Goal: Communication & Community: Answer question/provide support

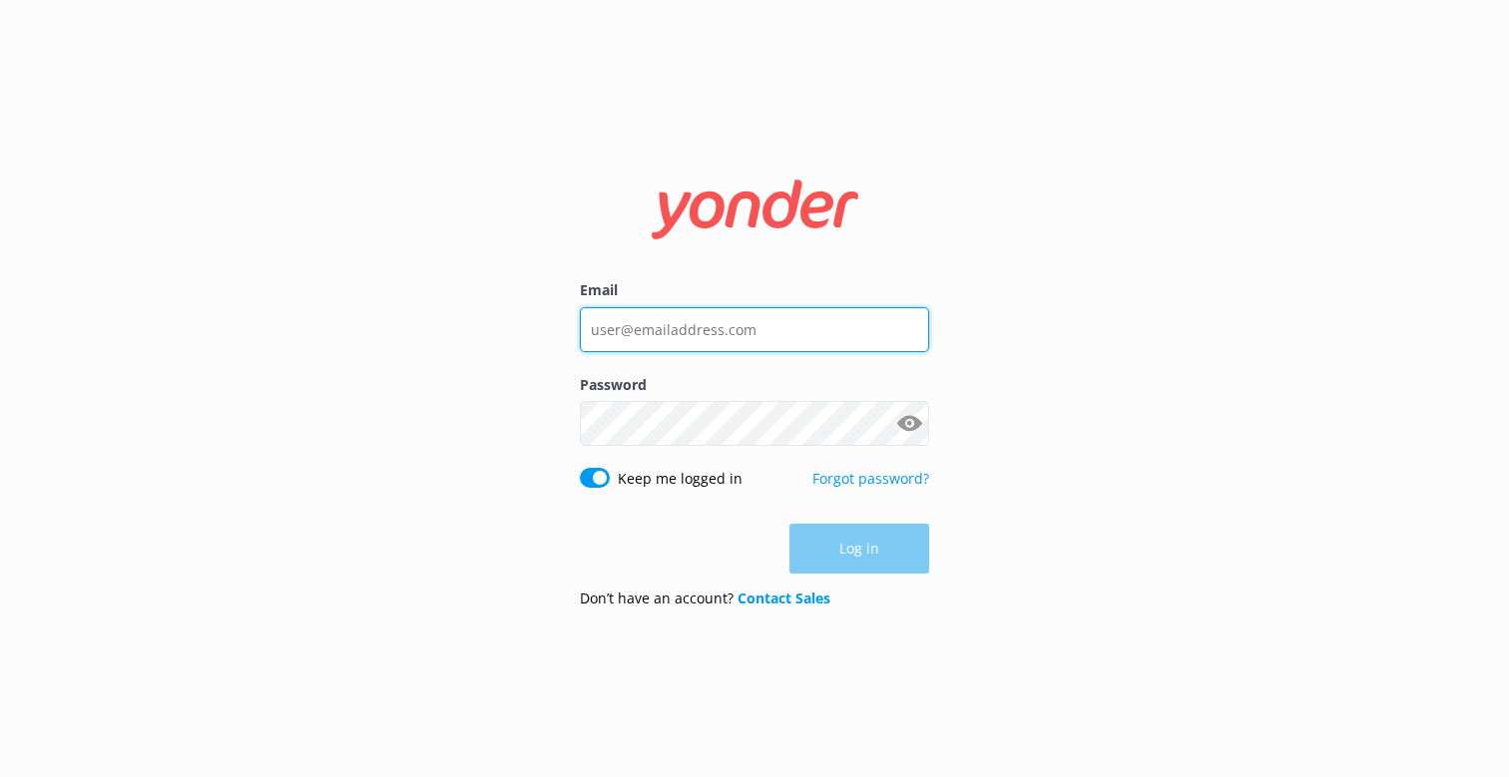
type input "[EMAIL_ADDRESS][DOMAIN_NAME]"
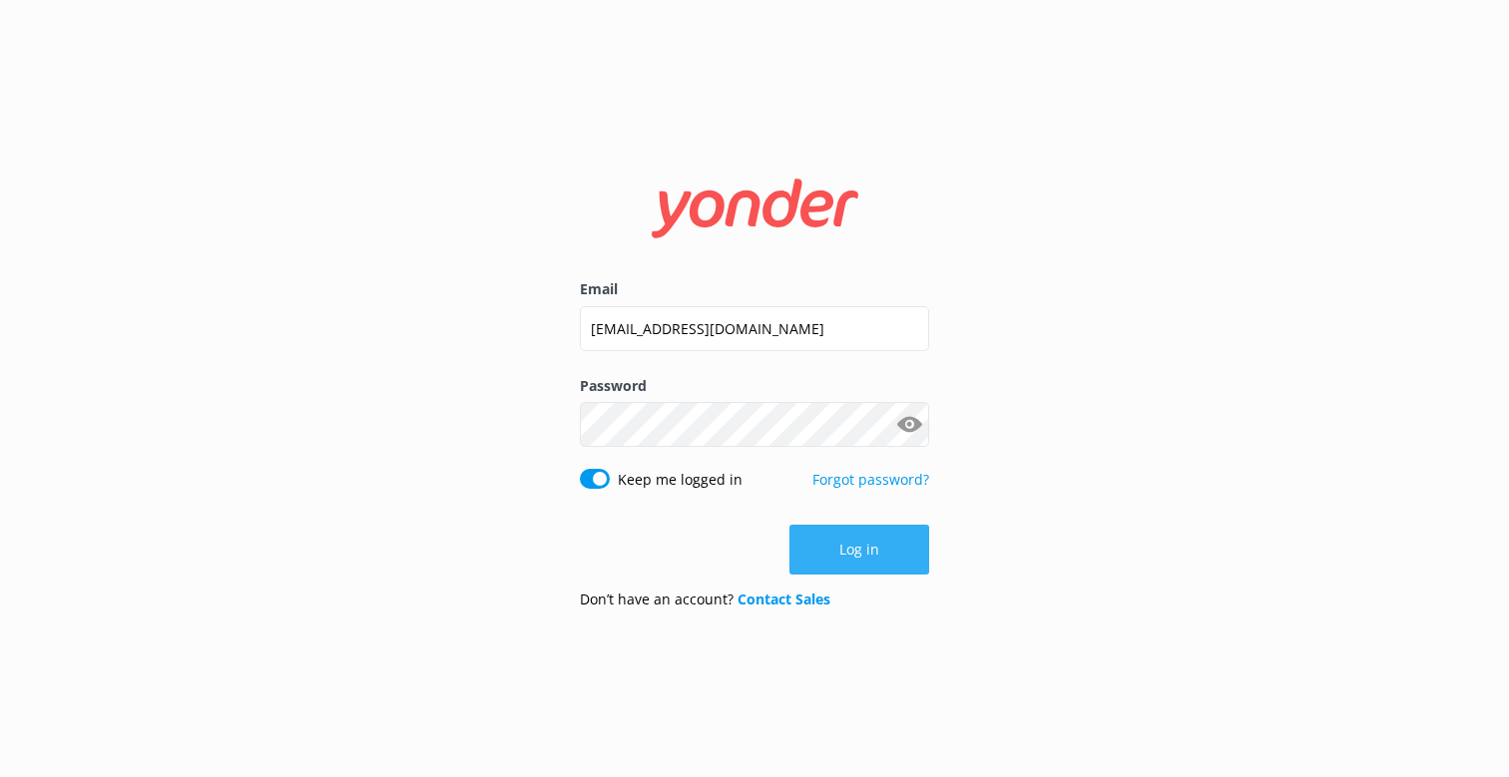
click at [921, 565] on button "Log in" at bounding box center [859, 550] width 140 height 50
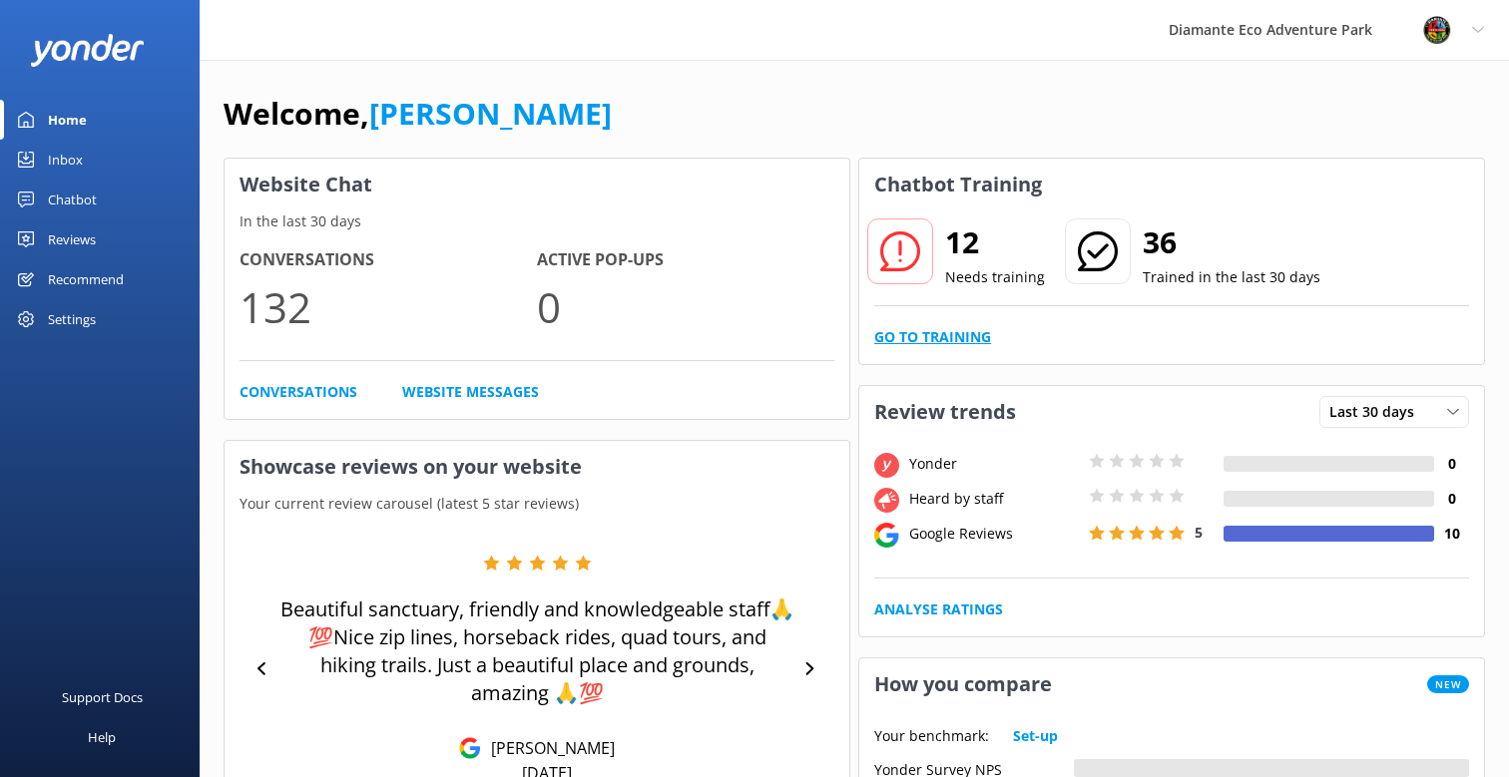
click at [950, 339] on link "Go to Training" at bounding box center [932, 337] width 117 height 22
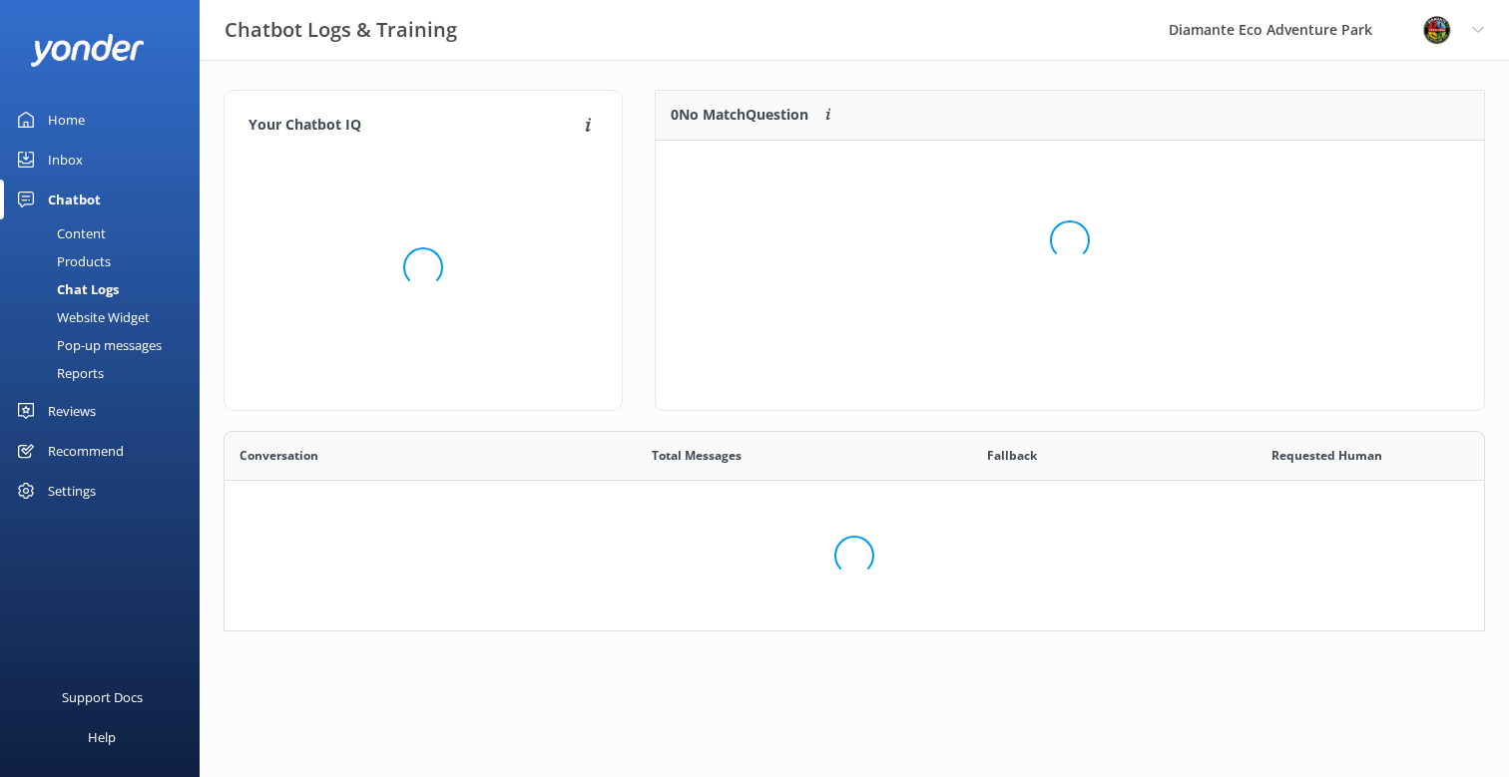
scroll to position [250, 828]
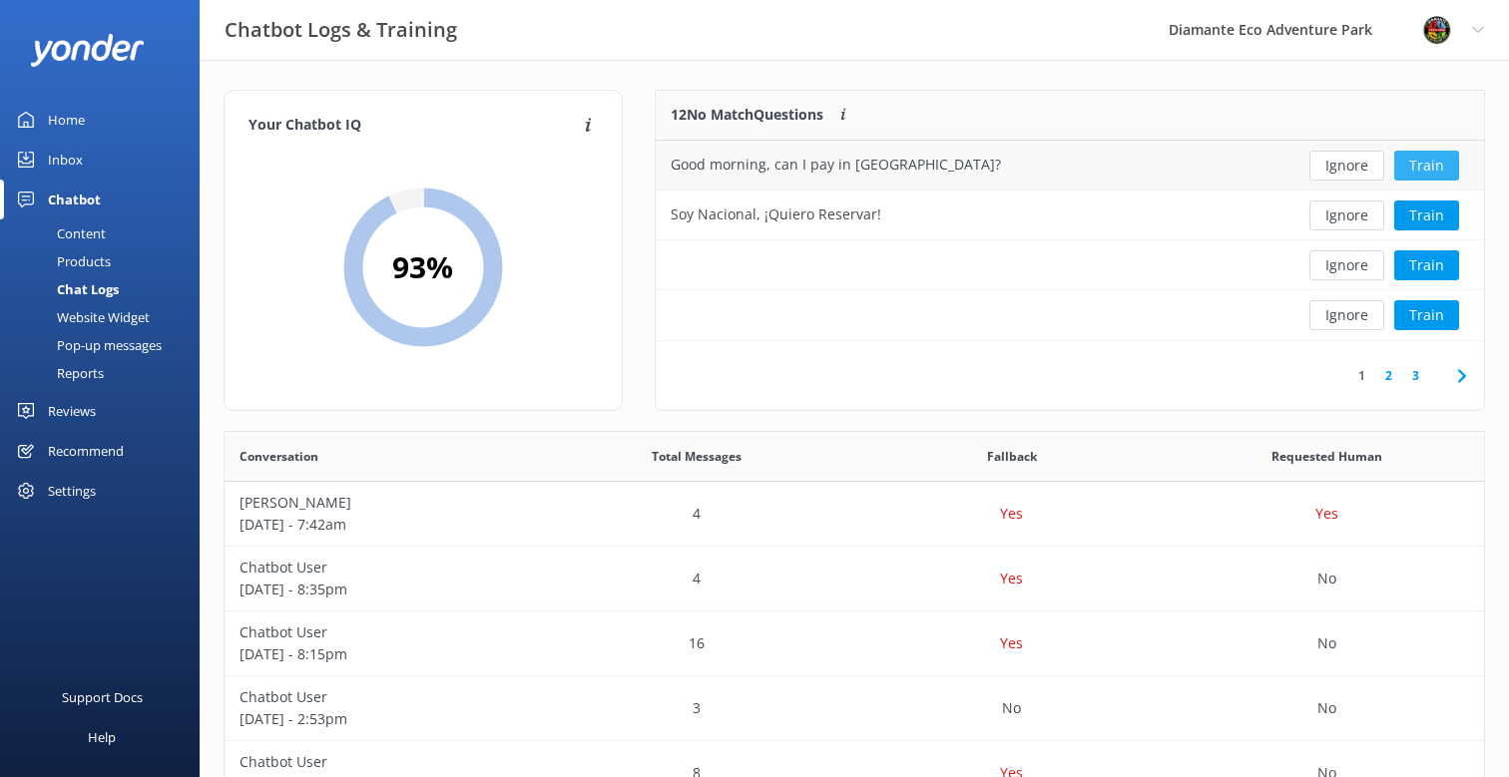
click at [1433, 170] on button "Train" at bounding box center [1426, 166] width 65 height 30
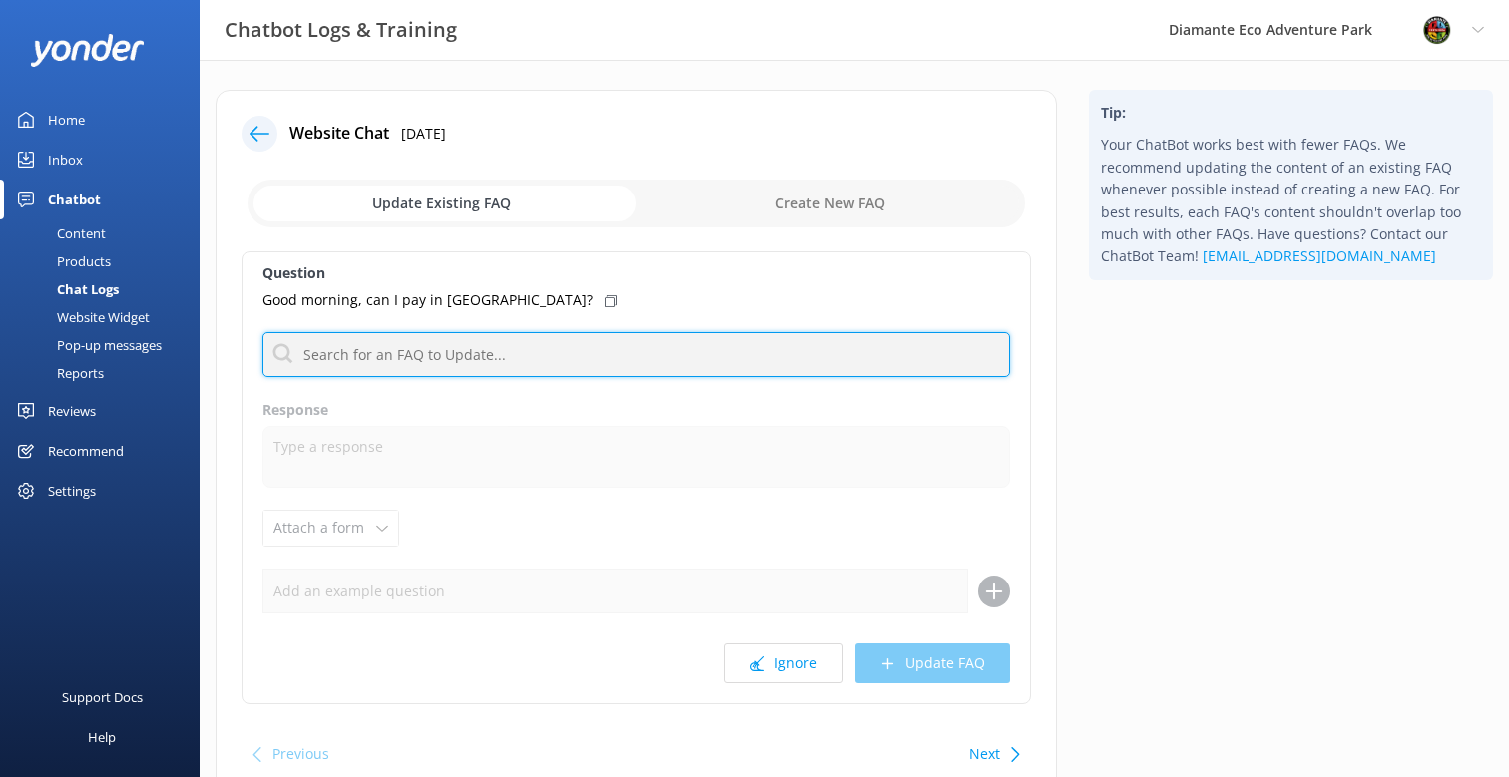
click at [405, 355] on input "text" at bounding box center [635, 354] width 747 height 45
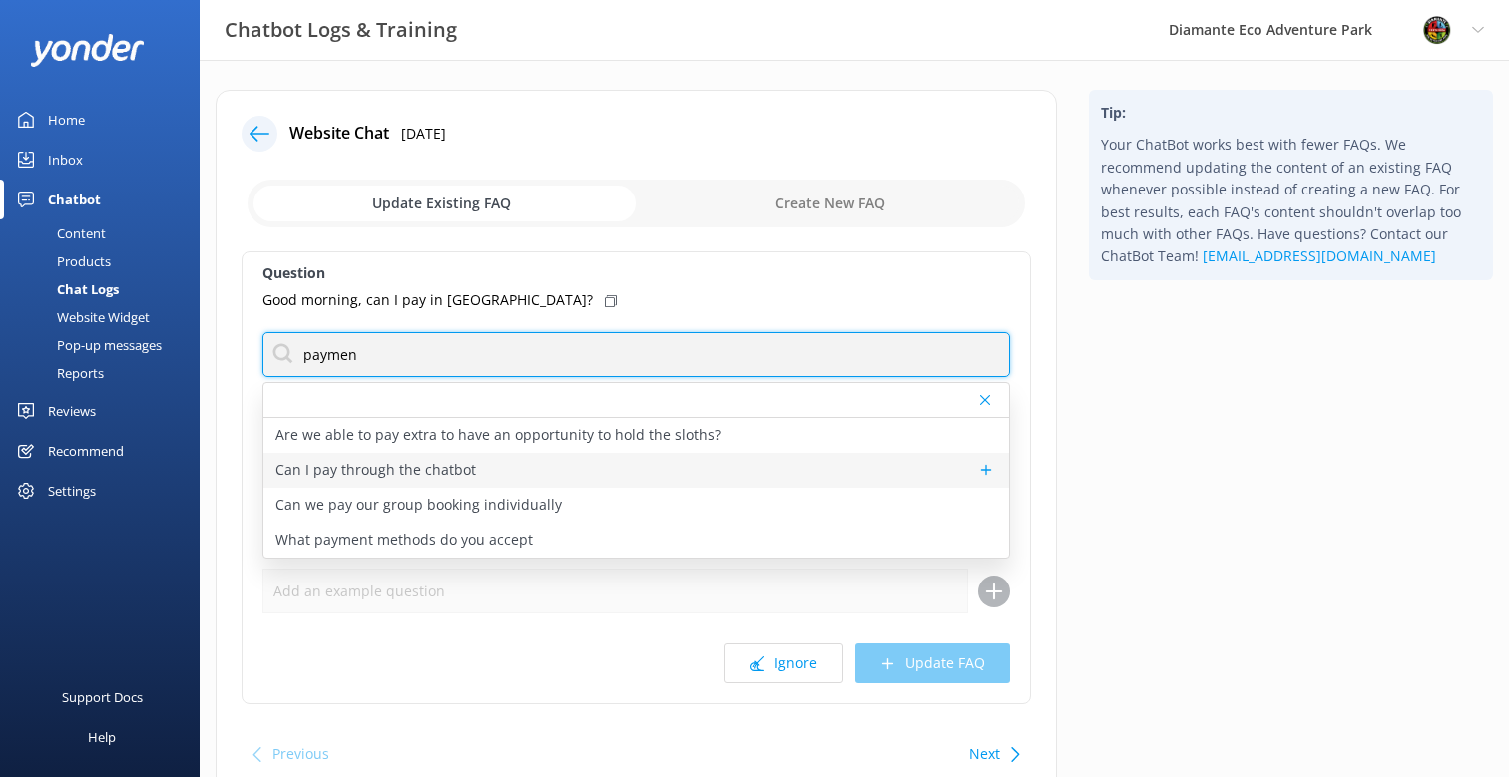
scroll to position [29, 0]
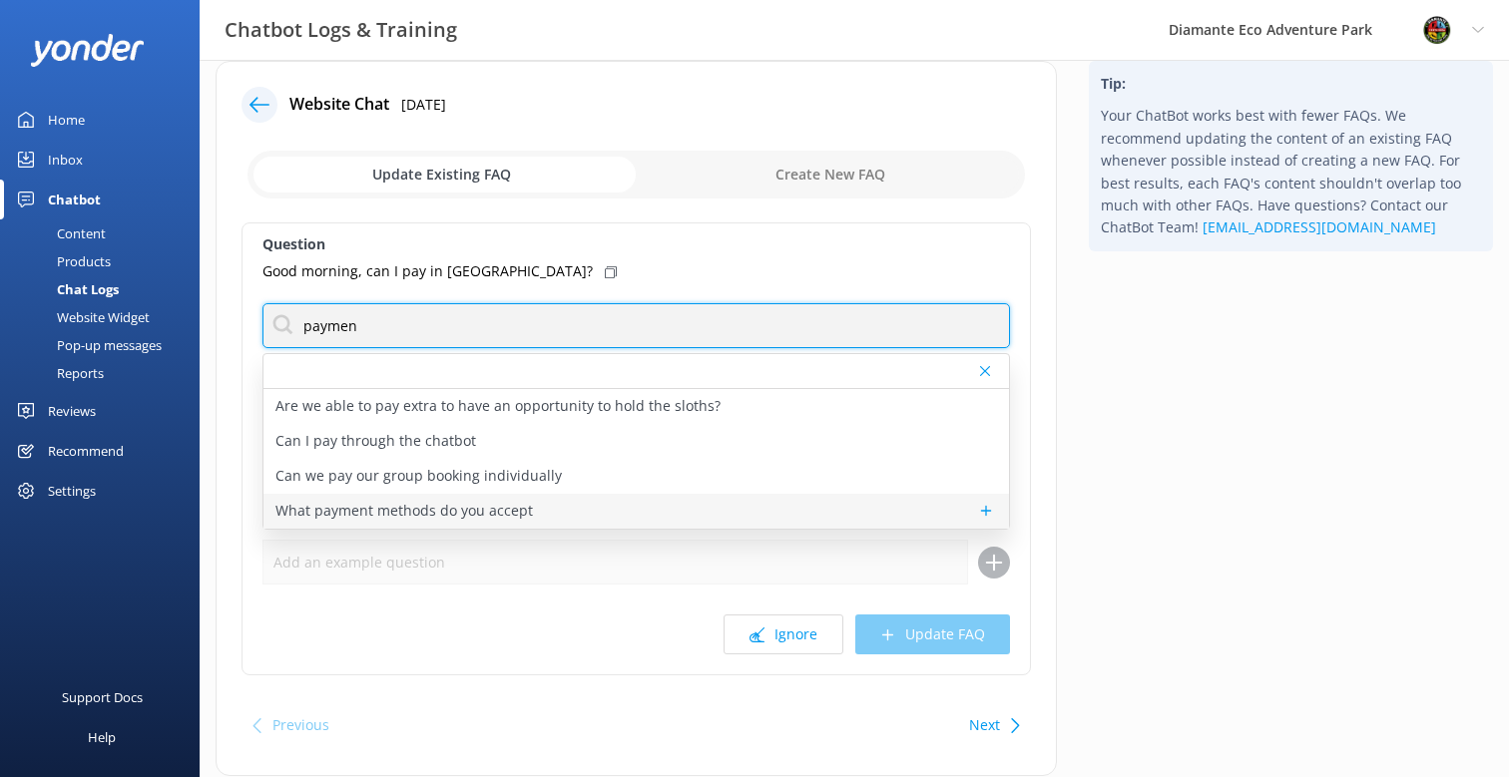
type input "paymen"
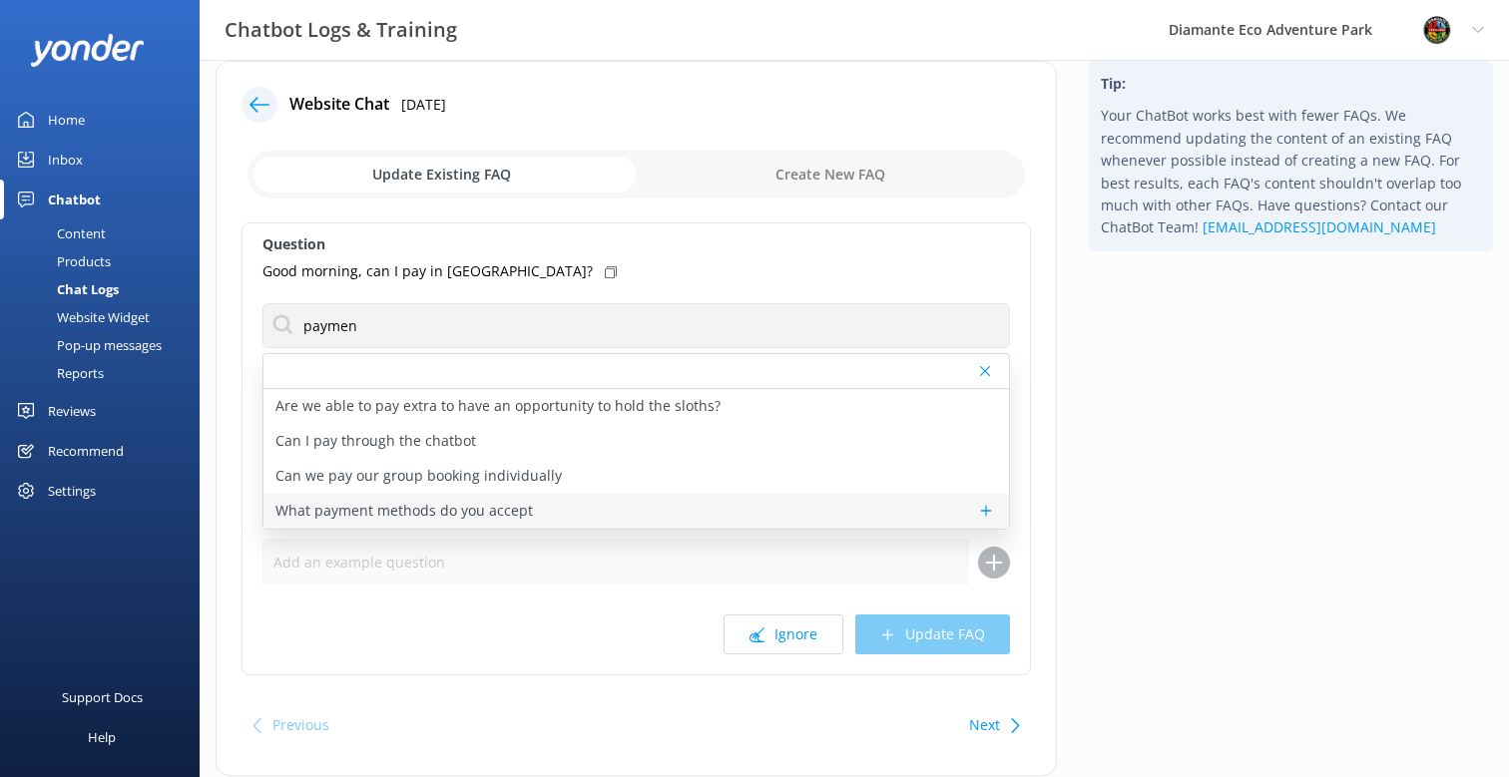
click at [381, 514] on p "What payment methods do you accept" at bounding box center [403, 511] width 257 height 22
type textarea "We accept major credit/debit cards and cash in both colones and US dollars."
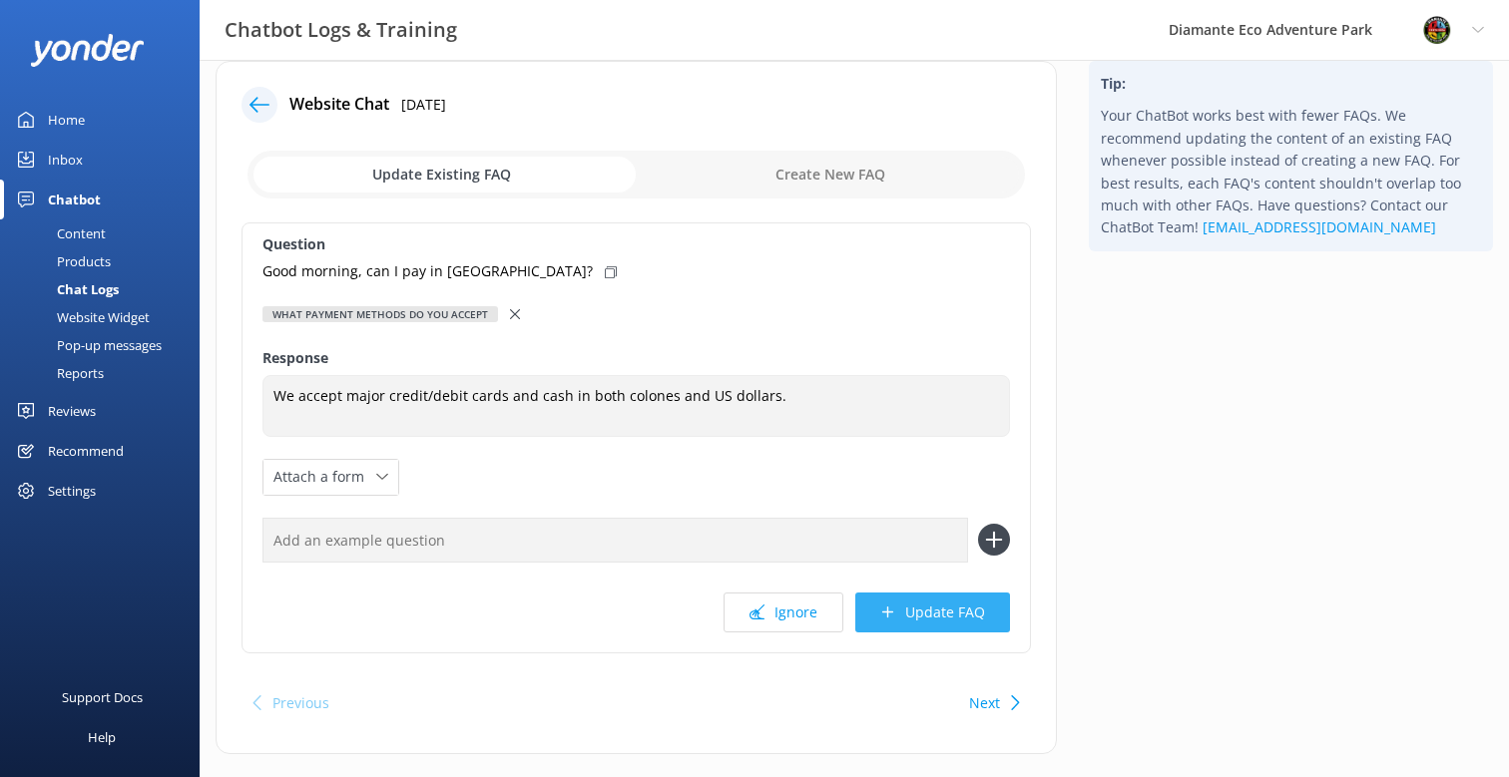
click at [955, 617] on button "Update FAQ" at bounding box center [932, 613] width 155 height 40
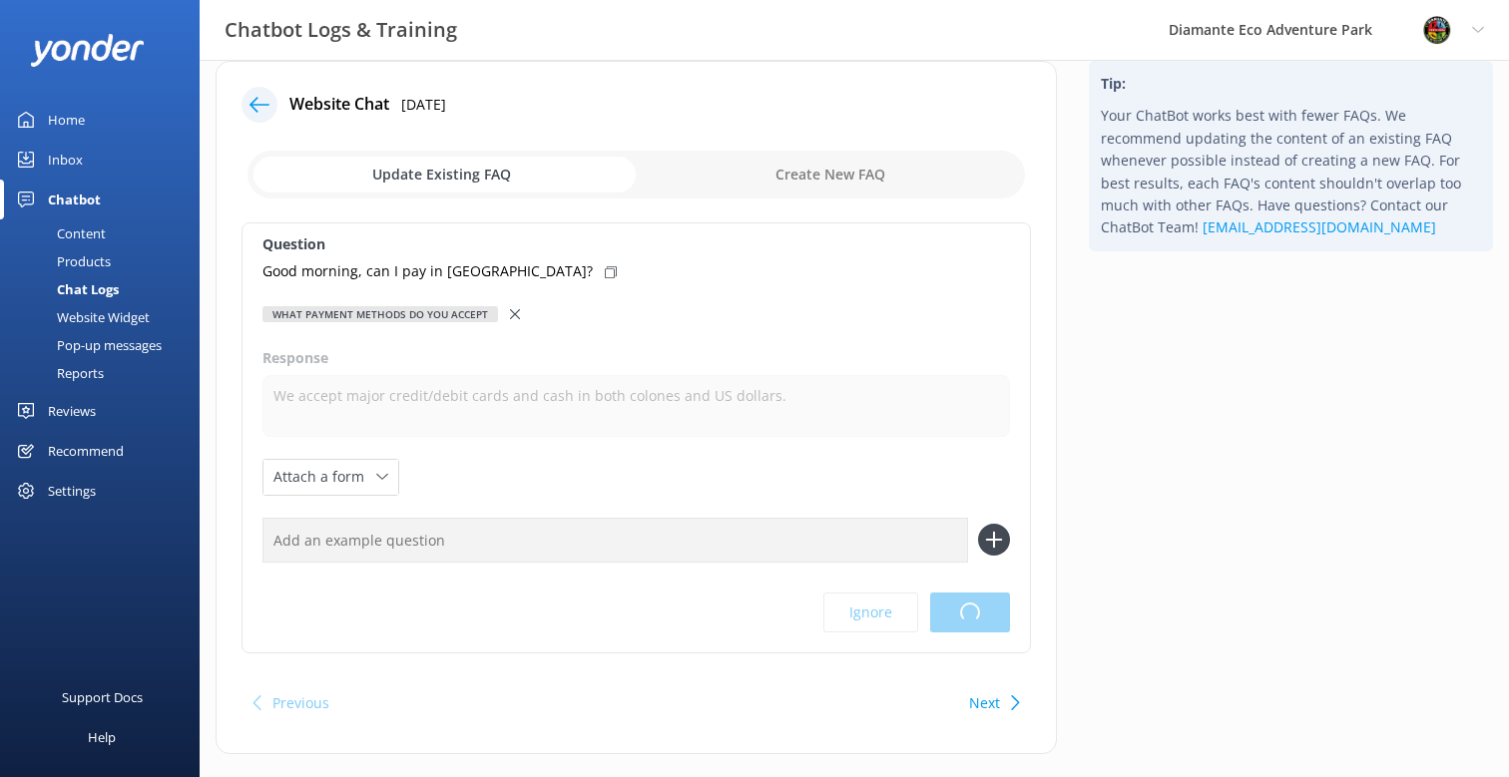
scroll to position [0, 0]
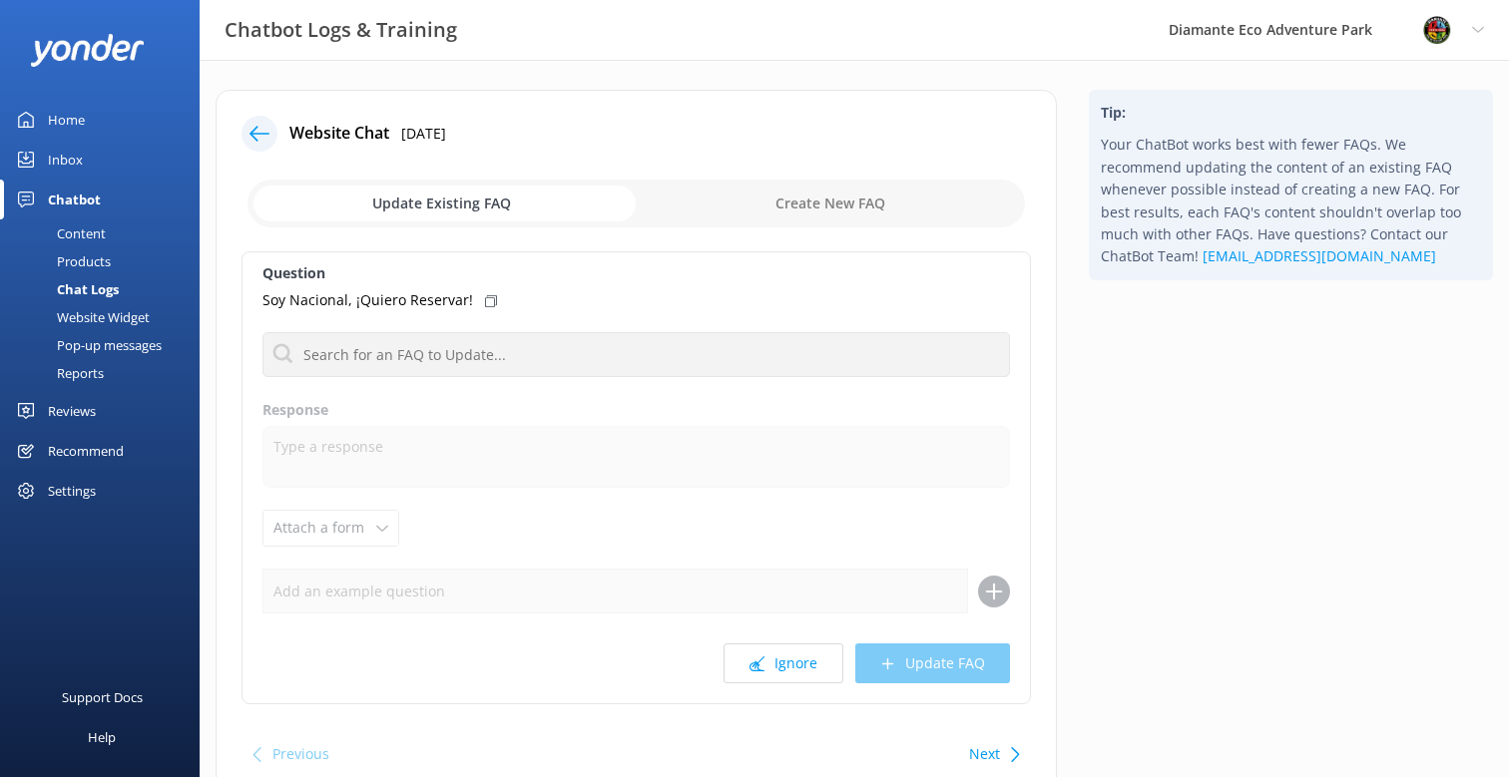
click at [260, 143] on icon at bounding box center [259, 134] width 20 height 20
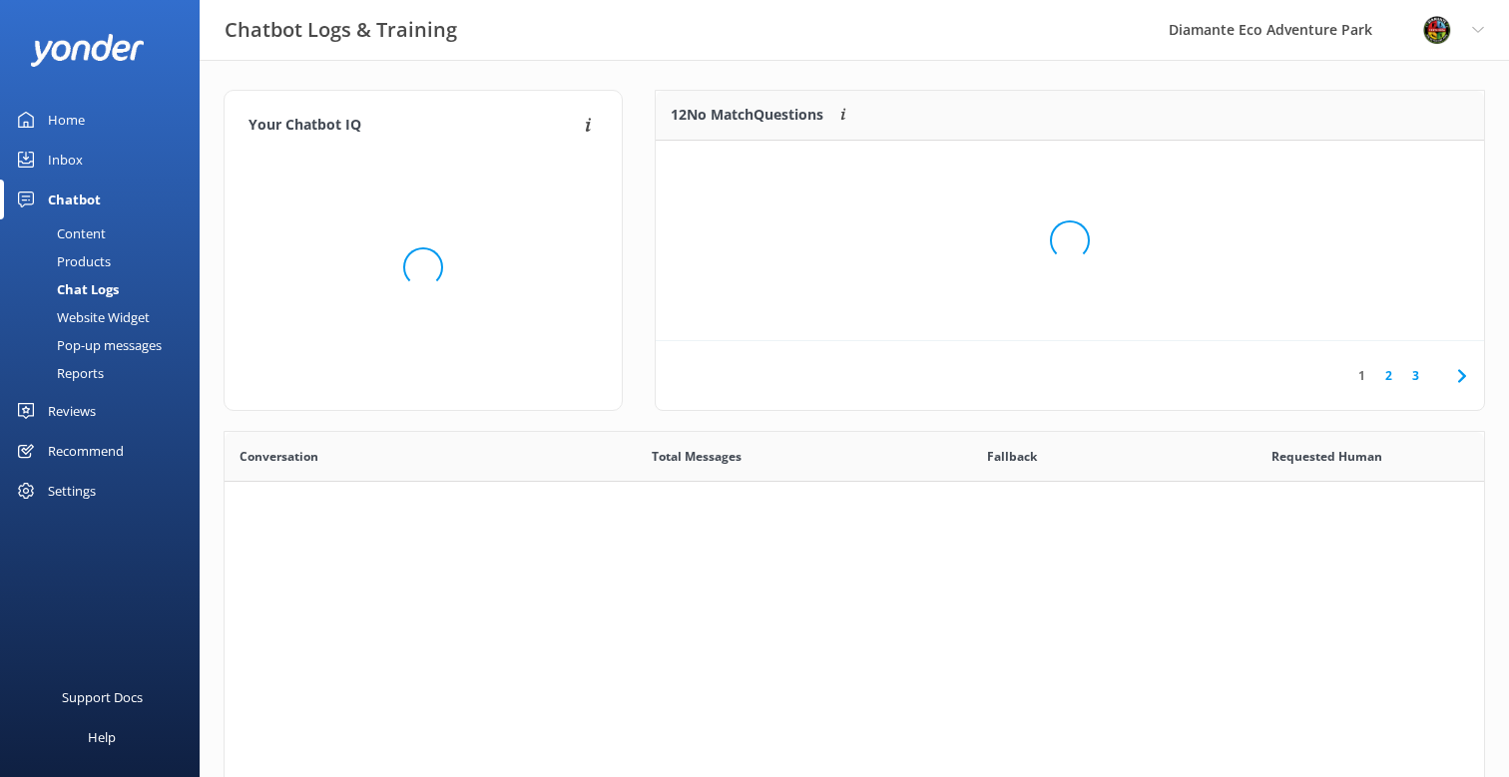
scroll to position [700, 1259]
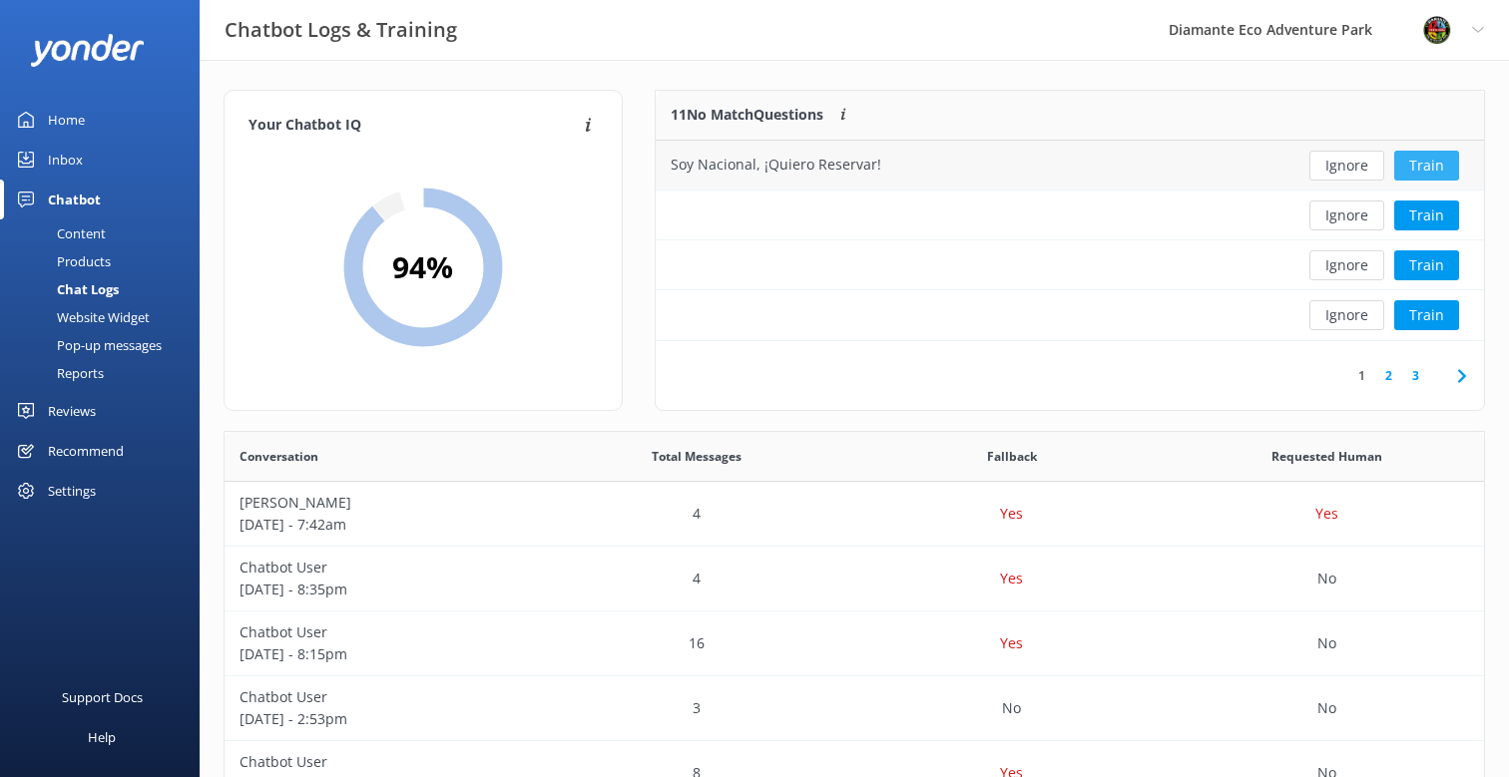
click at [1433, 173] on button "Train" at bounding box center [1426, 166] width 65 height 30
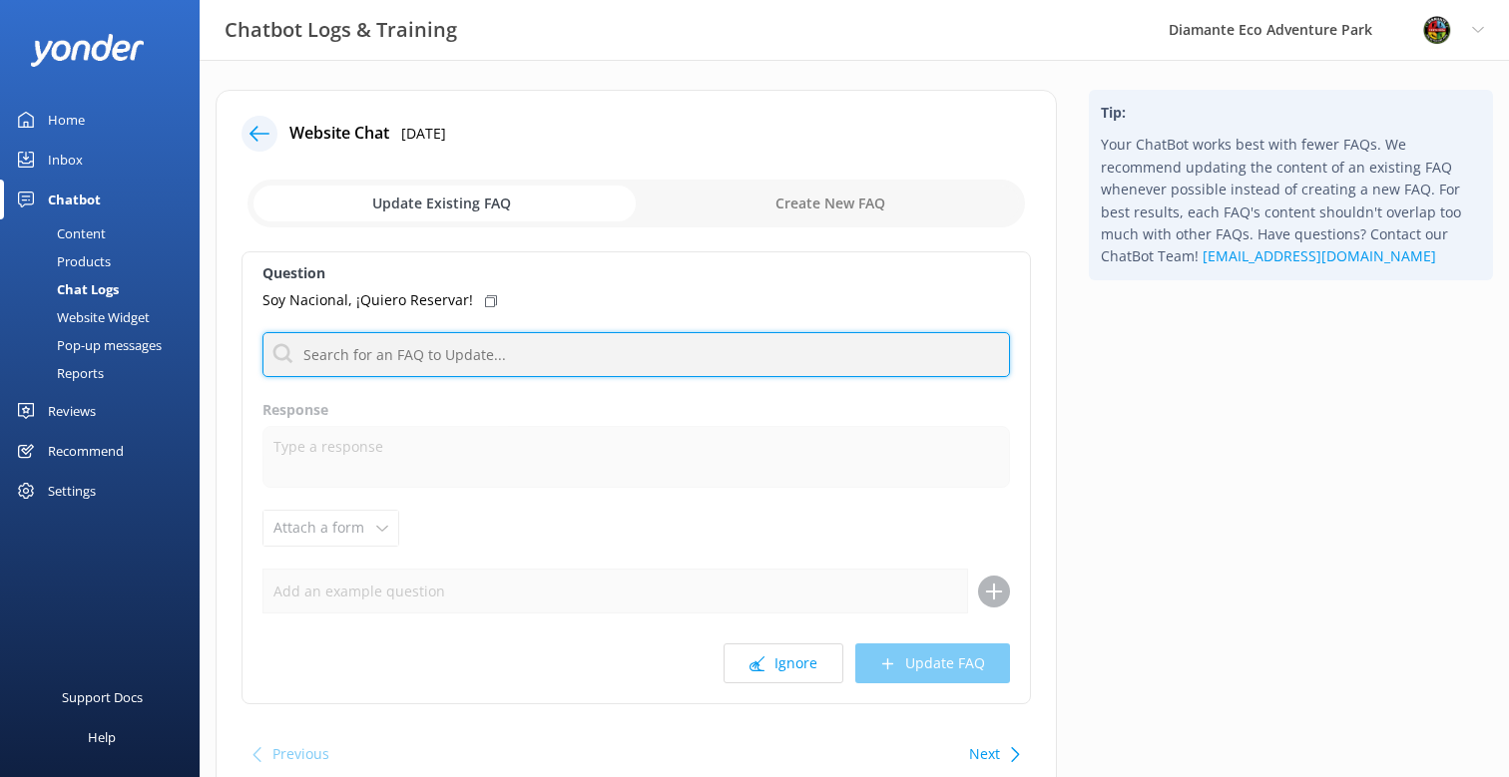
click at [323, 356] on input "text" at bounding box center [635, 354] width 747 height 45
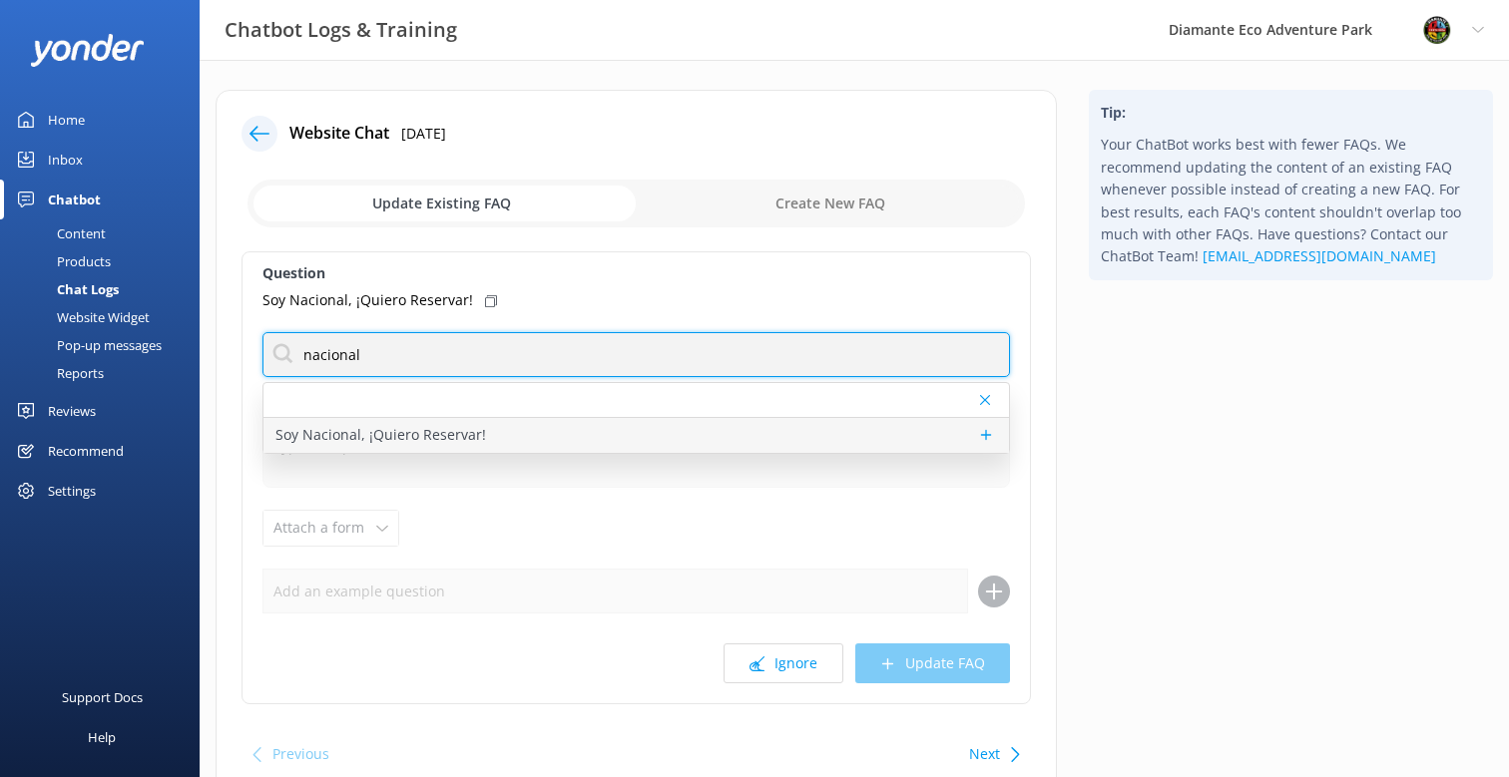
type input "nacional"
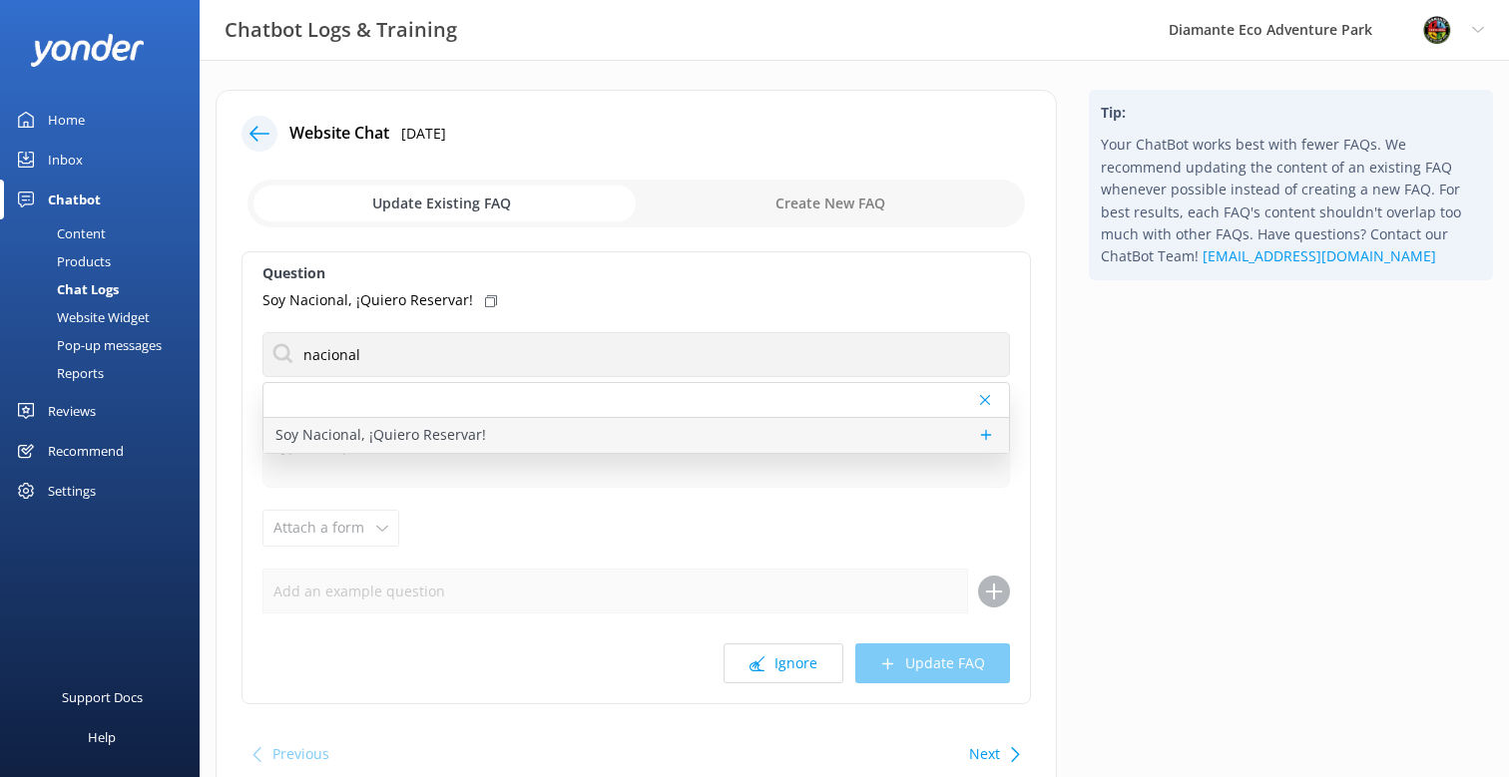
click at [354, 434] on p "Soy Nacional, ¡Quiero Reservar!" at bounding box center [380, 435] width 211 height 22
type textarea "Gracias por tu interés en visitarnos en [GEOGRAPHIC_DATA]. ✨ Para aplicar la ta…"
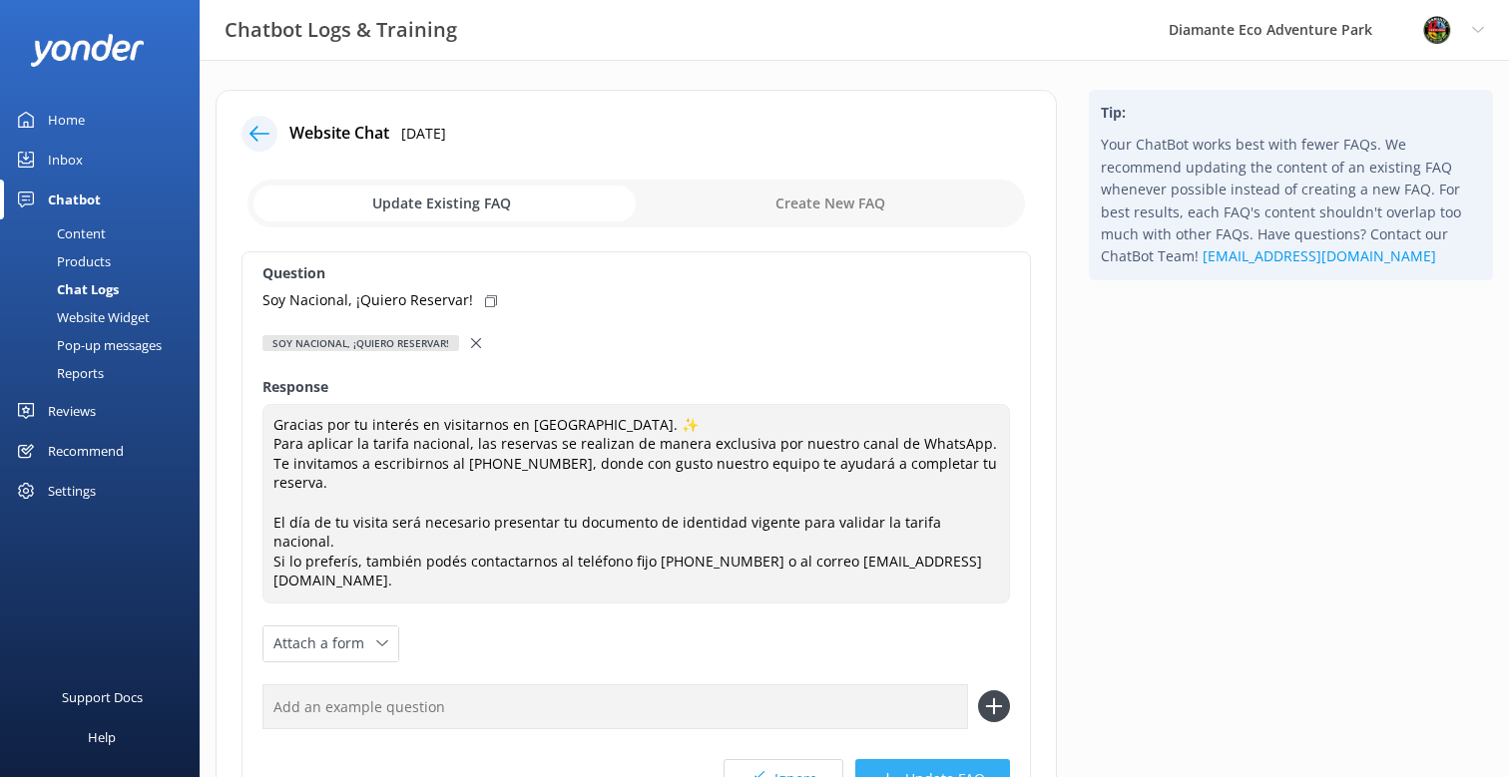
click at [932, 759] on button "Update FAQ" at bounding box center [932, 779] width 155 height 40
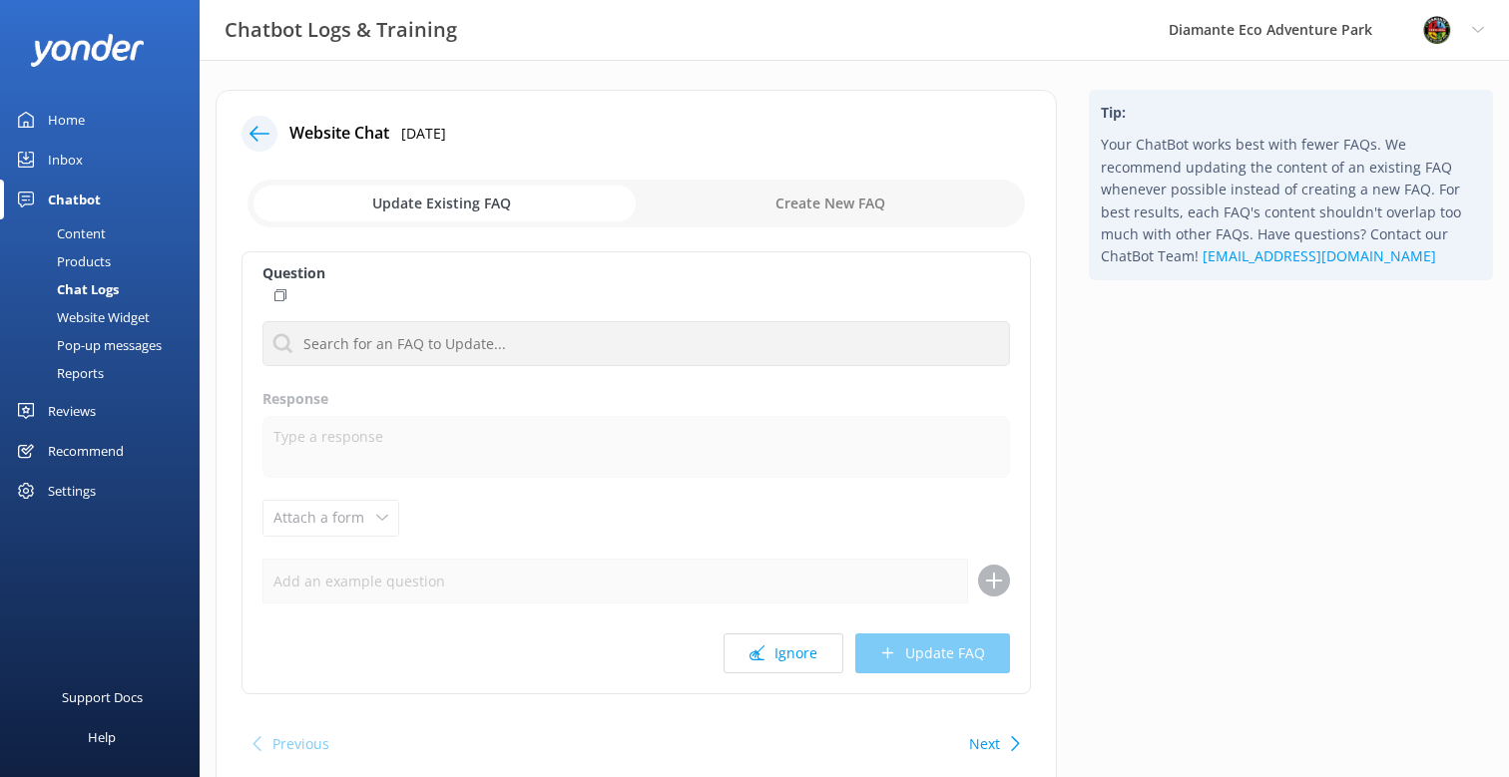
click at [269, 132] on div at bounding box center [260, 134] width 36 height 36
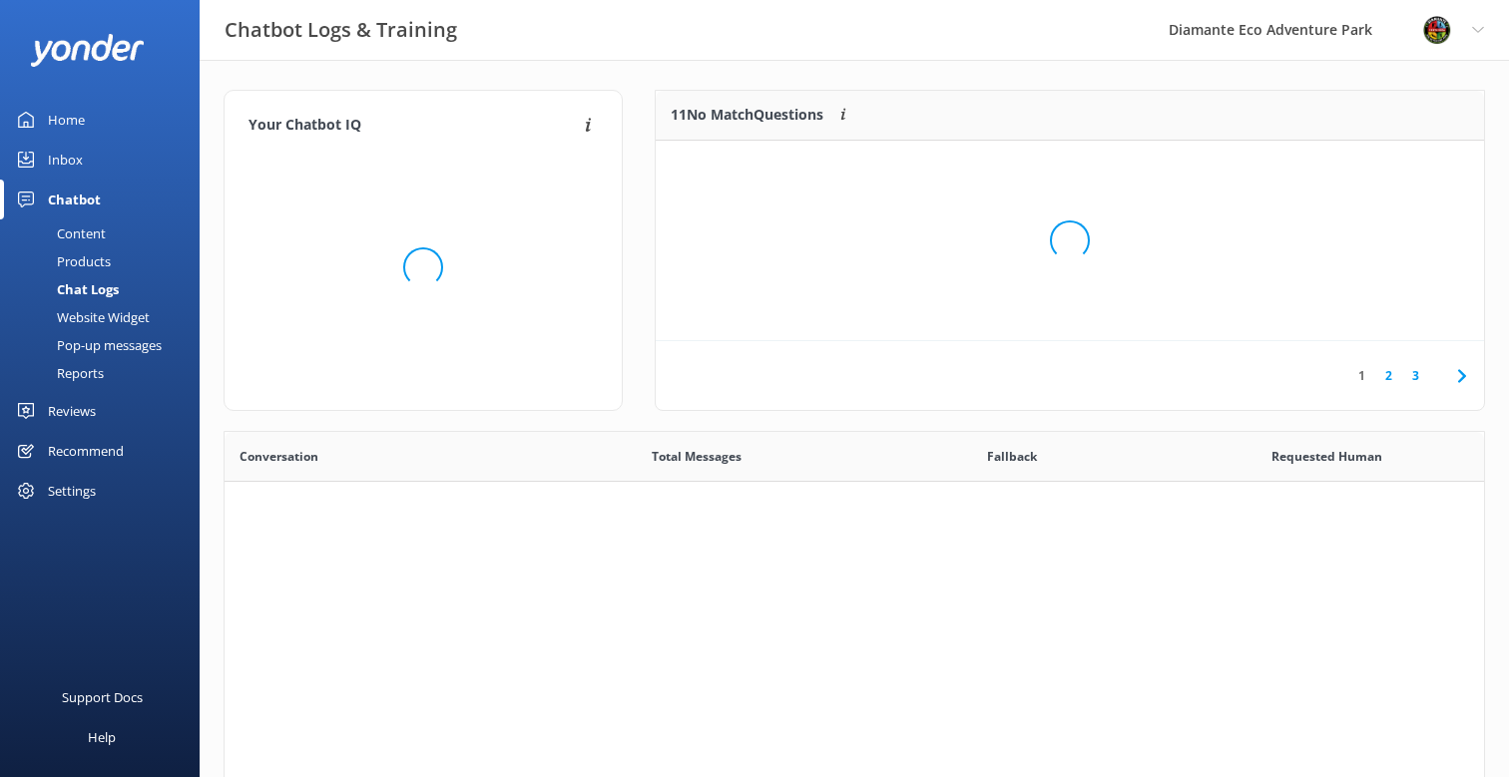
scroll to position [700, 1259]
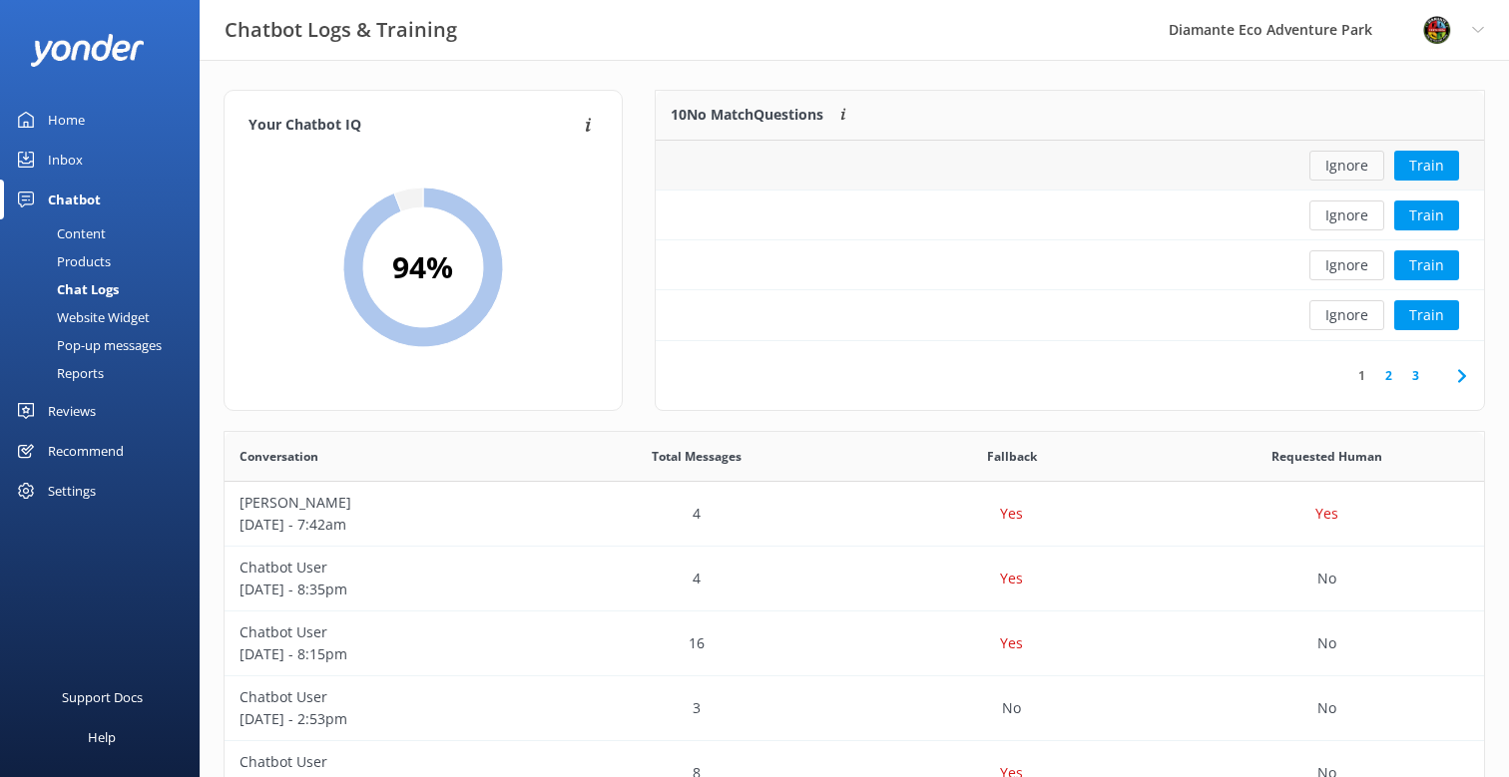
click at [1339, 172] on button "Ignore" at bounding box center [1346, 166] width 75 height 30
click at [1337, 166] on button "Ignore" at bounding box center [1346, 166] width 75 height 30
click at [1356, 181] on div "Ignore Train" at bounding box center [1384, 166] width 200 height 50
click at [960, 166] on div "row" at bounding box center [970, 166] width 629 height 50
click at [757, 158] on div "row" at bounding box center [970, 166] width 629 height 50
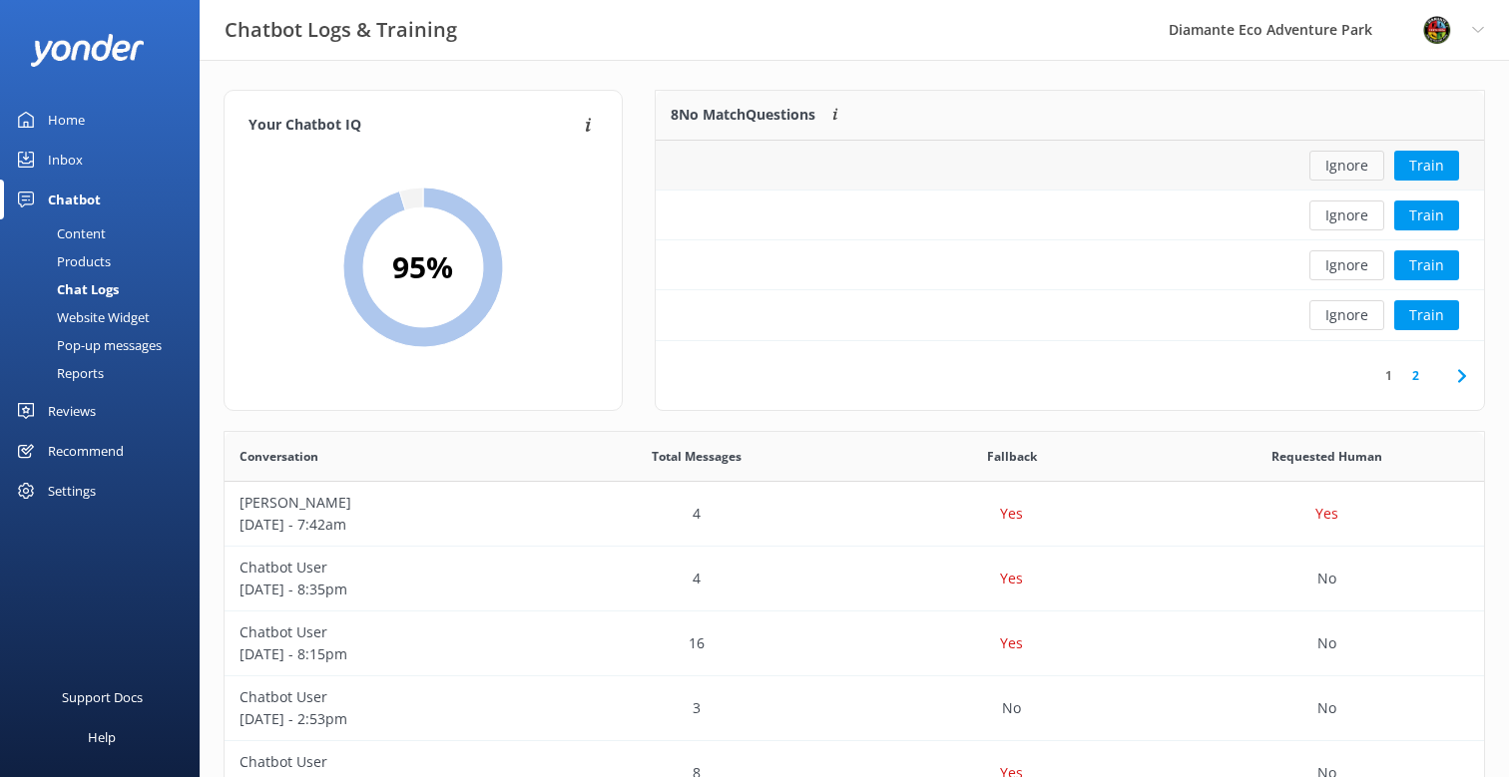
click at [1322, 174] on button "Ignore" at bounding box center [1346, 166] width 75 height 30
click at [1360, 167] on button "Ignore" at bounding box center [1346, 166] width 75 height 30
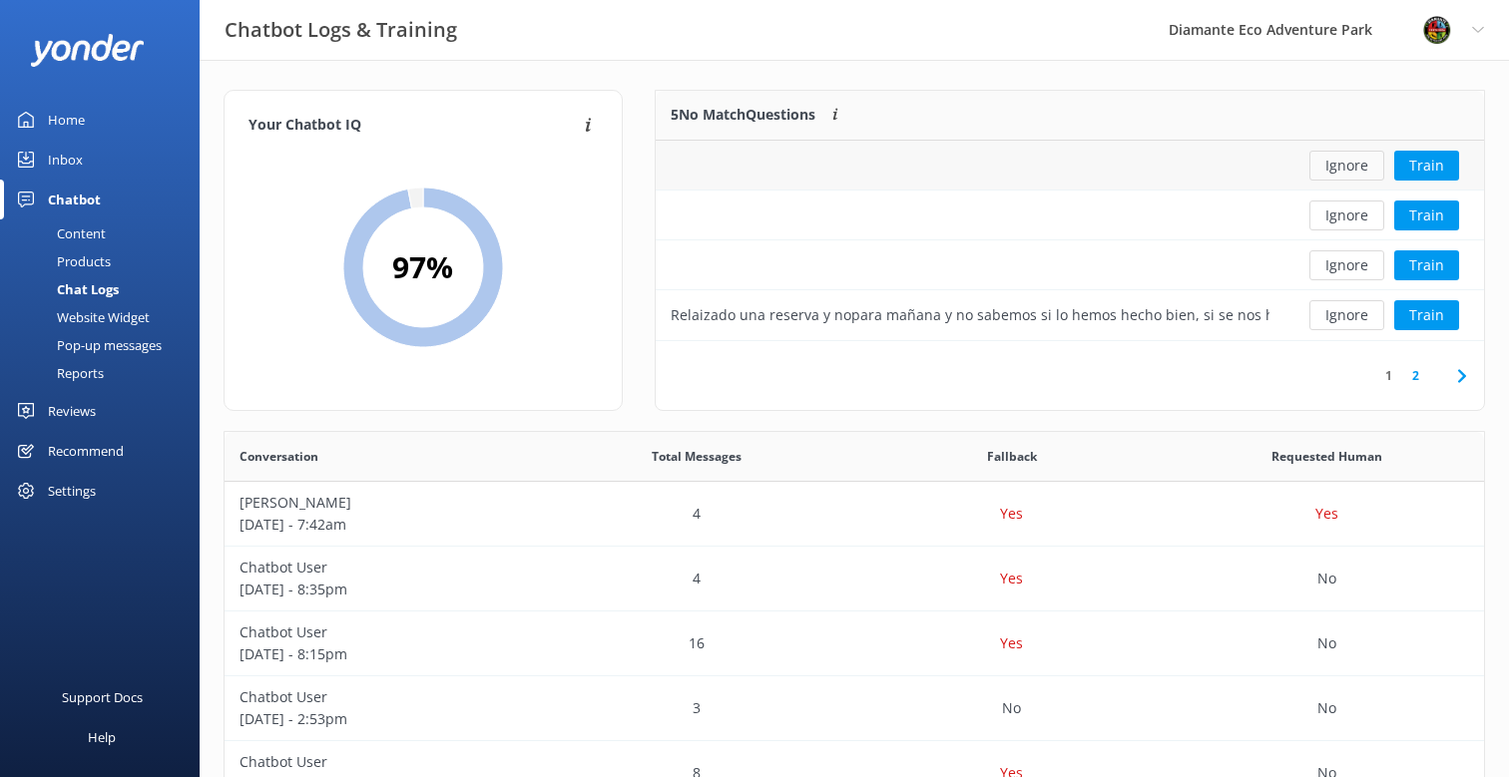
click at [1346, 166] on button "Ignore" at bounding box center [1346, 166] width 75 height 30
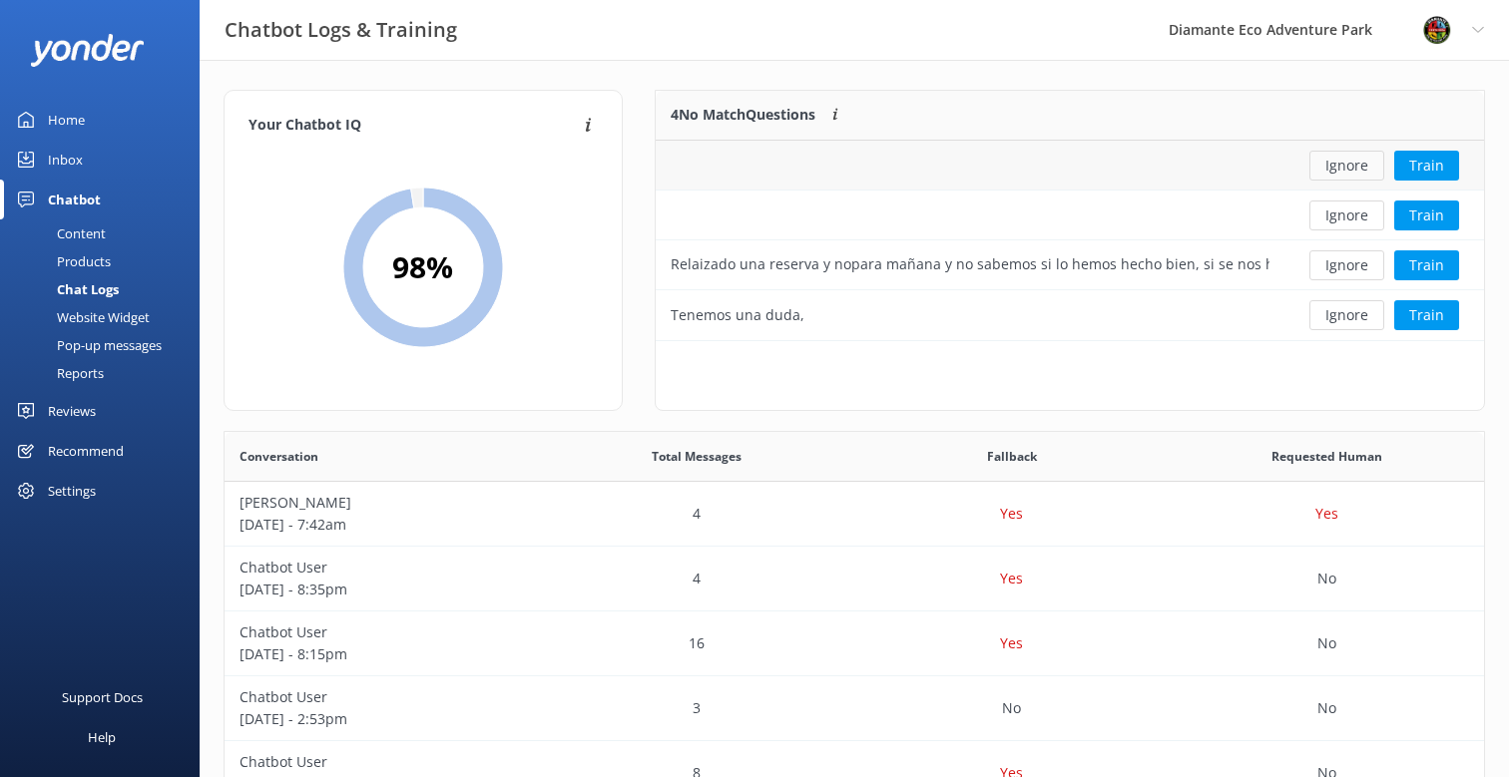
click at [1341, 163] on button "Ignore" at bounding box center [1346, 166] width 75 height 30
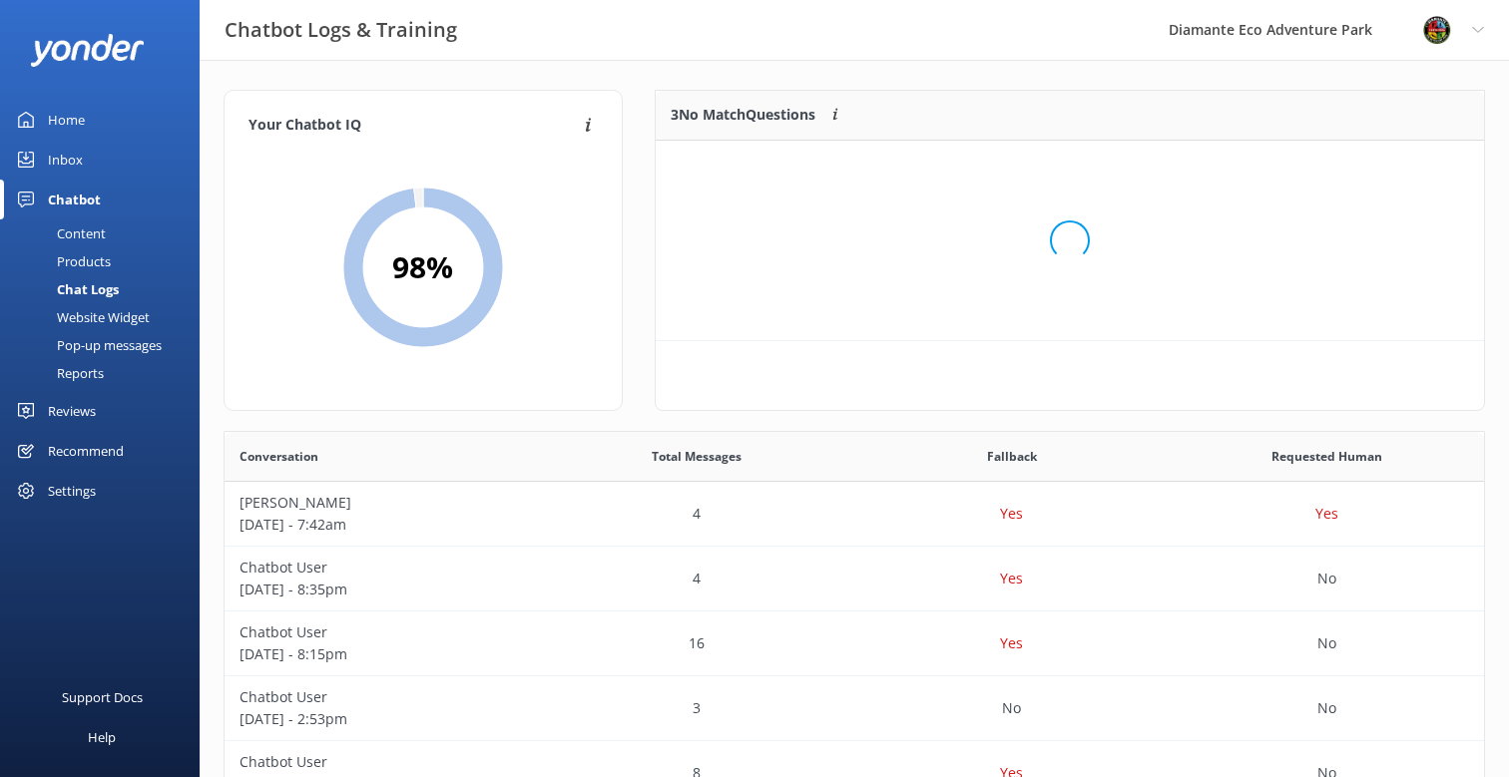
scroll to position [201, 828]
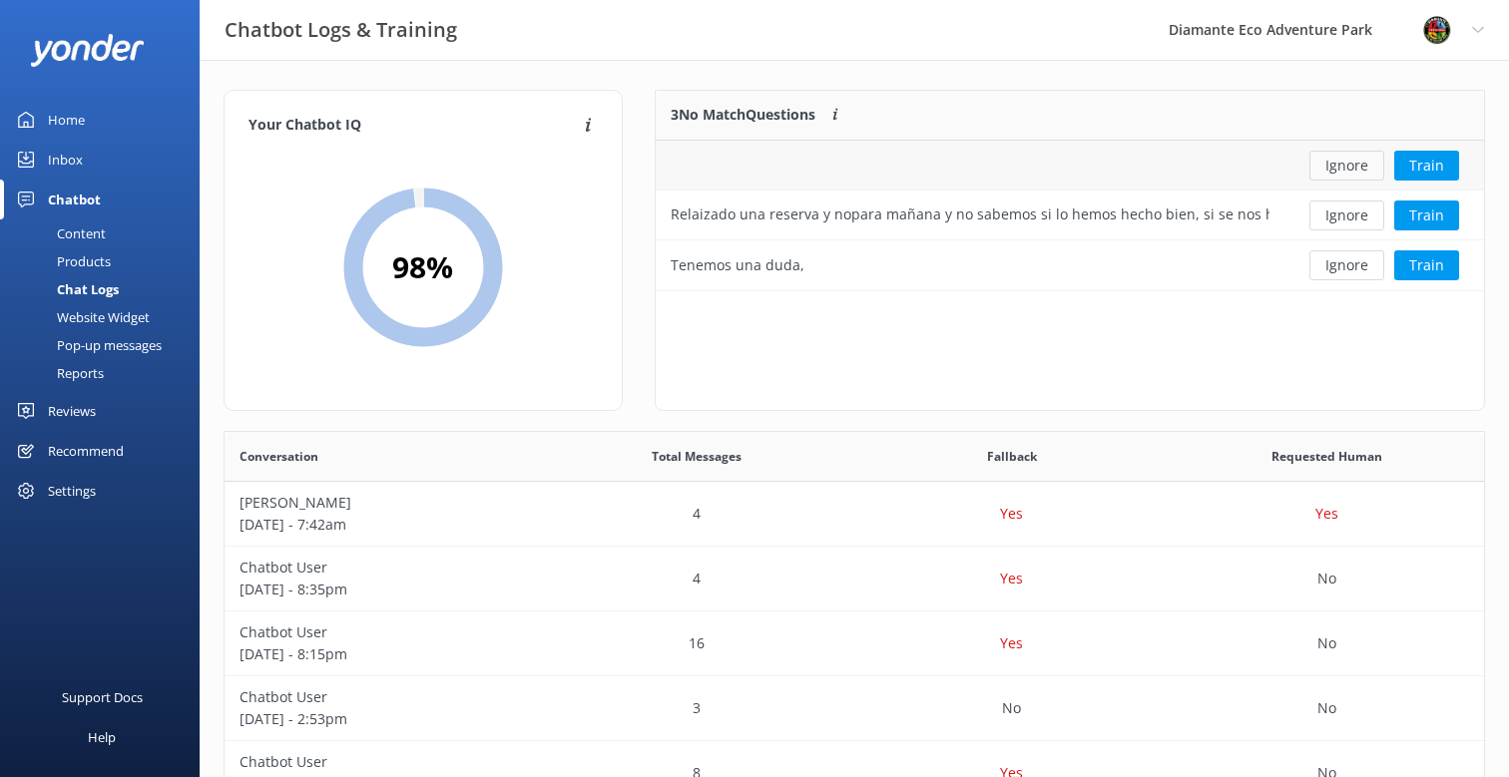
click at [1343, 177] on button "Ignore" at bounding box center [1346, 166] width 75 height 30
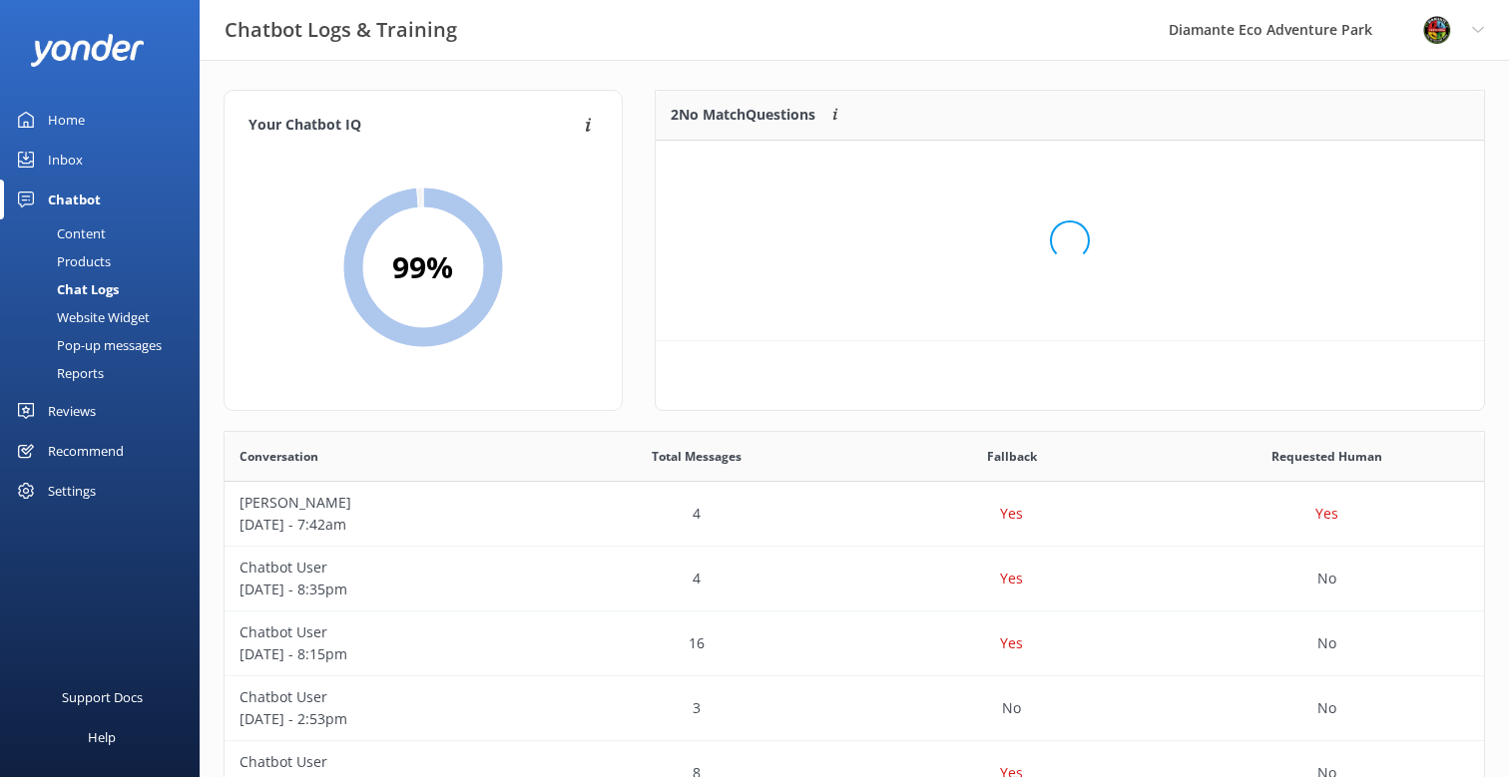
scroll to position [151, 828]
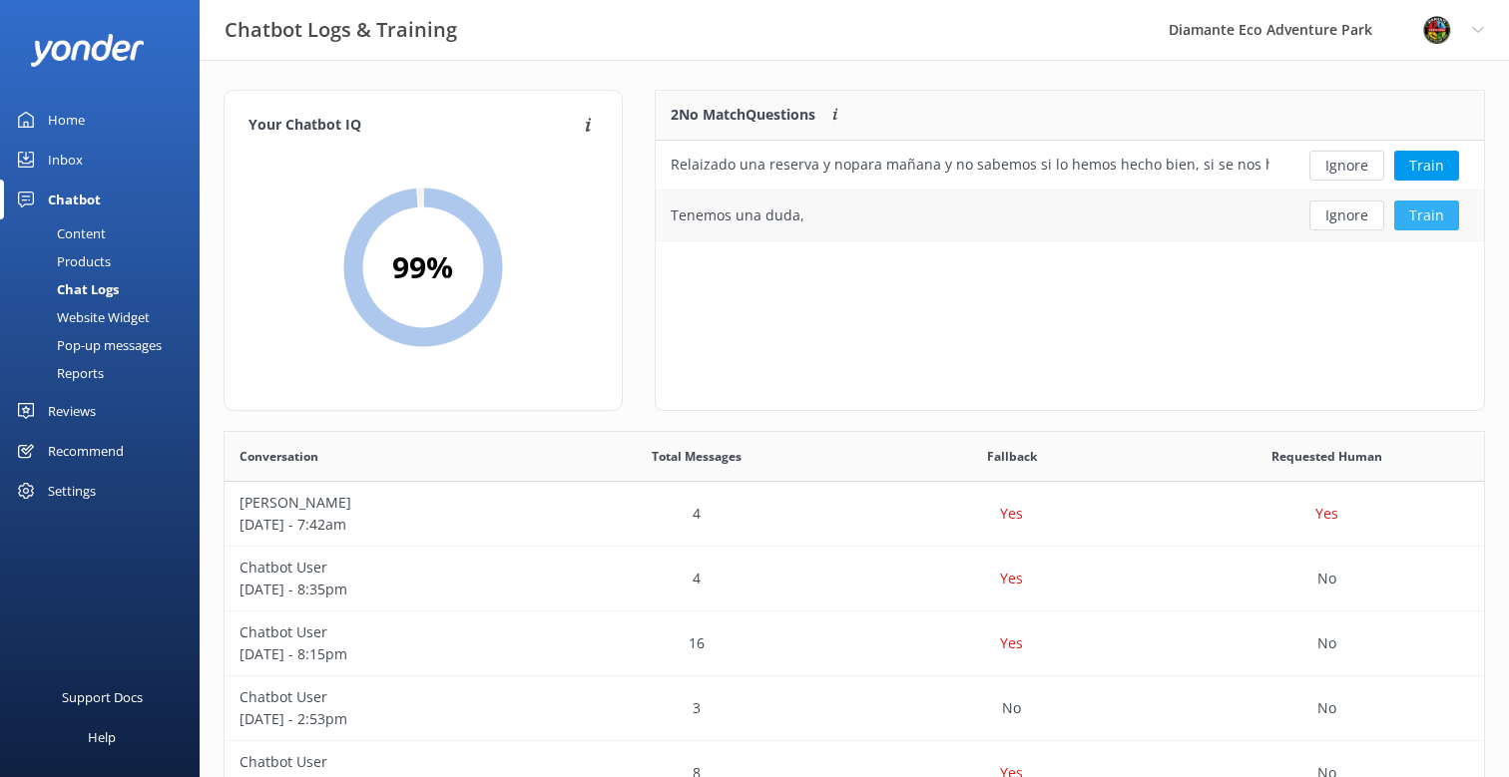
click at [1444, 217] on button "Train" at bounding box center [1426, 216] width 65 height 30
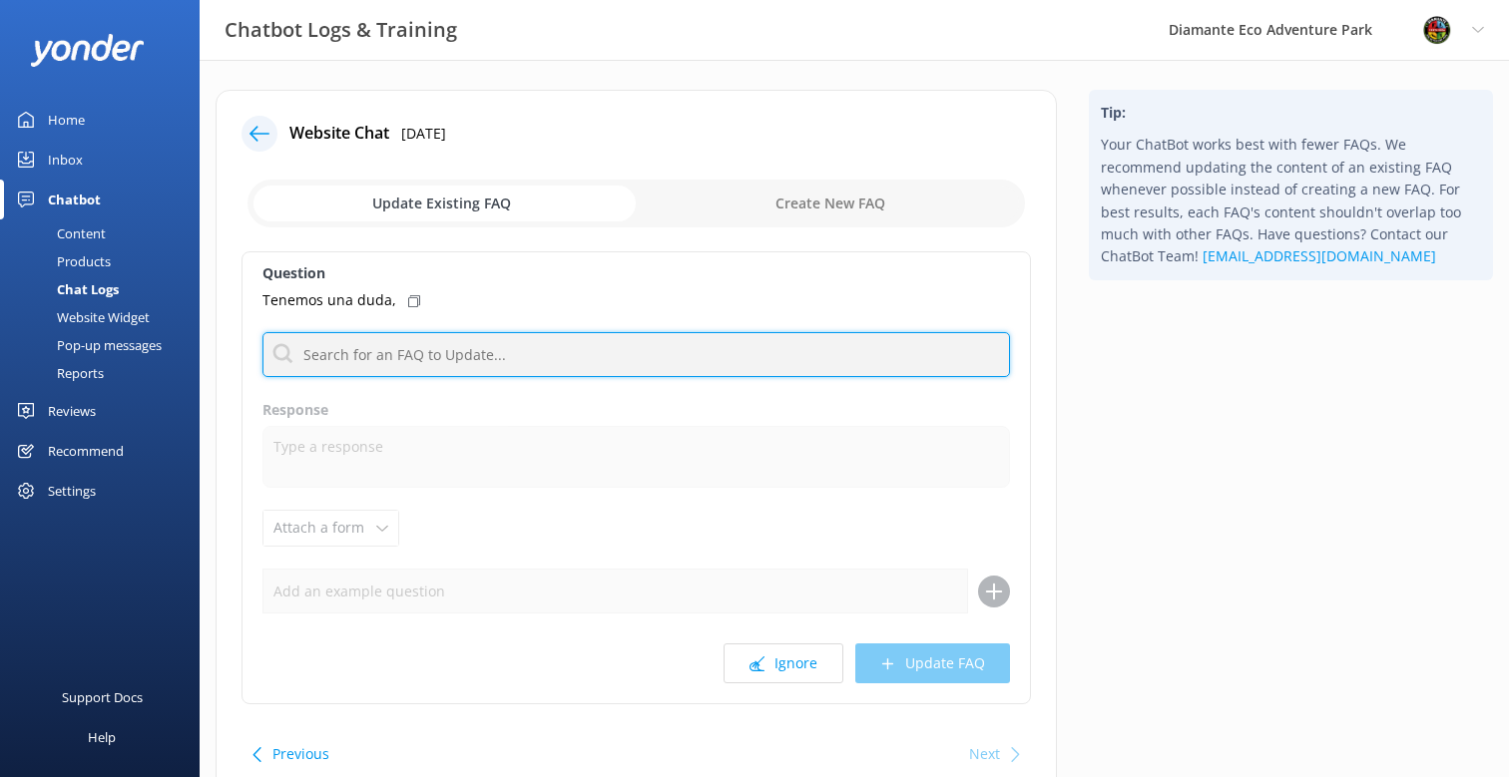
click at [428, 359] on input "text" at bounding box center [635, 354] width 747 height 45
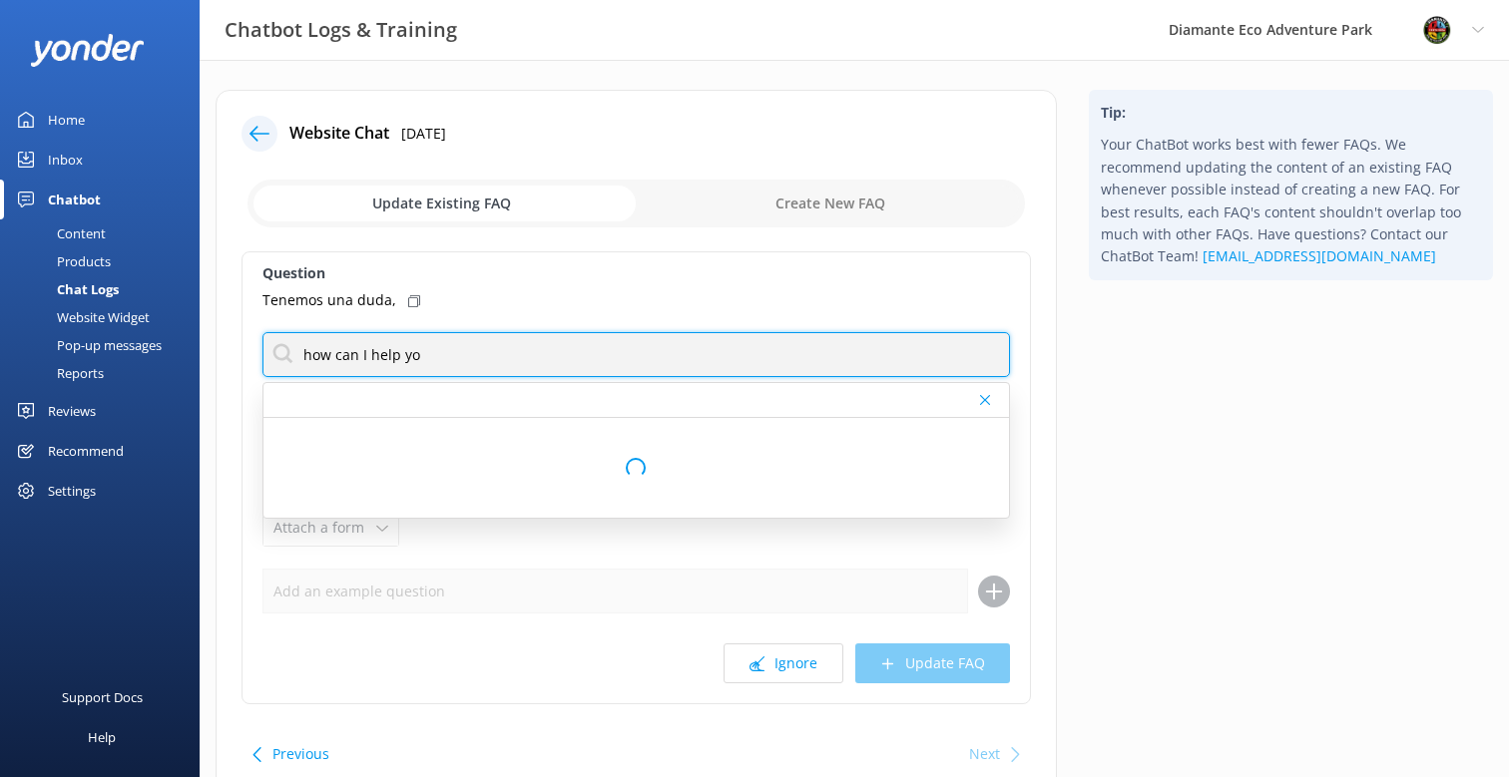
type input "how can I help you"
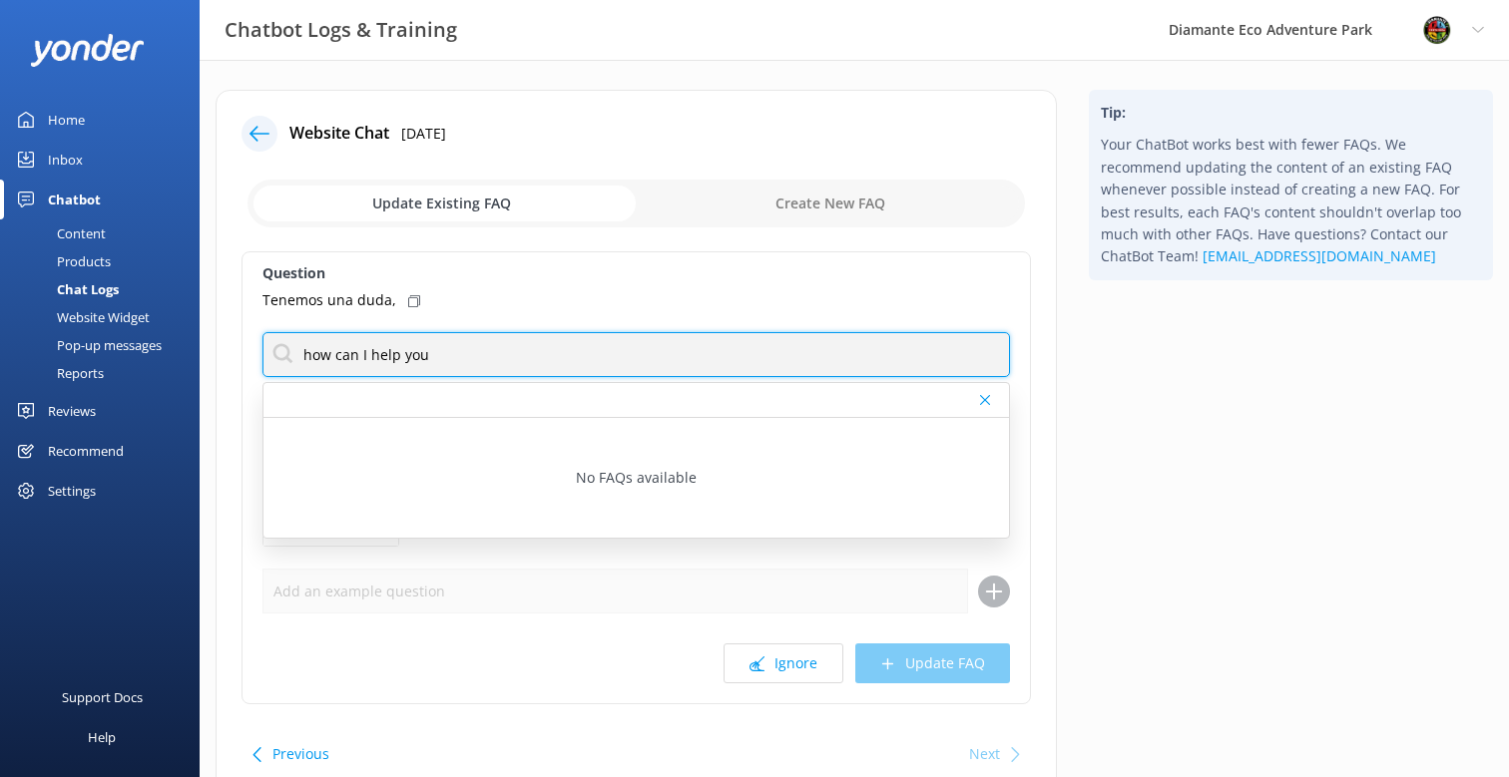
drag, startPoint x: 447, startPoint y: 352, endPoint x: 288, endPoint y: 352, distance: 158.7
click at [288, 352] on input "how can I help you" at bounding box center [635, 354] width 747 height 45
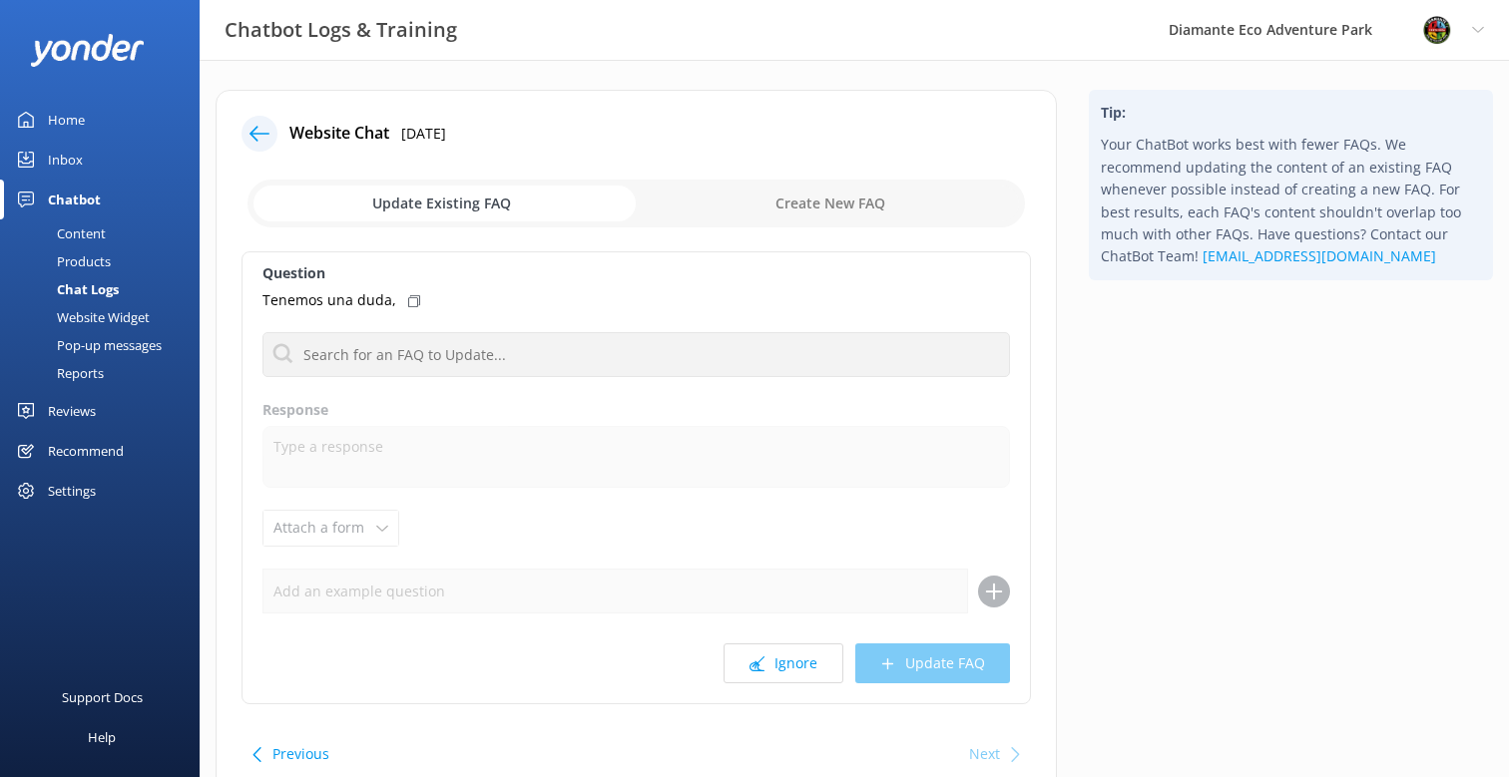
click at [65, 112] on div "Home" at bounding box center [66, 120] width 37 height 40
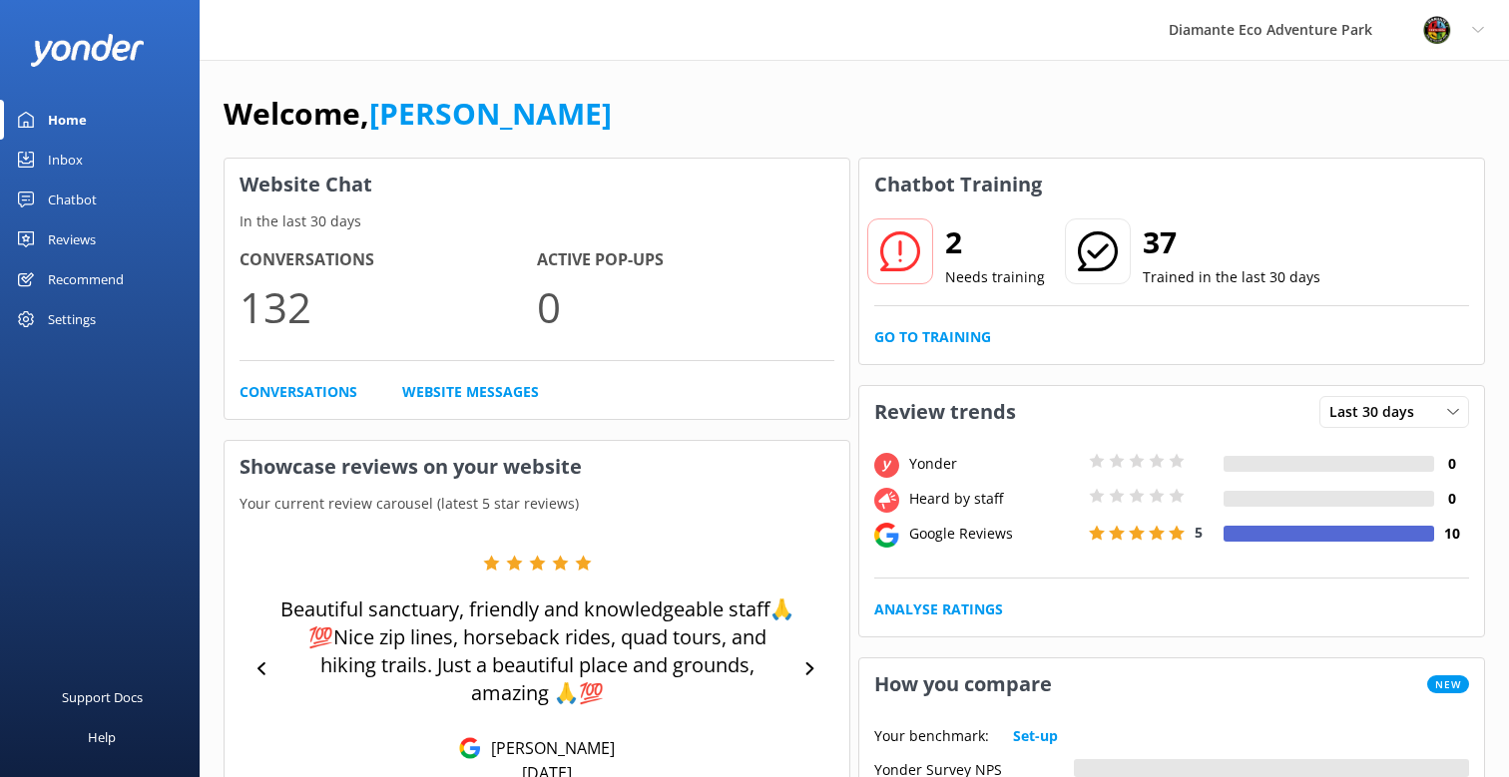
click at [78, 252] on div "Reviews" at bounding box center [72, 240] width 48 height 40
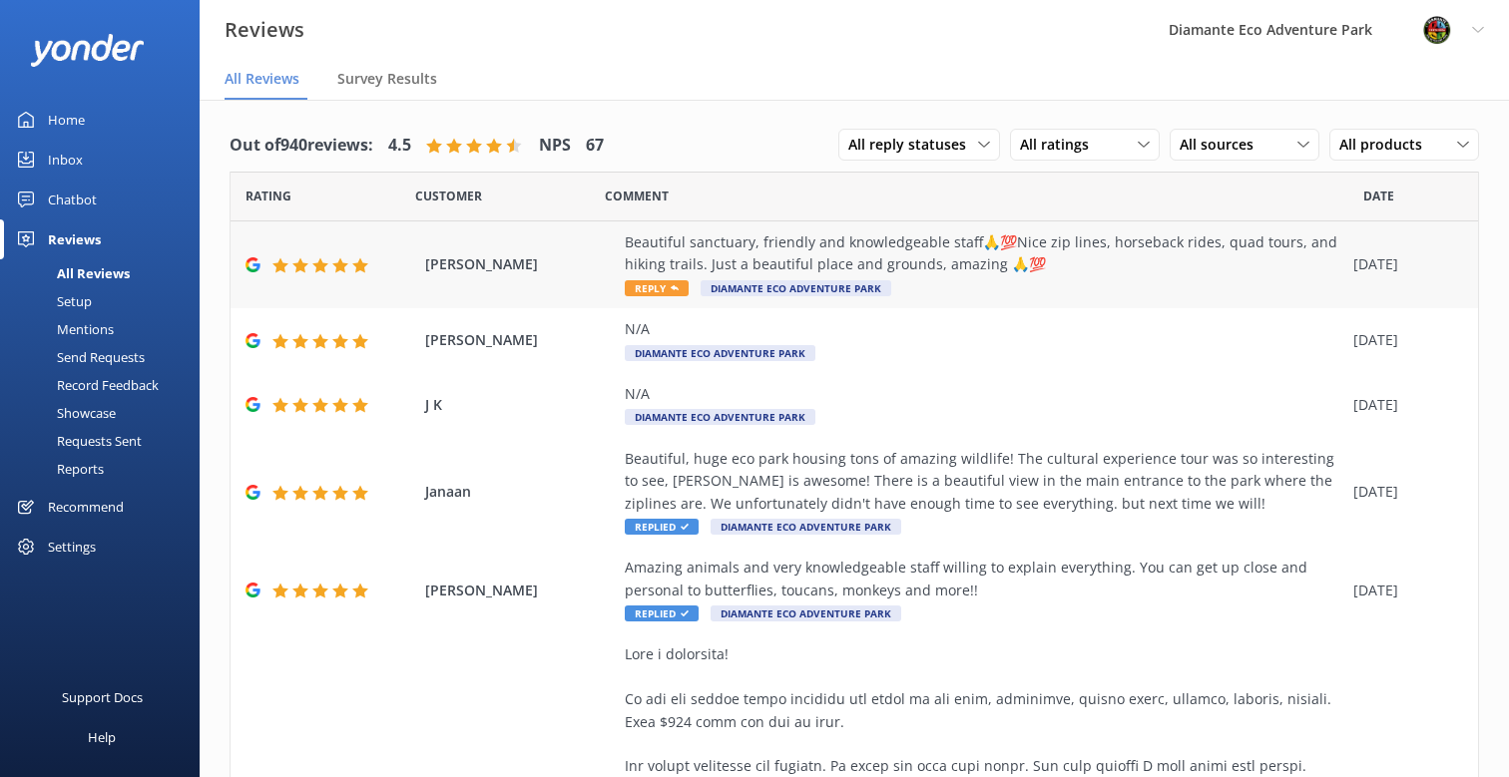
click at [656, 286] on span "Reply" at bounding box center [657, 288] width 64 height 16
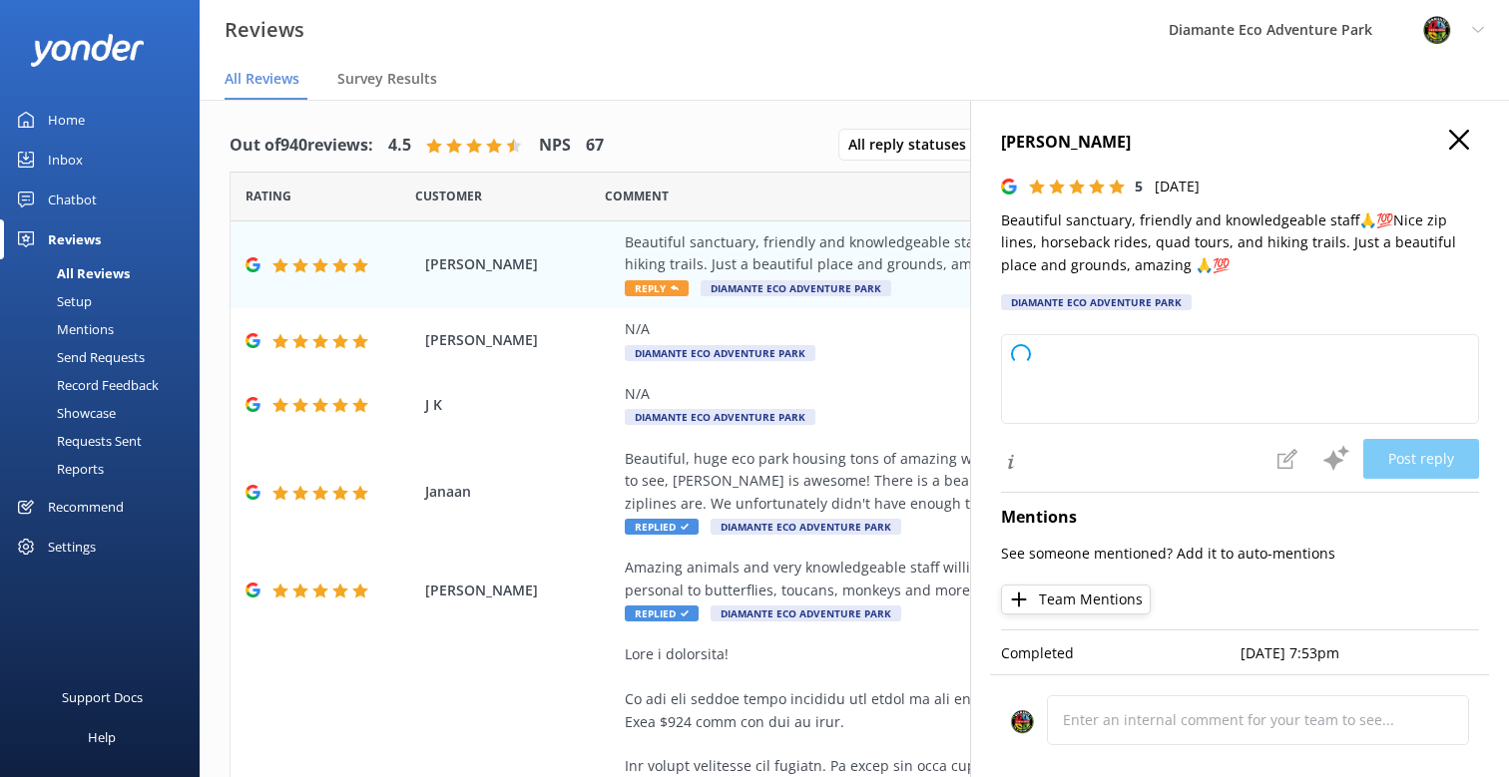
type textarea "Thank you so much for your wonderful review! We're thrilled to hear you enjoyed…"
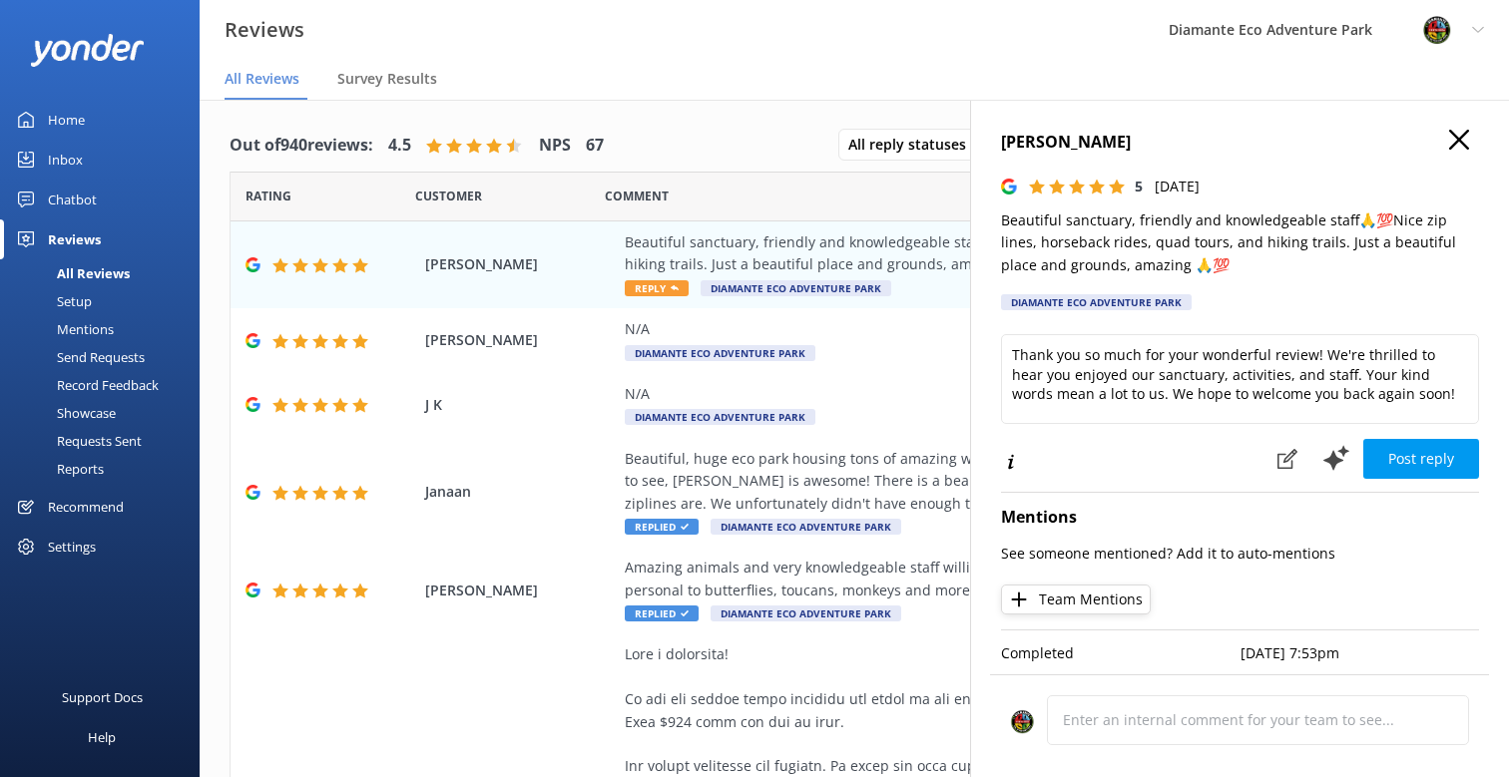
scroll to position [40, 0]
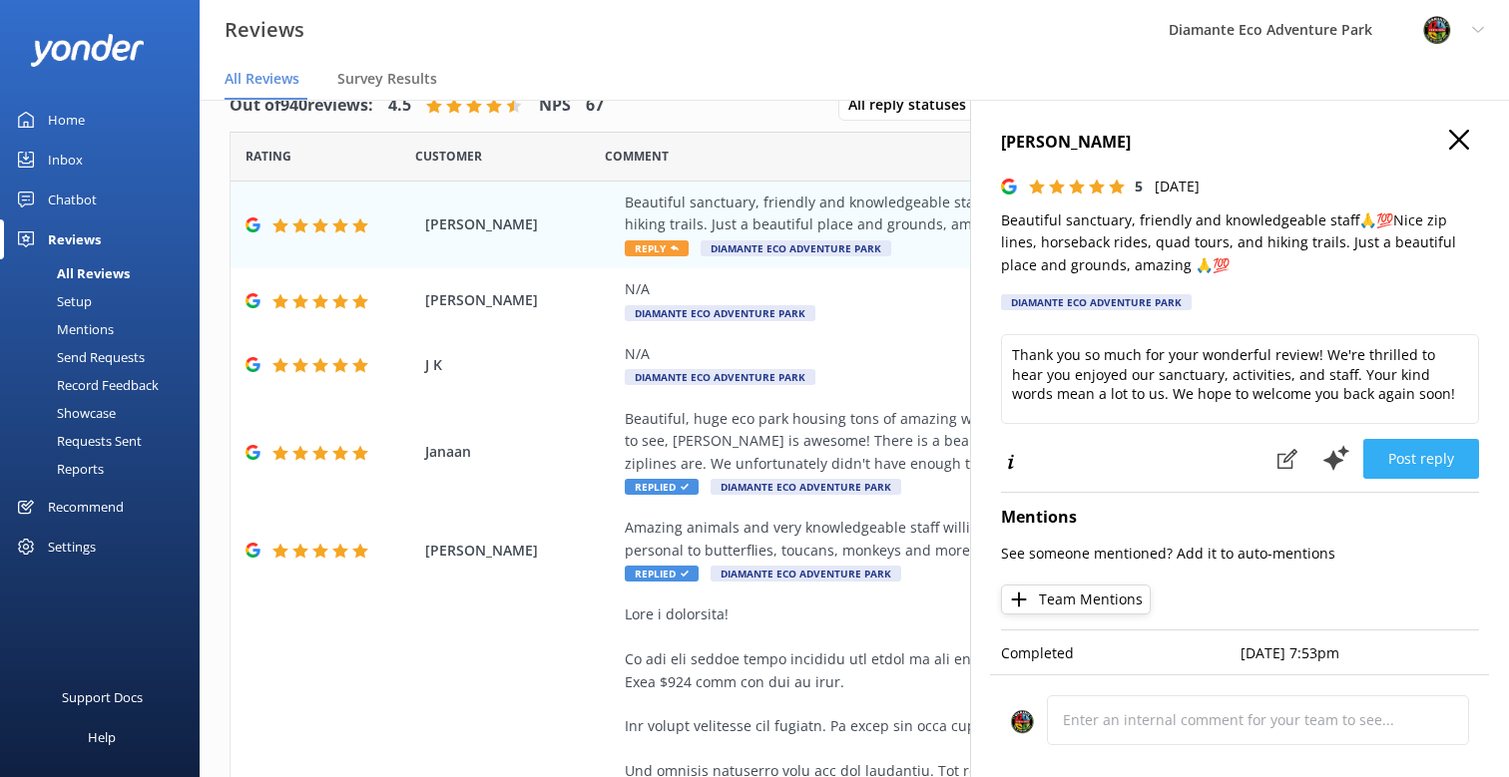
click at [1447, 459] on button "Post reply" at bounding box center [1421, 459] width 116 height 40
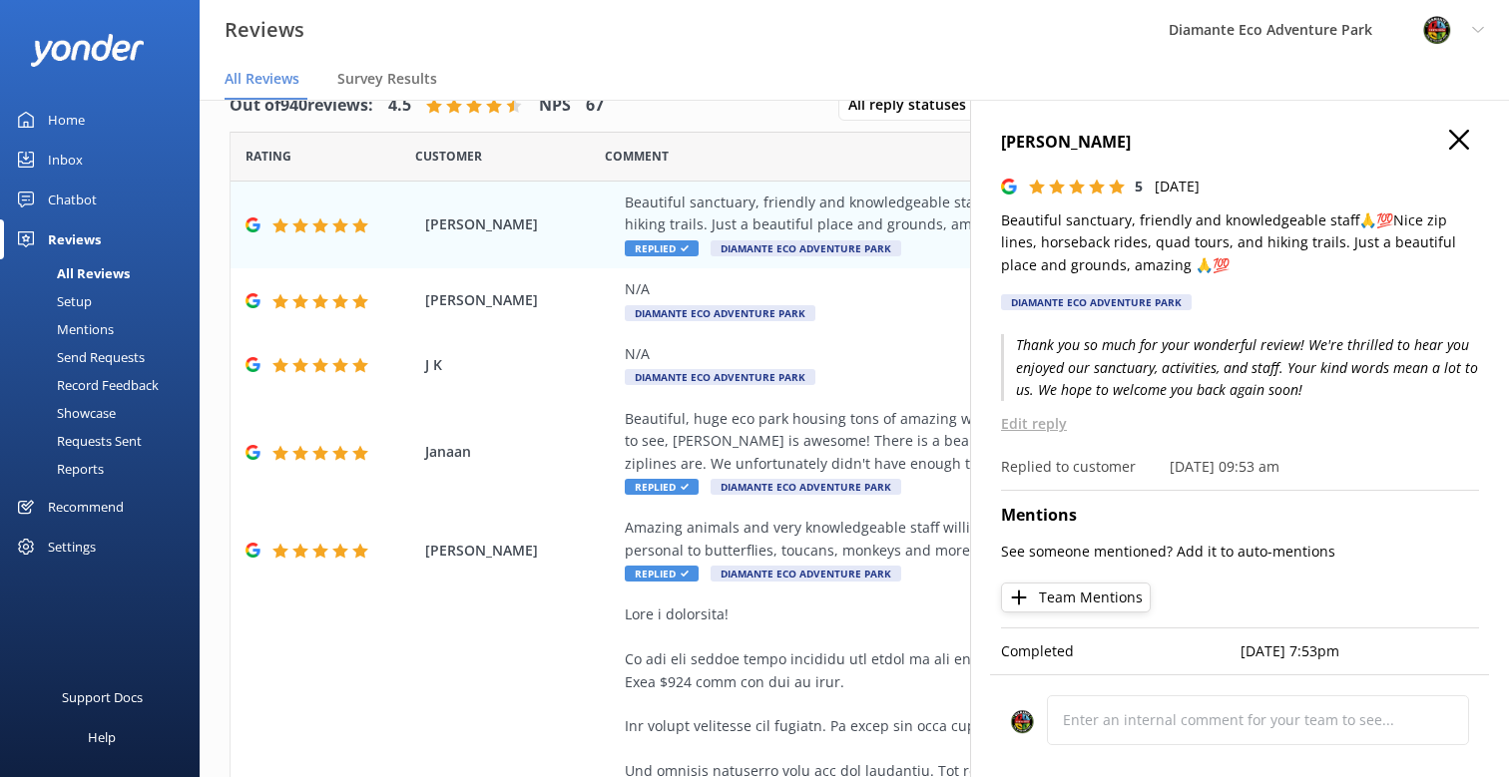
click at [78, 465] on div "Reports" at bounding box center [58, 469] width 92 height 28
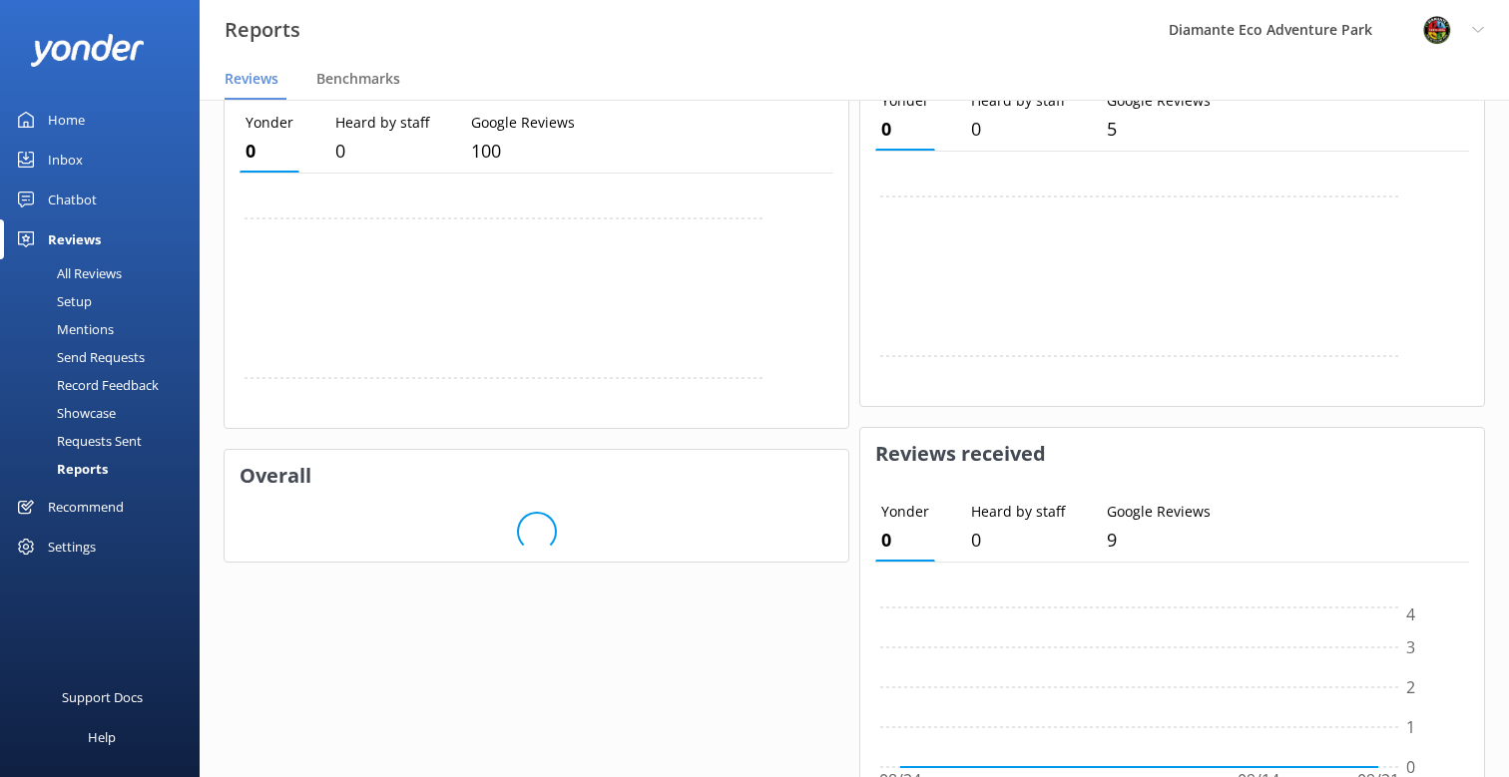
scroll to position [664, 0]
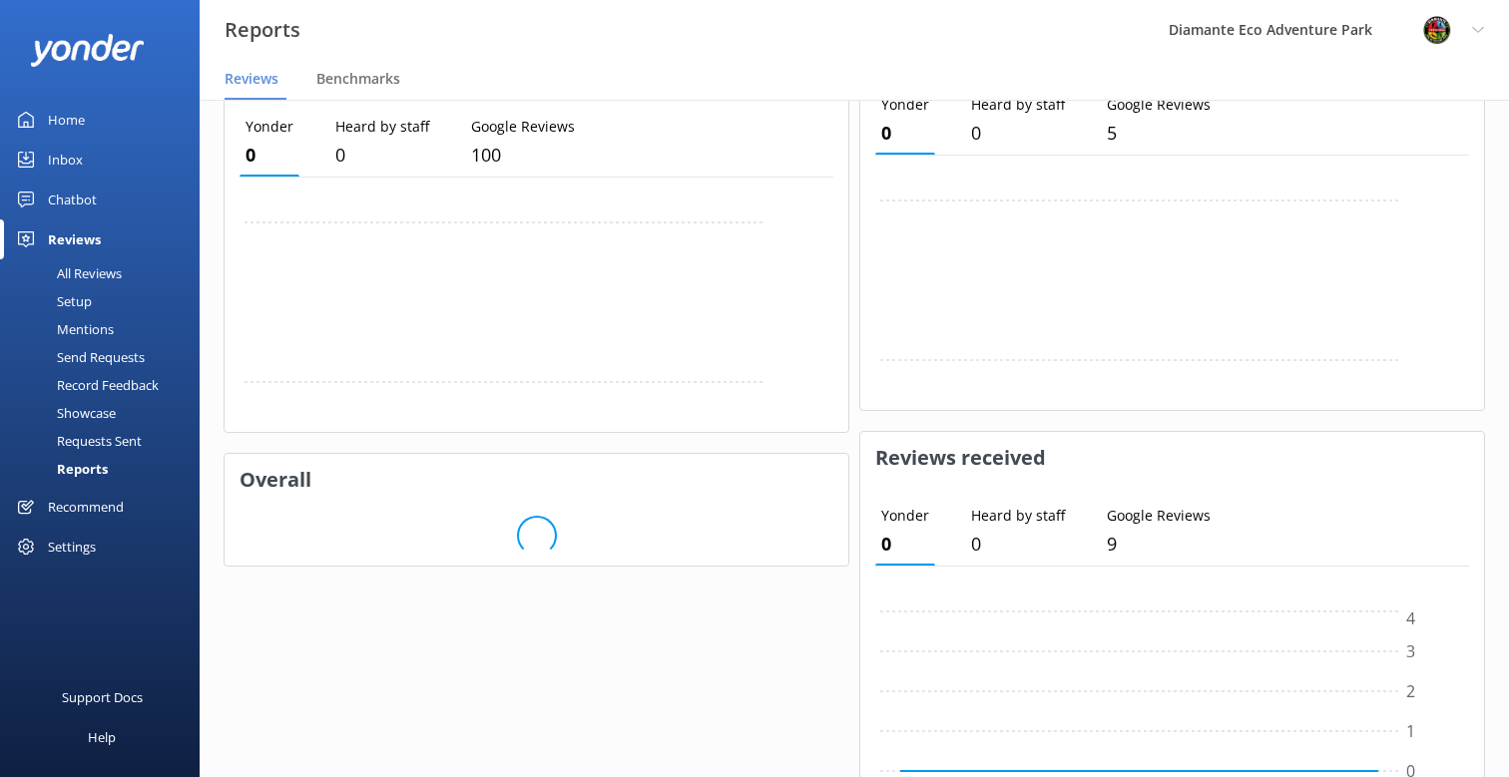
click at [103, 463] on div "Reports" at bounding box center [60, 469] width 96 height 28
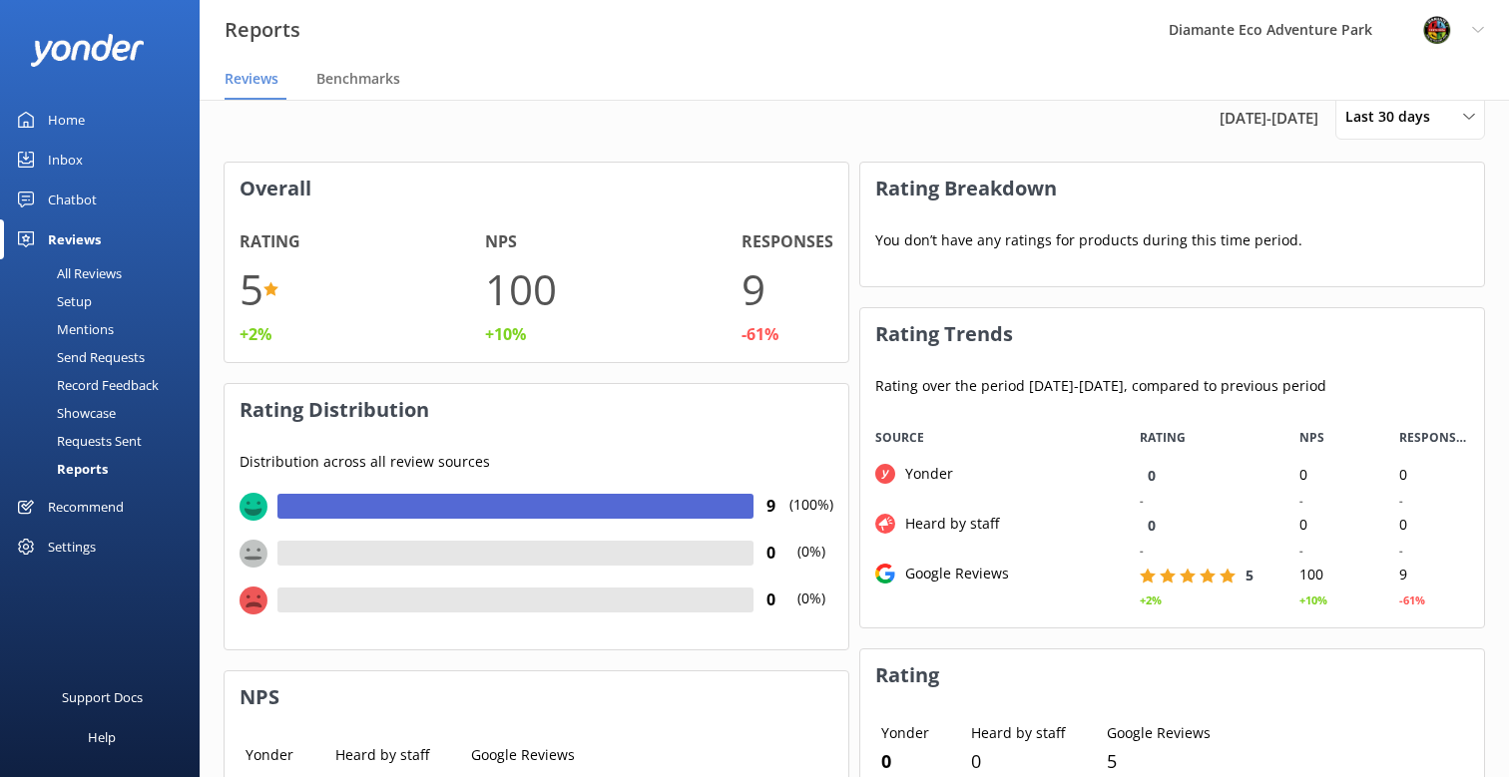
scroll to position [0, 0]
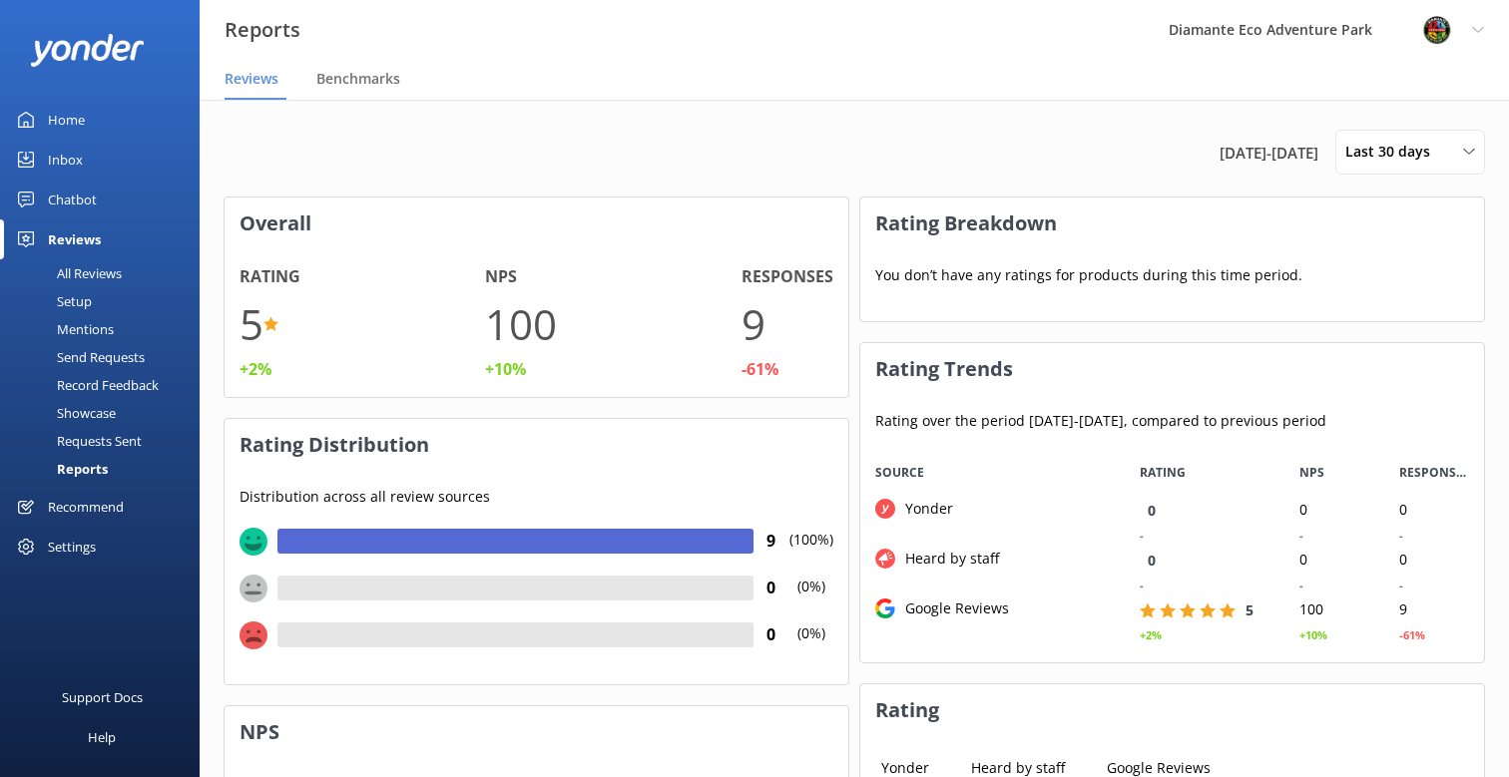
click at [79, 462] on div "Reports" at bounding box center [60, 469] width 96 height 28
click at [65, 197] on div "Chatbot" at bounding box center [72, 200] width 49 height 40
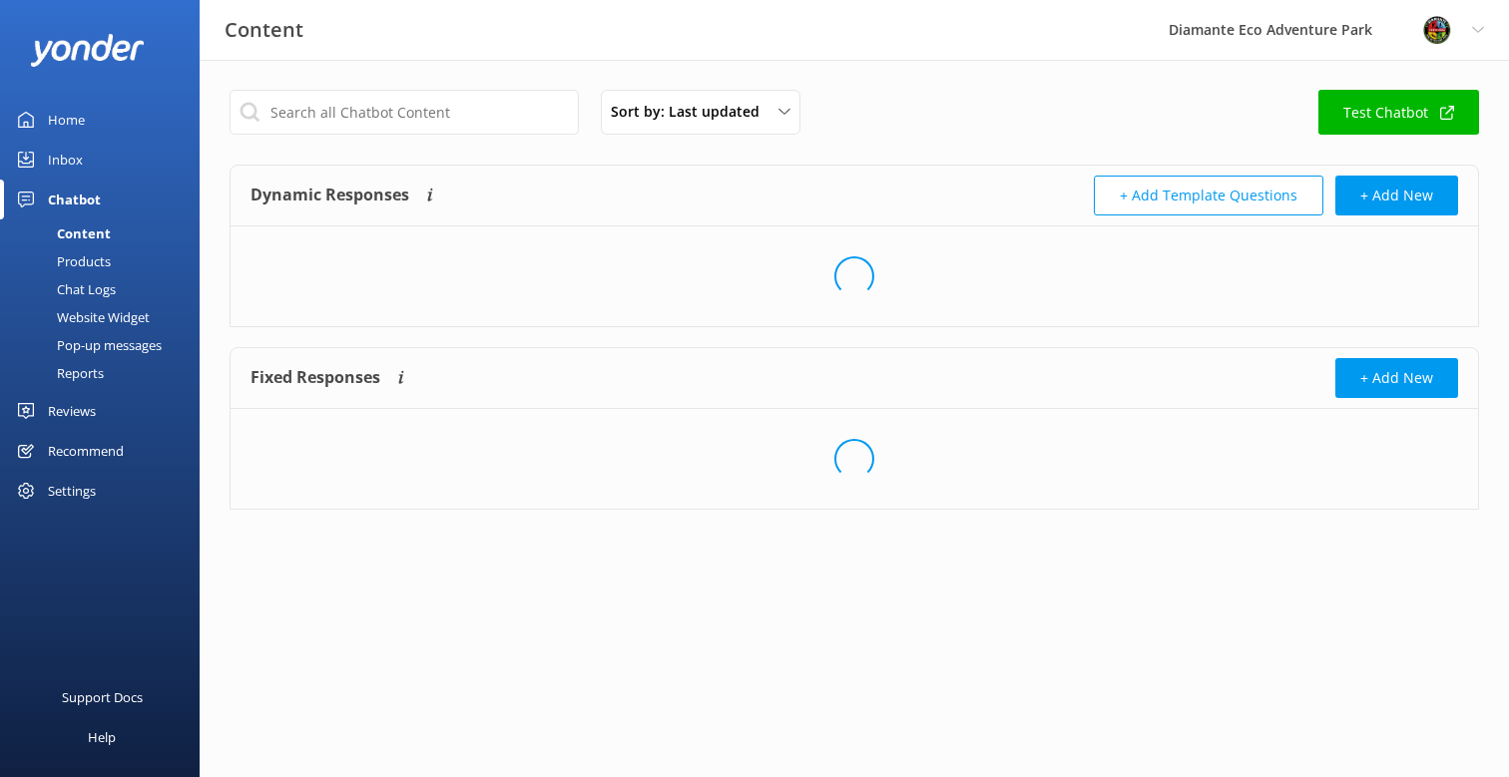
click at [74, 376] on div "Reports" at bounding box center [58, 373] width 92 height 28
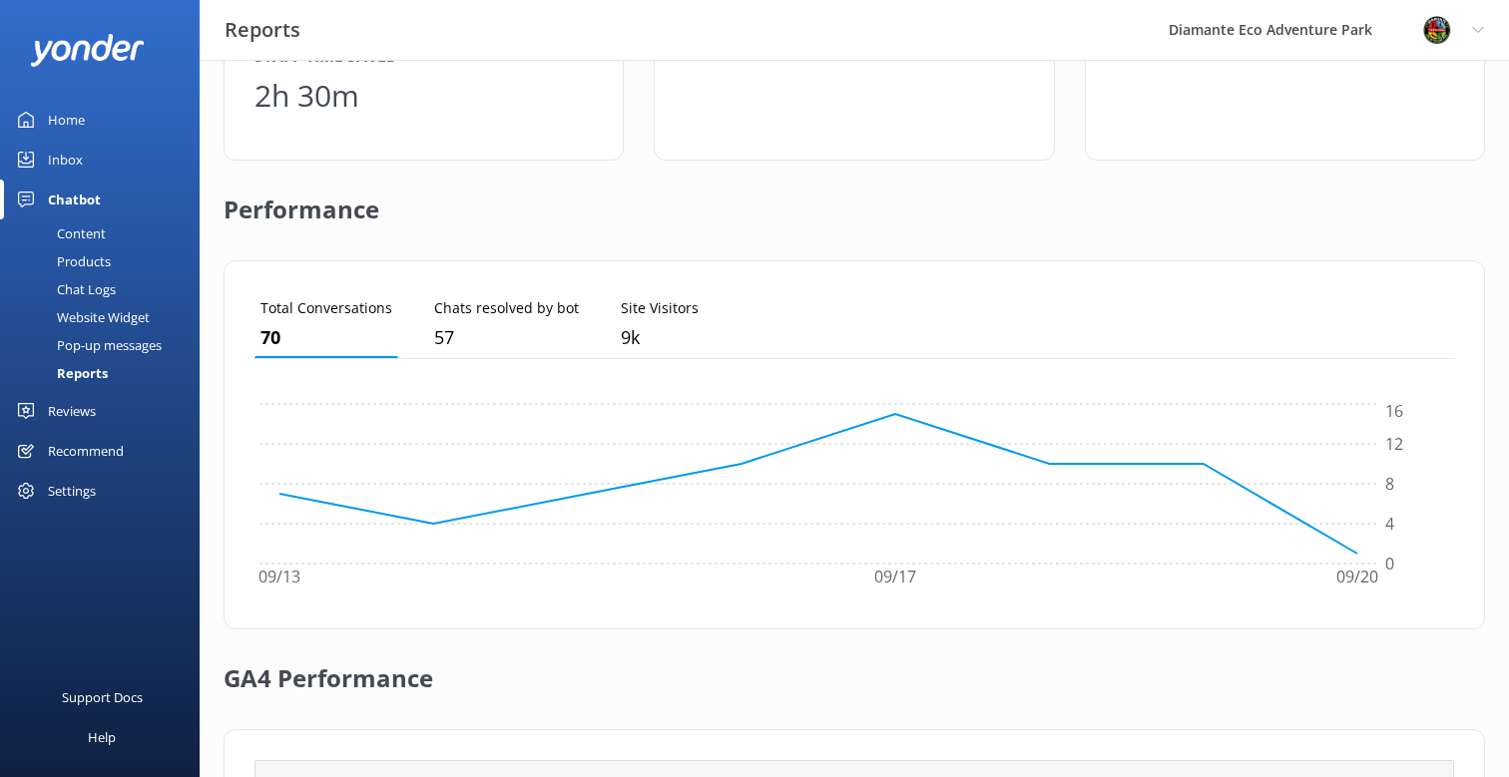
scroll to position [614, 0]
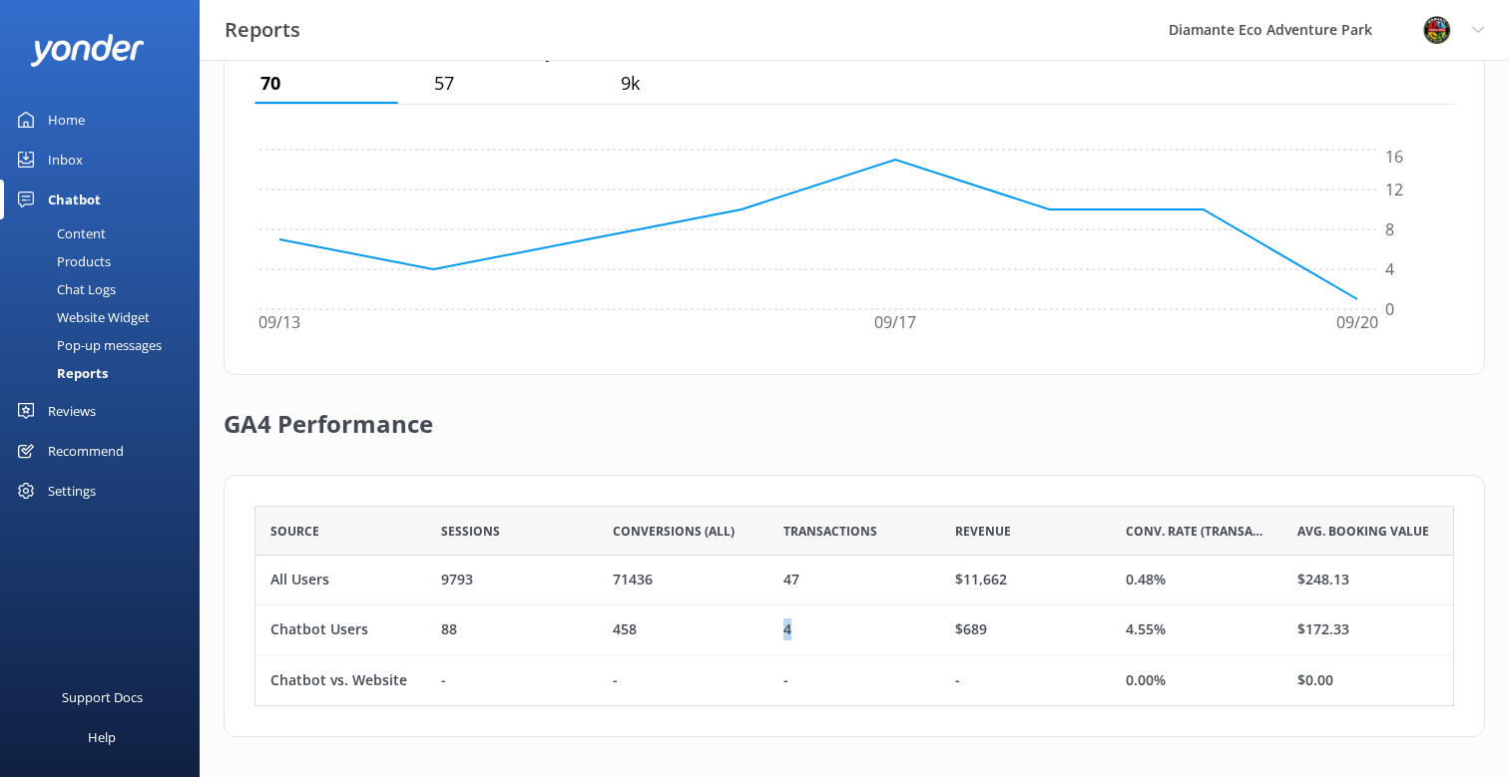
drag, startPoint x: 781, startPoint y: 629, endPoint x: 800, endPoint y: 629, distance: 19.0
click at [800, 629] on div "4" at bounding box center [853, 631] width 171 height 50
drag, startPoint x: 434, startPoint y: 628, endPoint x: 506, endPoint y: 630, distance: 71.9
click at [506, 630] on div "88" at bounding box center [511, 631] width 171 height 50
drag, startPoint x: 954, startPoint y: 626, endPoint x: 1000, endPoint y: 627, distance: 45.9
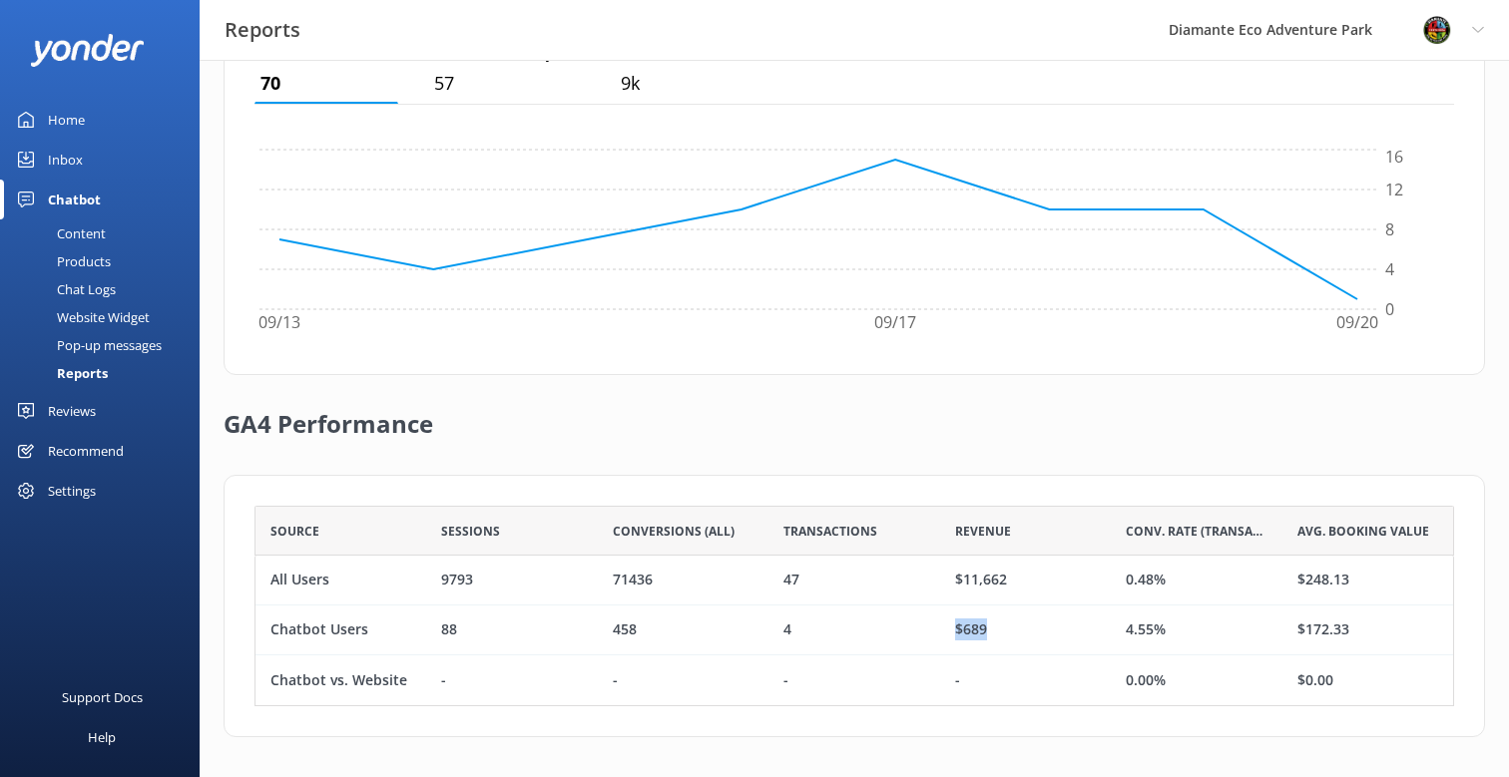
click at [1000, 627] on div "$689" at bounding box center [1025, 631] width 171 height 50
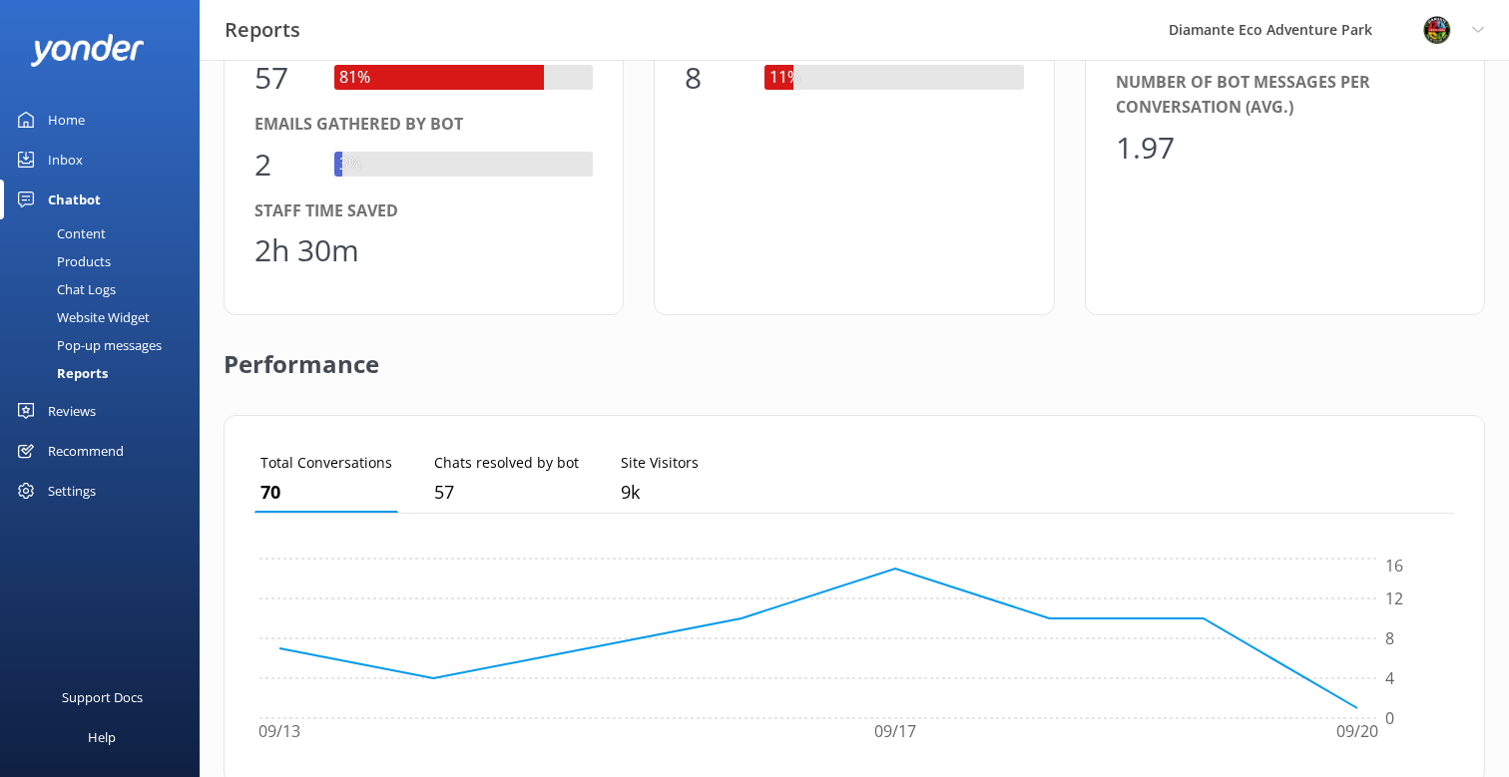
scroll to position [0, 0]
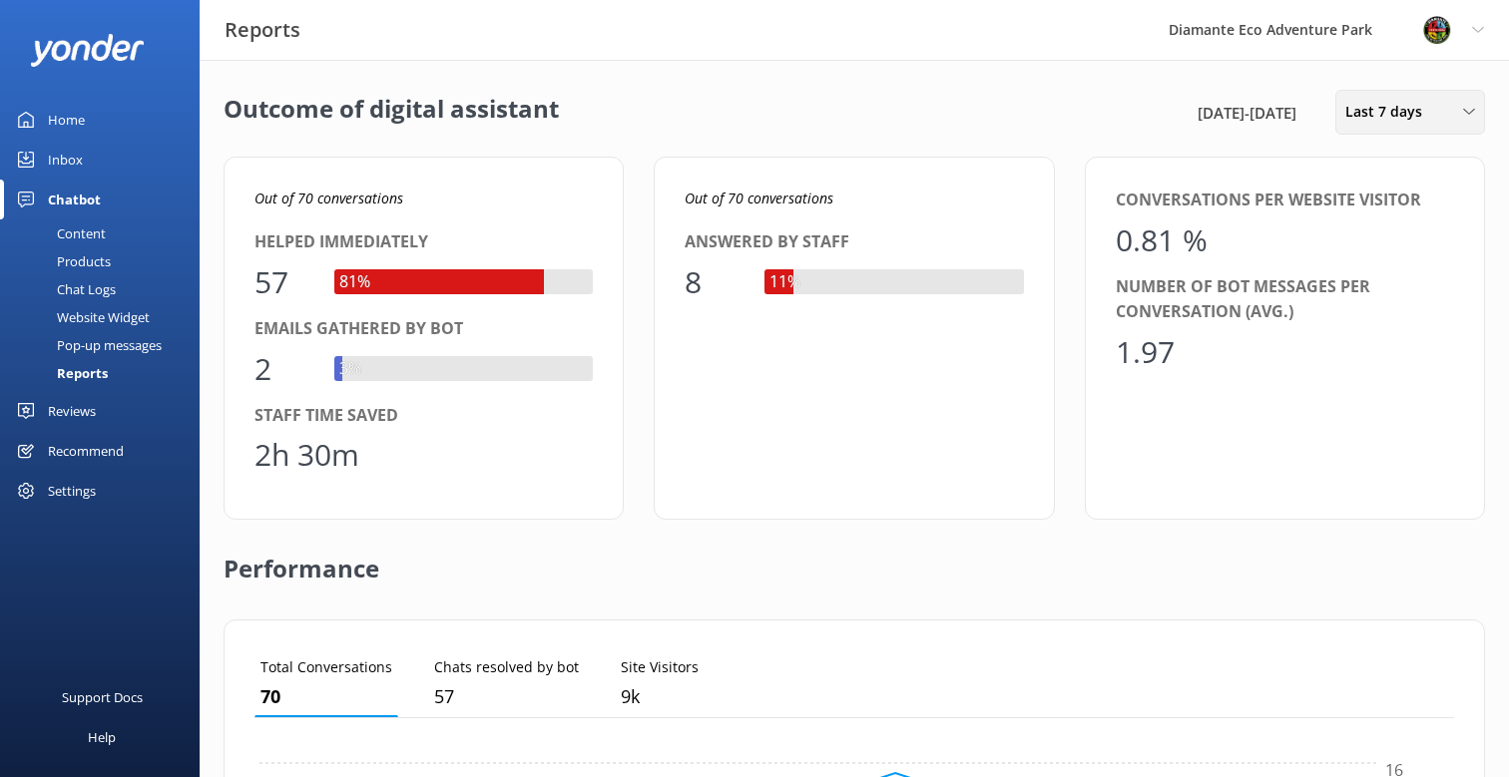
click at [1371, 102] on span "Last 7 days" at bounding box center [1389, 112] width 89 height 22
click at [1401, 201] on div "Last 30 days" at bounding box center [1381, 200] width 71 height 20
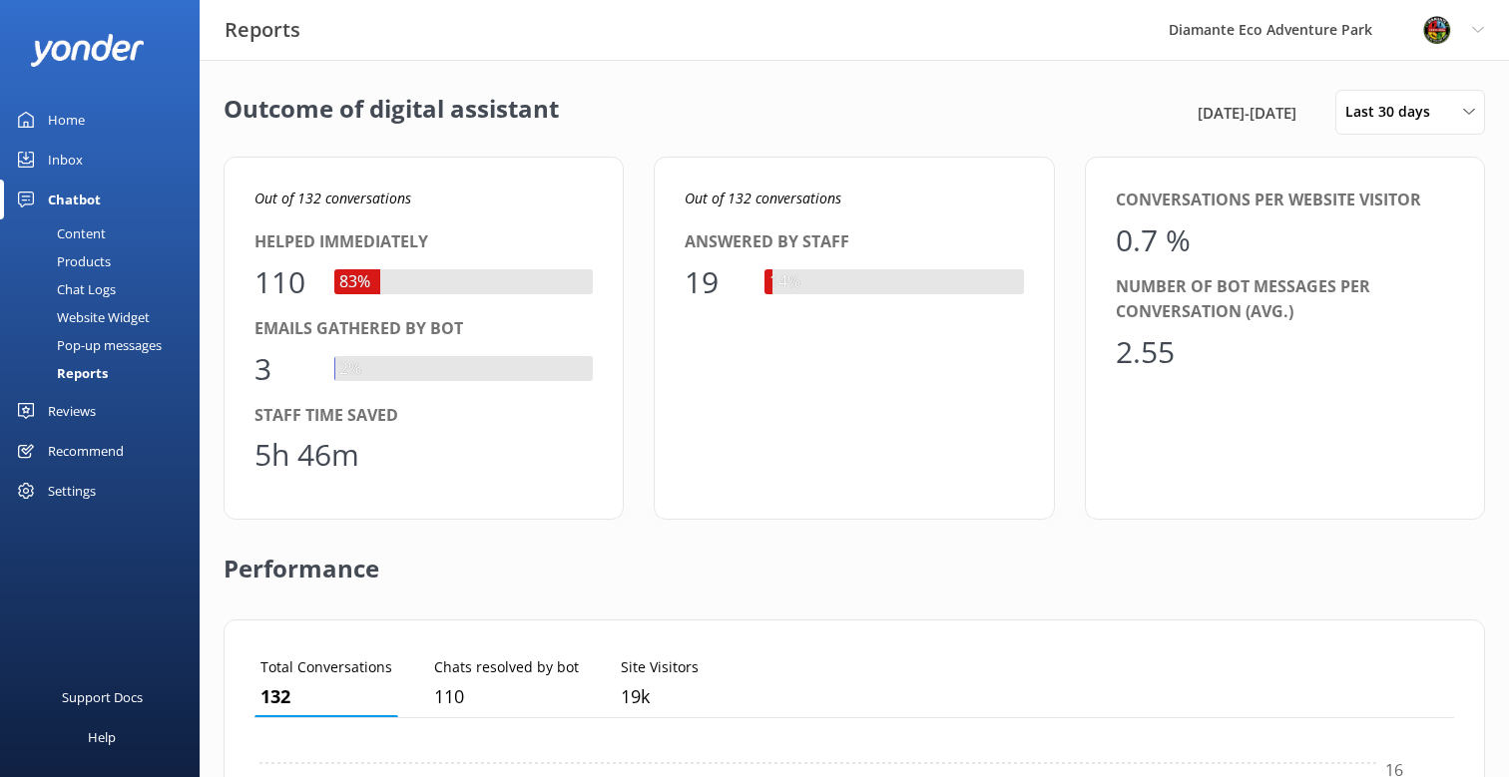
scroll to position [201, 1200]
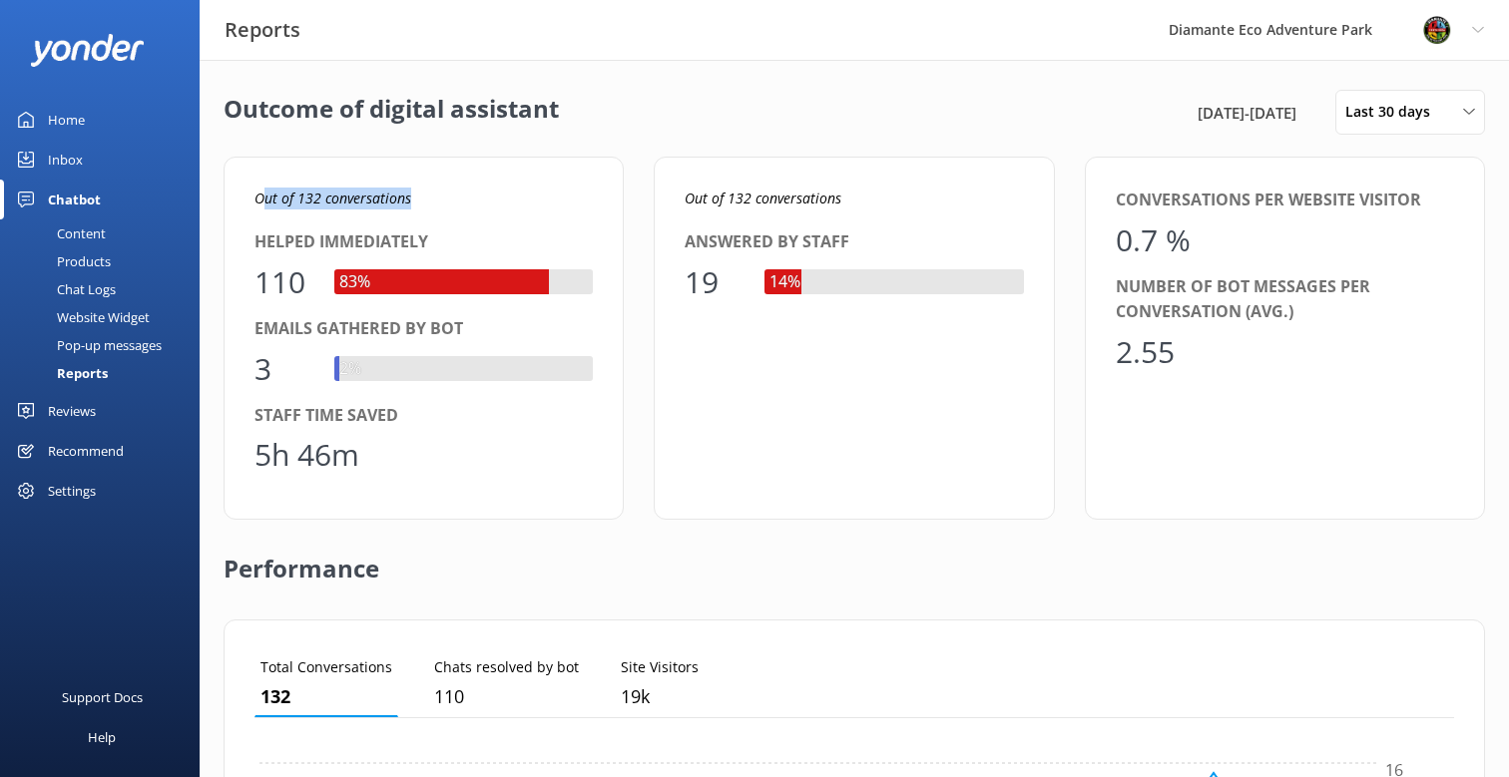
drag, startPoint x: 262, startPoint y: 198, endPoint x: 416, endPoint y: 190, distance: 153.9
click at [416, 190] on p "Out of 132 conversations" at bounding box center [423, 199] width 338 height 22
drag, startPoint x: 253, startPoint y: 283, endPoint x: 317, endPoint y: 280, distance: 63.9
click at [317, 280] on div "110 83%" at bounding box center [423, 282] width 338 height 48
drag, startPoint x: 688, startPoint y: 288, endPoint x: 728, endPoint y: 286, distance: 40.0
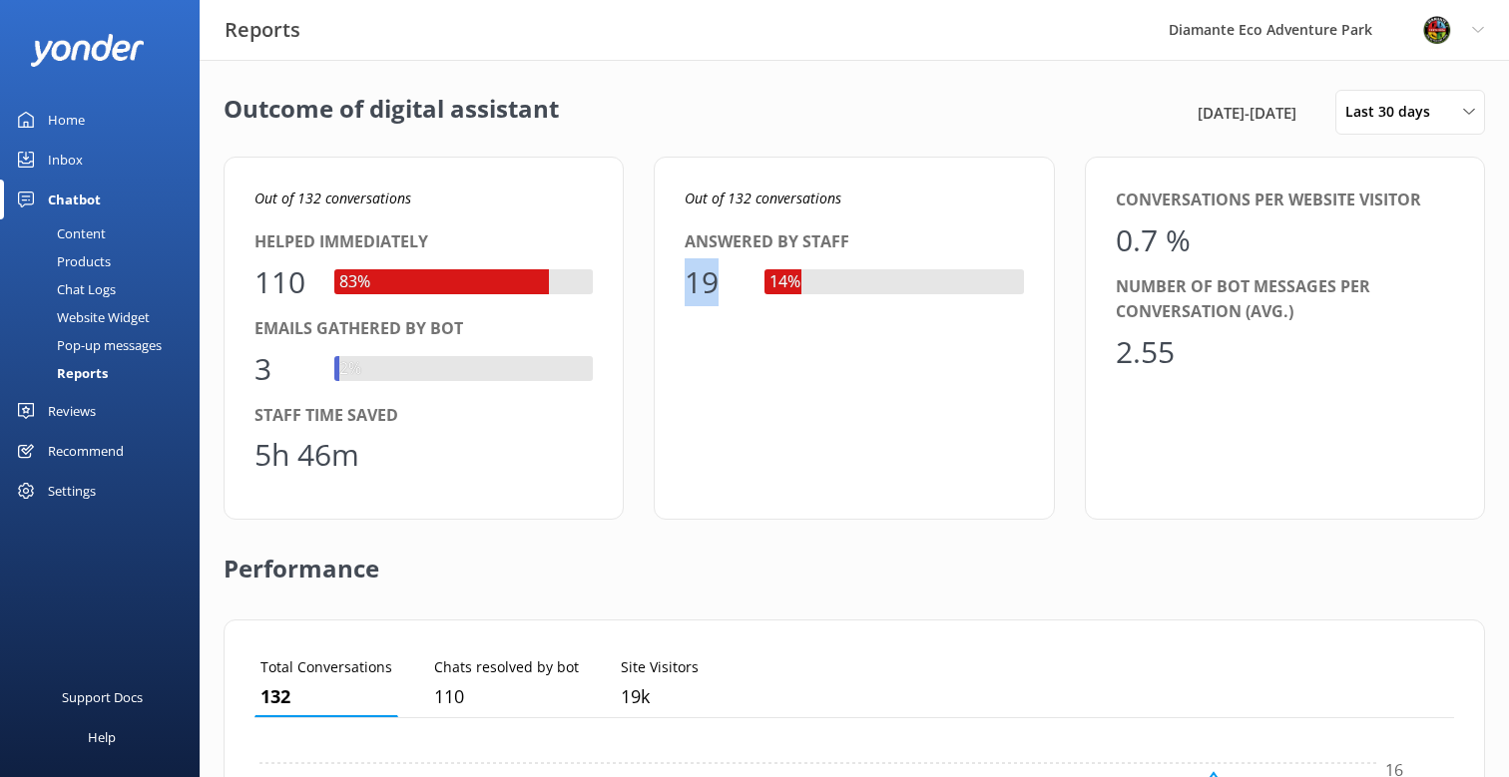
click at [725, 284] on div "19" at bounding box center [715, 282] width 60 height 48
click at [261, 369] on div "3" at bounding box center [284, 369] width 60 height 48
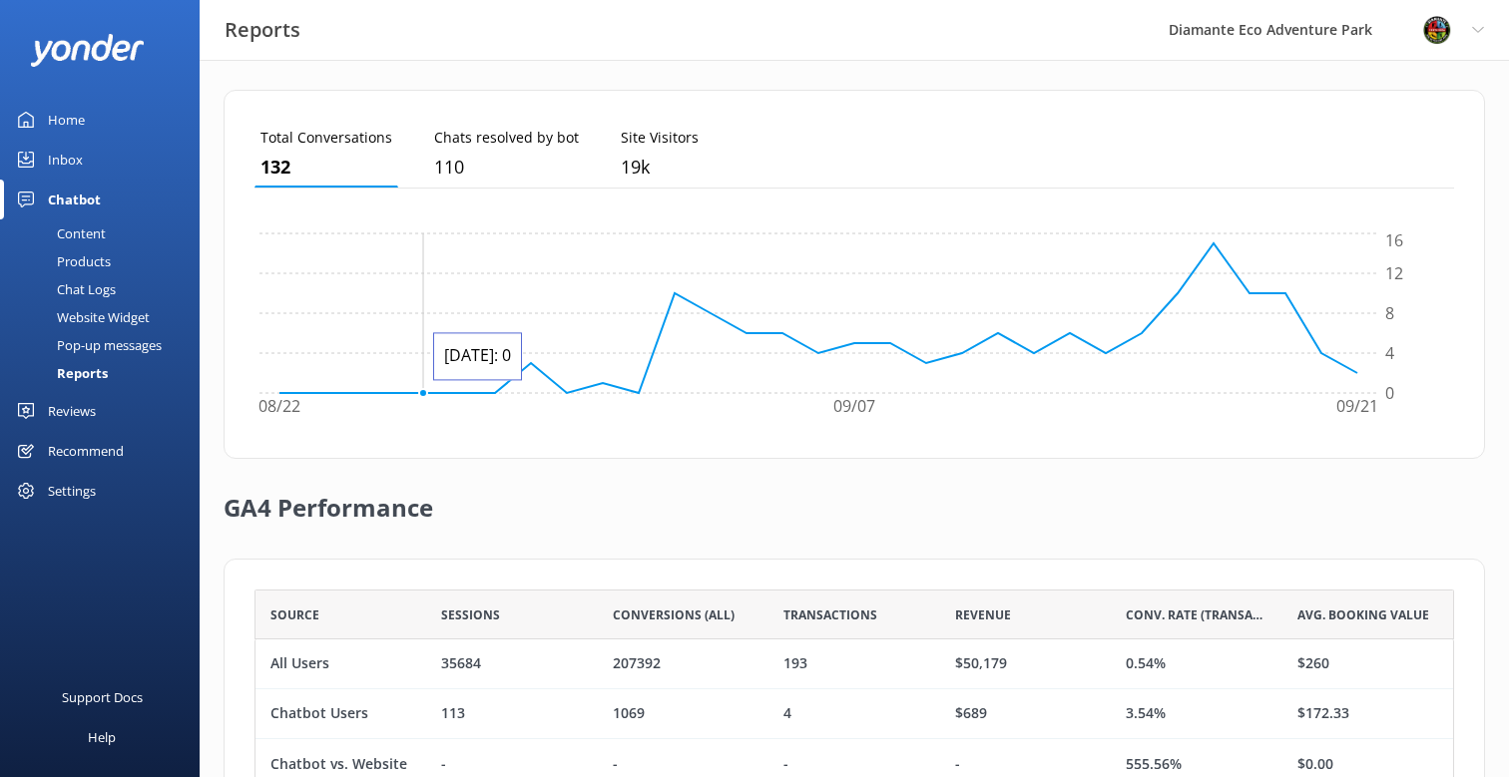
scroll to position [614, 0]
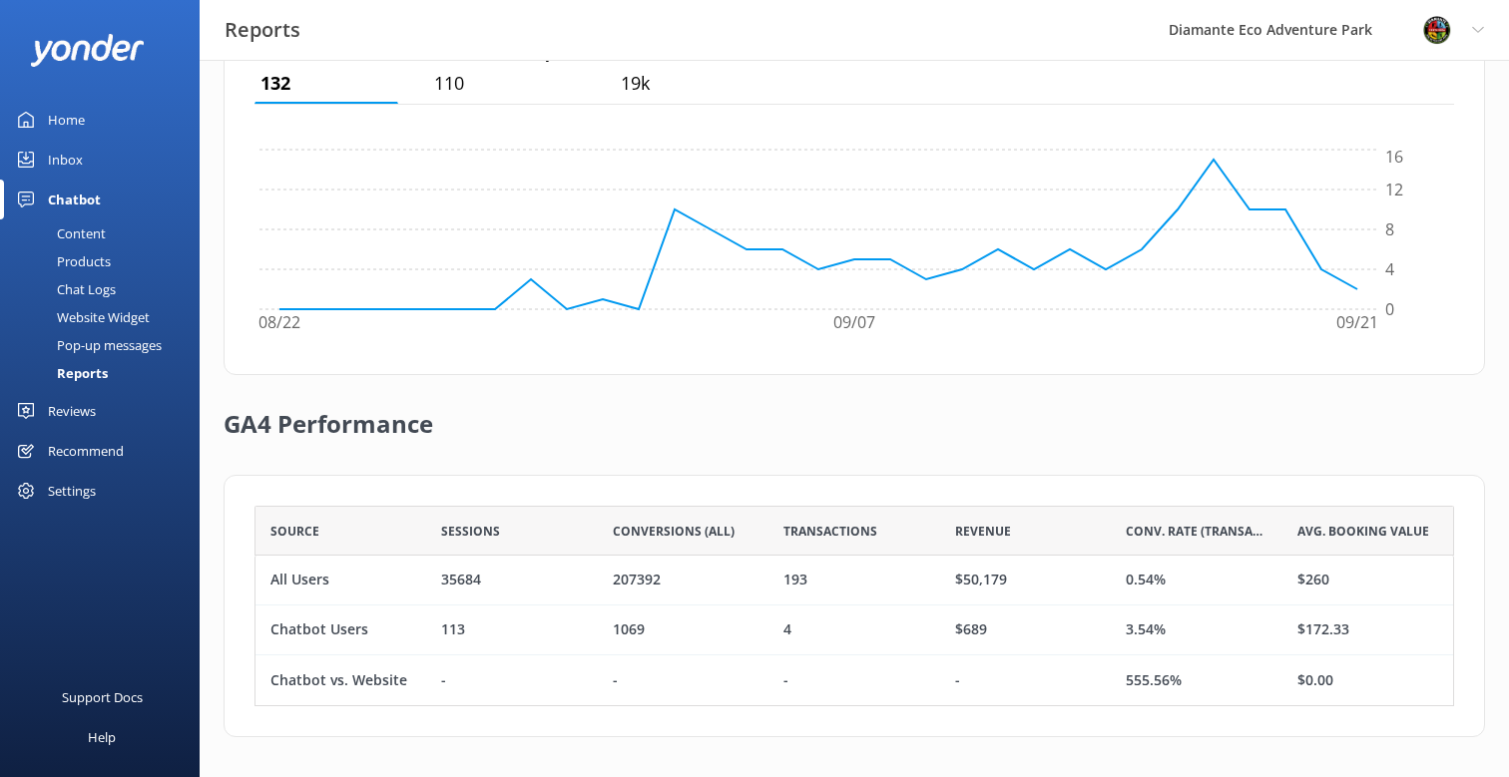
click at [60, 417] on div "Reviews" at bounding box center [72, 411] width 48 height 40
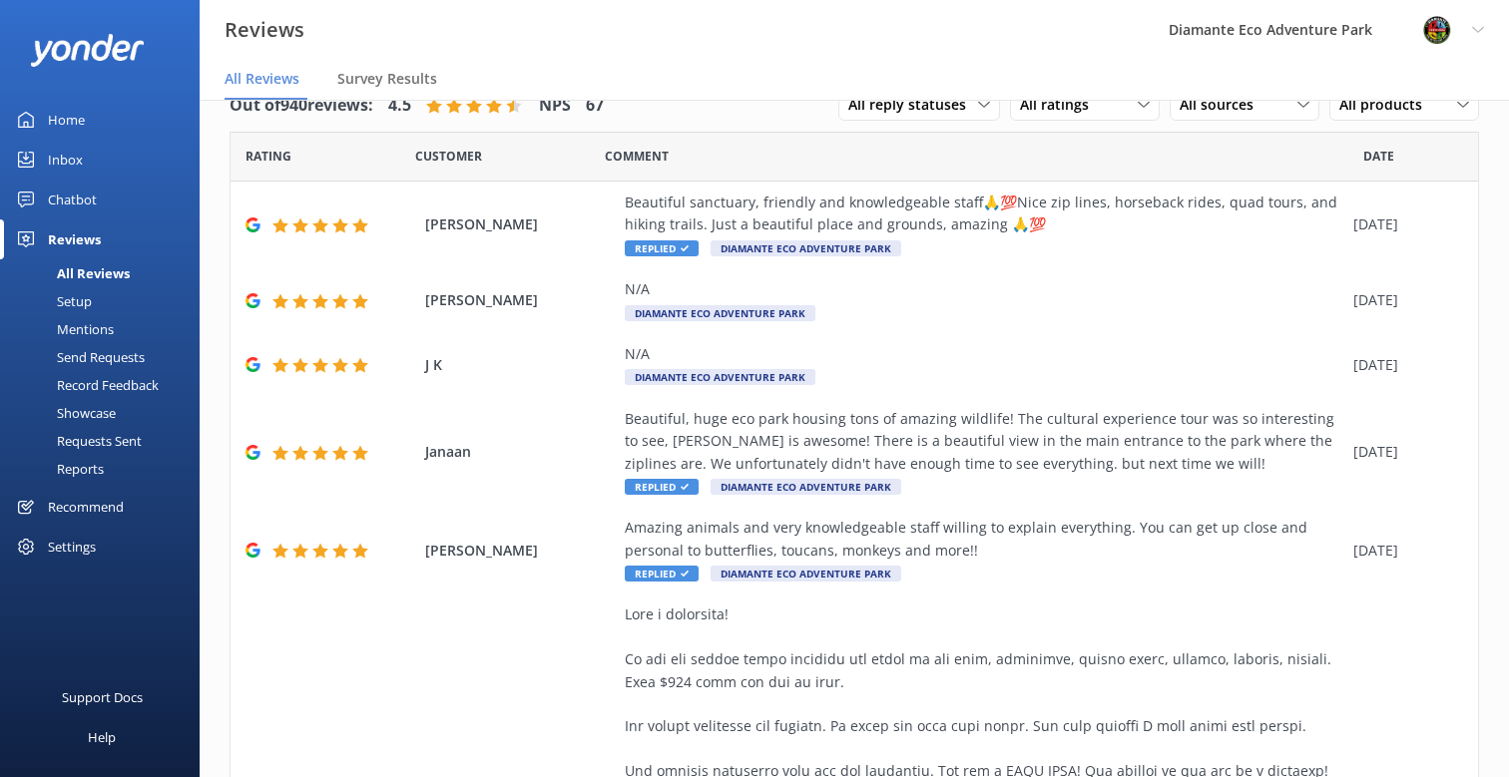
click at [86, 463] on div "Reports" at bounding box center [58, 469] width 92 height 28
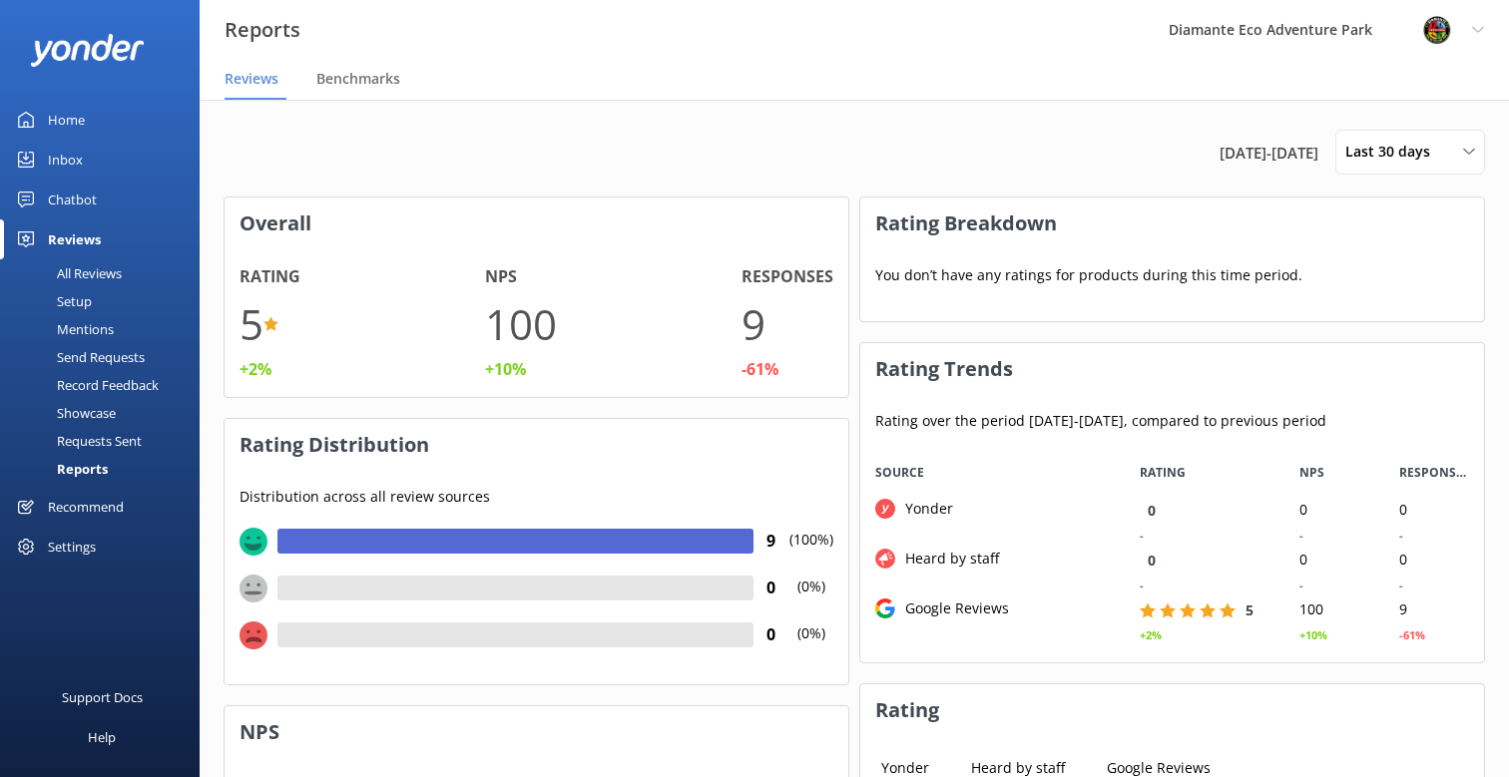
click at [87, 324] on div "Mentions" at bounding box center [63, 329] width 102 height 28
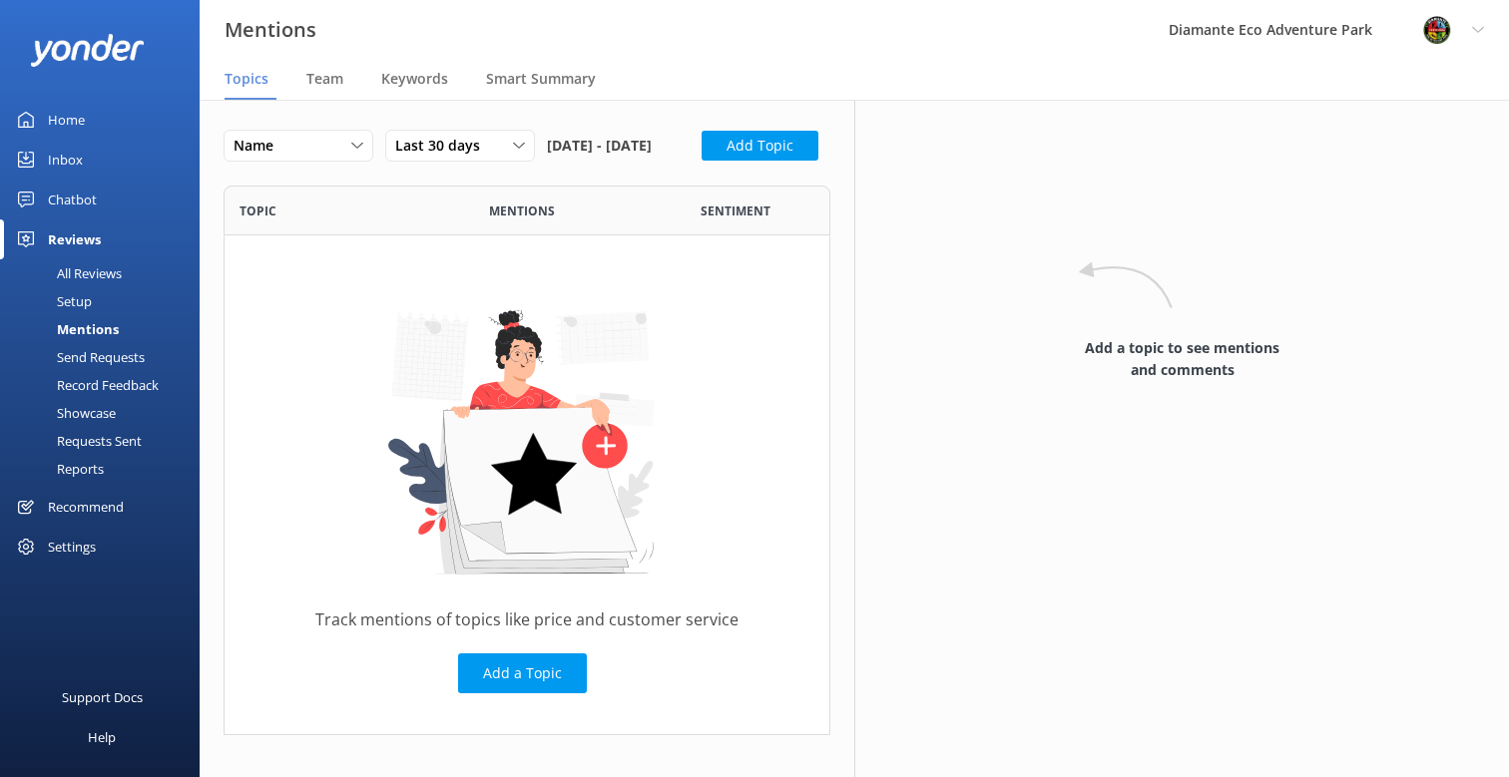
scroll to position [60, 0]
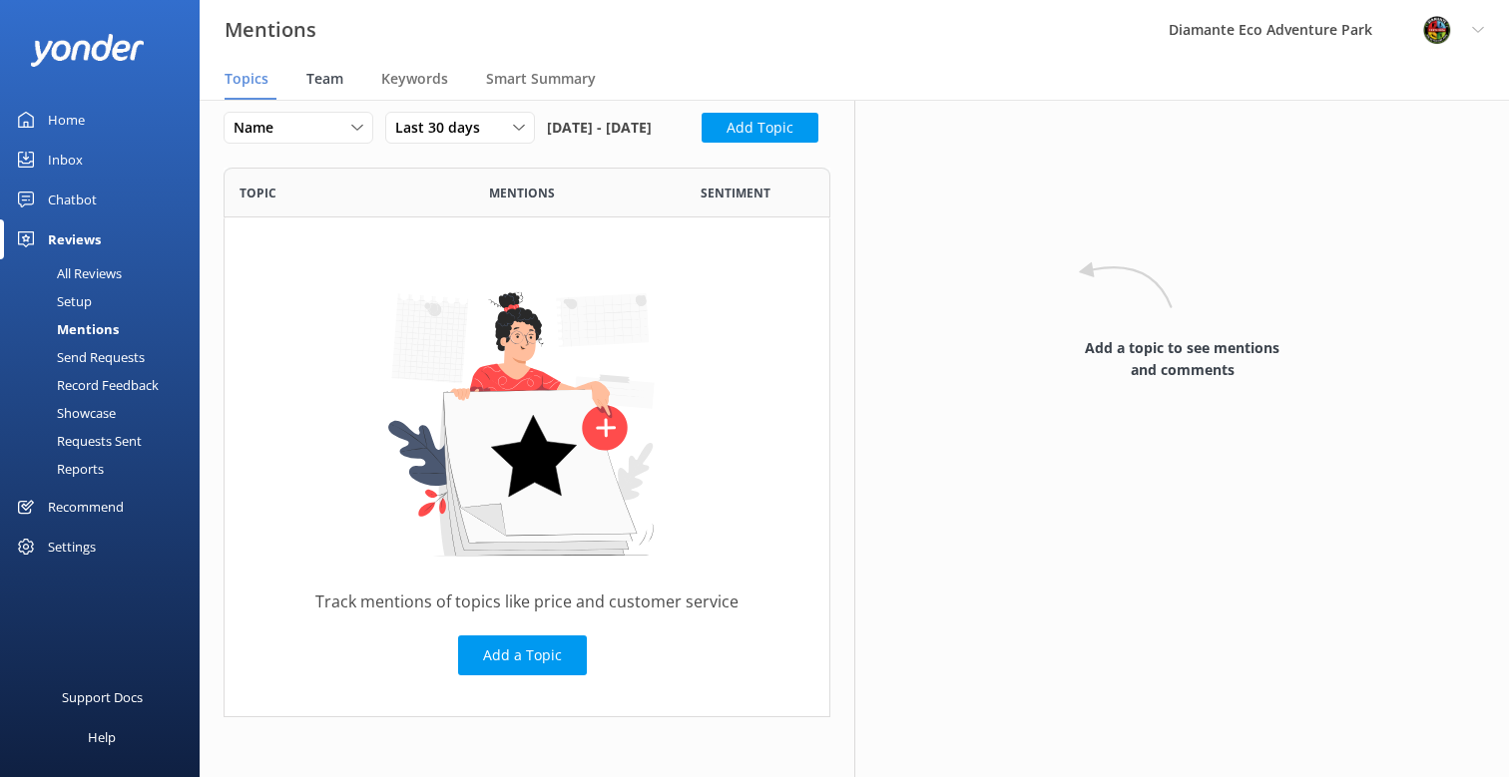
click at [312, 75] on span "Team" at bounding box center [324, 79] width 37 height 20
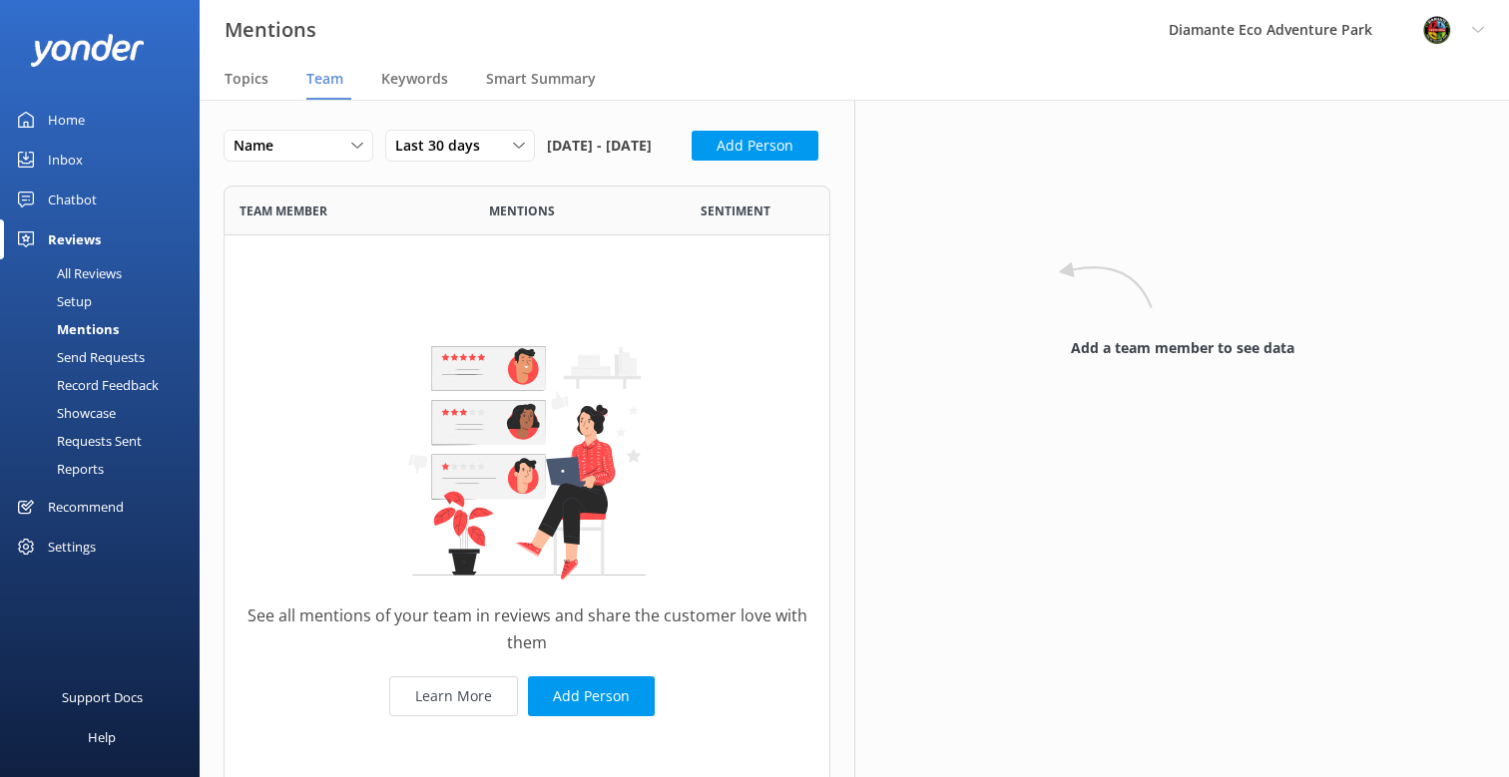
scroll to position [620, 607]
click at [75, 243] on div "Reviews" at bounding box center [74, 240] width 53 height 40
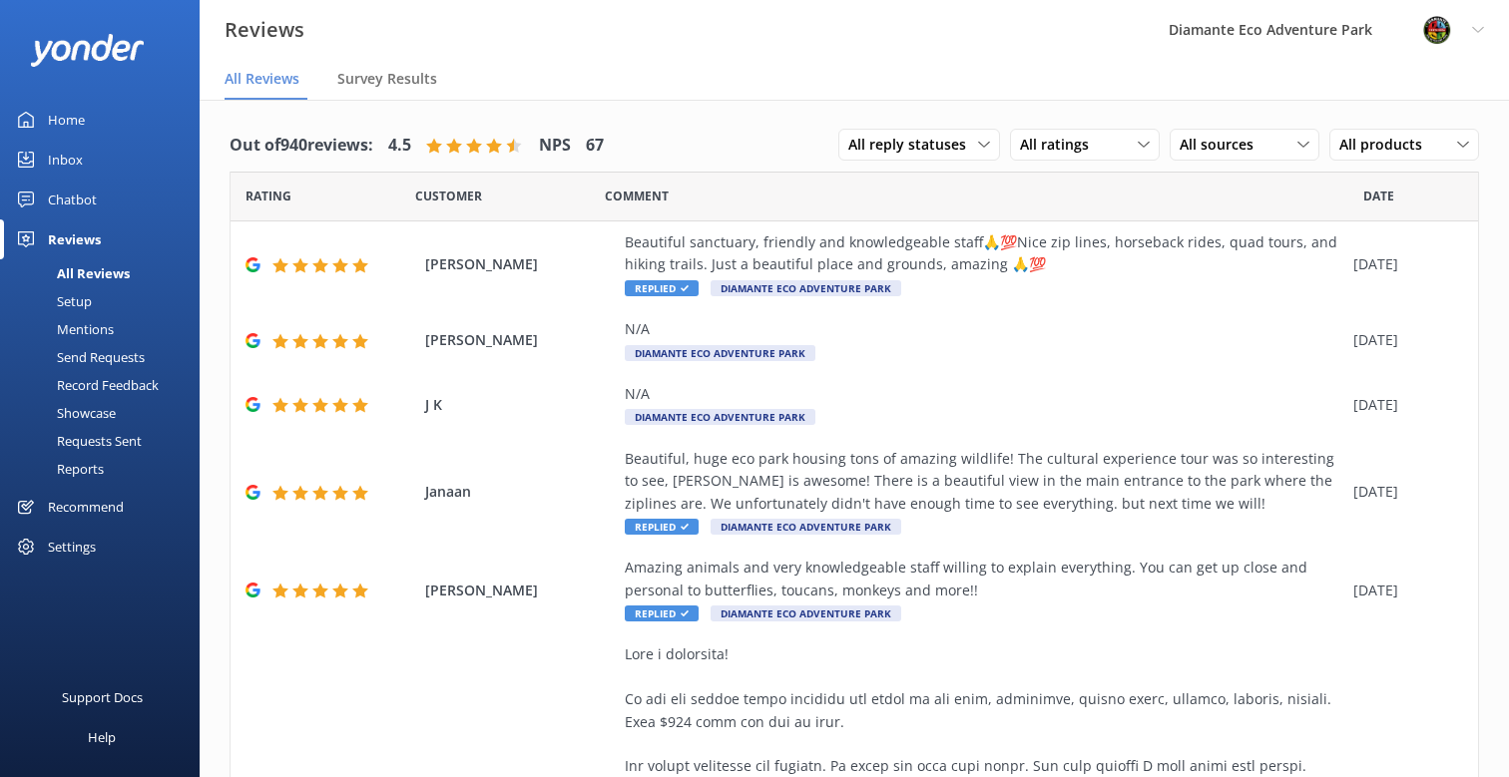
click at [64, 191] on div "Chatbot" at bounding box center [72, 200] width 49 height 40
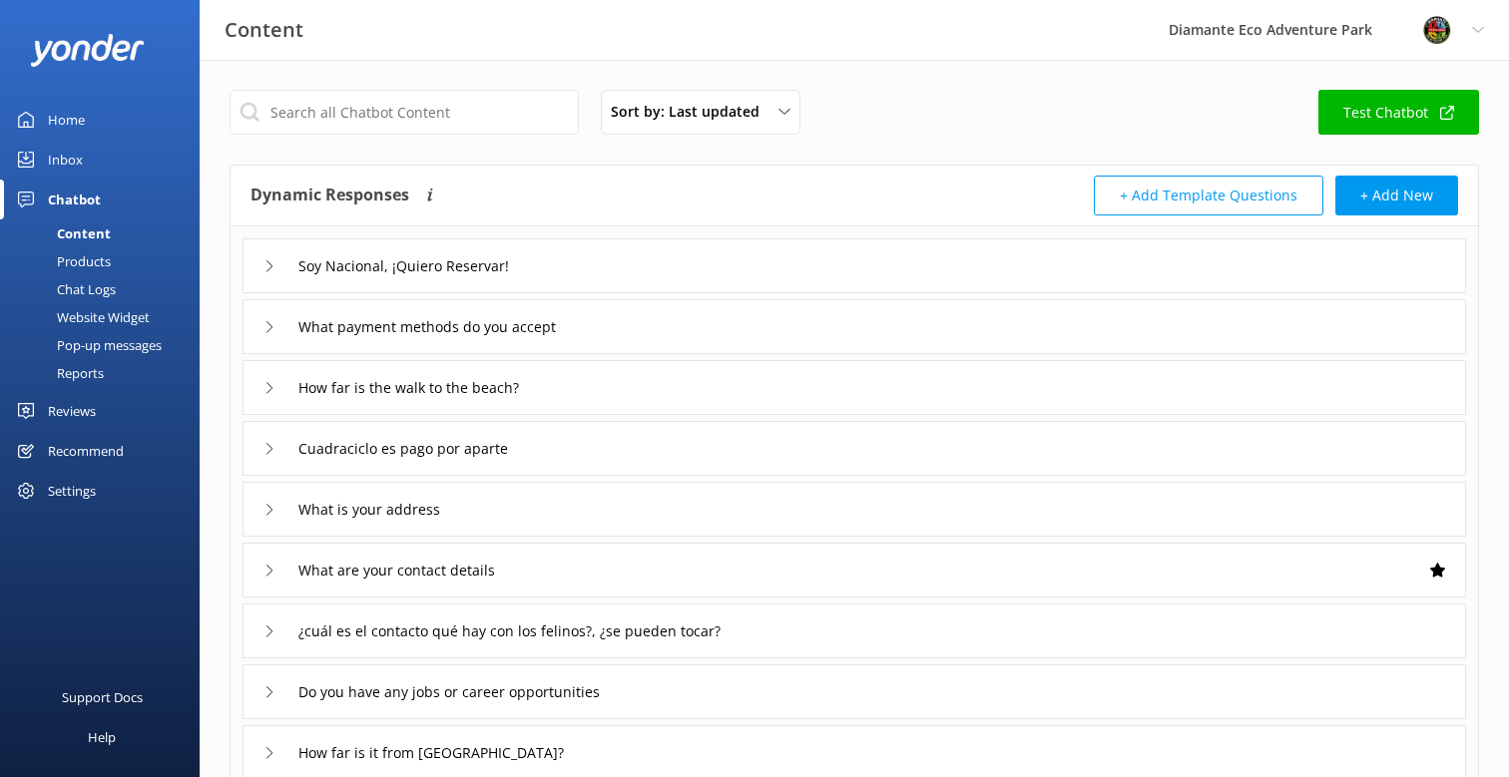
click at [71, 157] on div "Inbox" at bounding box center [65, 160] width 35 height 40
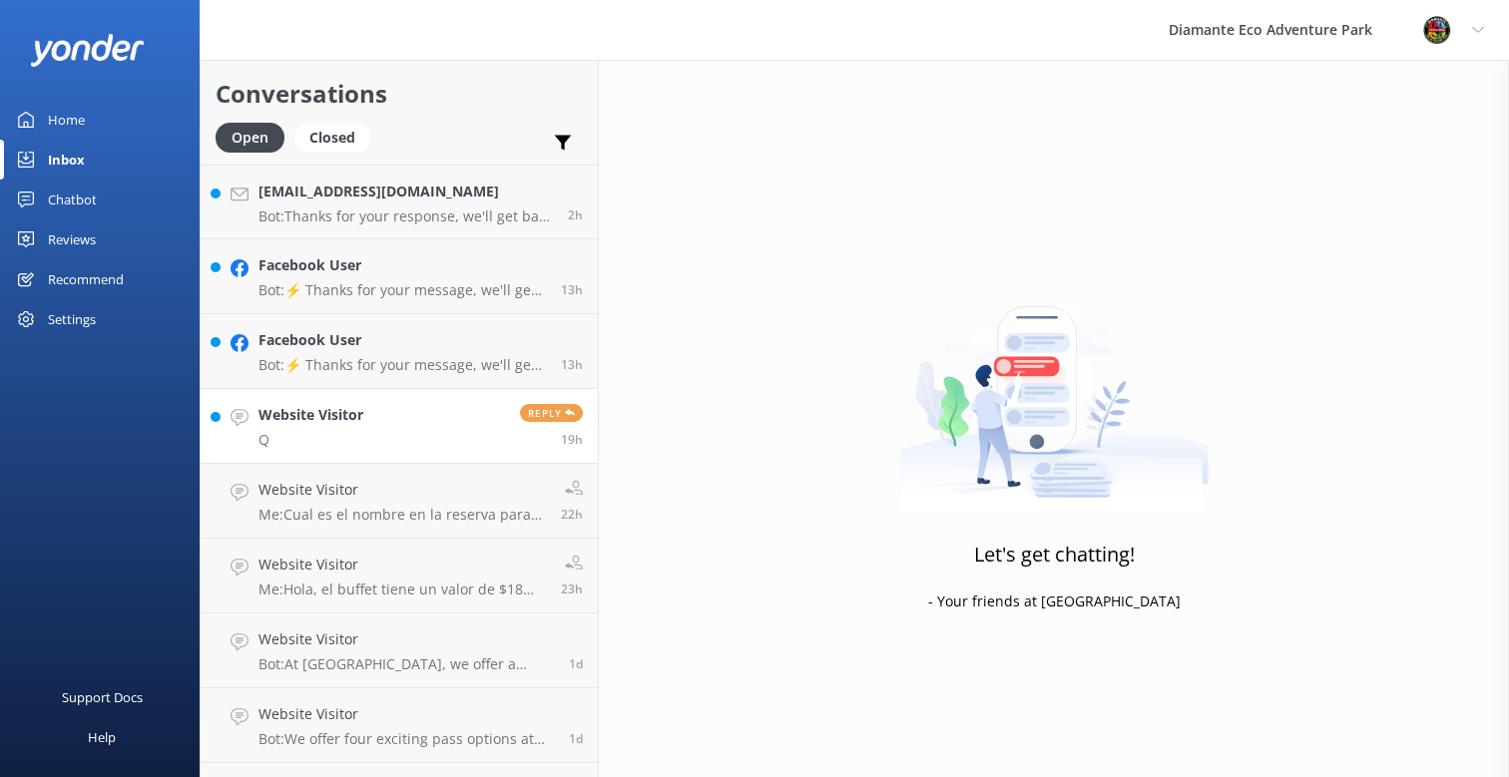
click at [330, 427] on div "Website Visitor Q" at bounding box center [310, 426] width 105 height 44
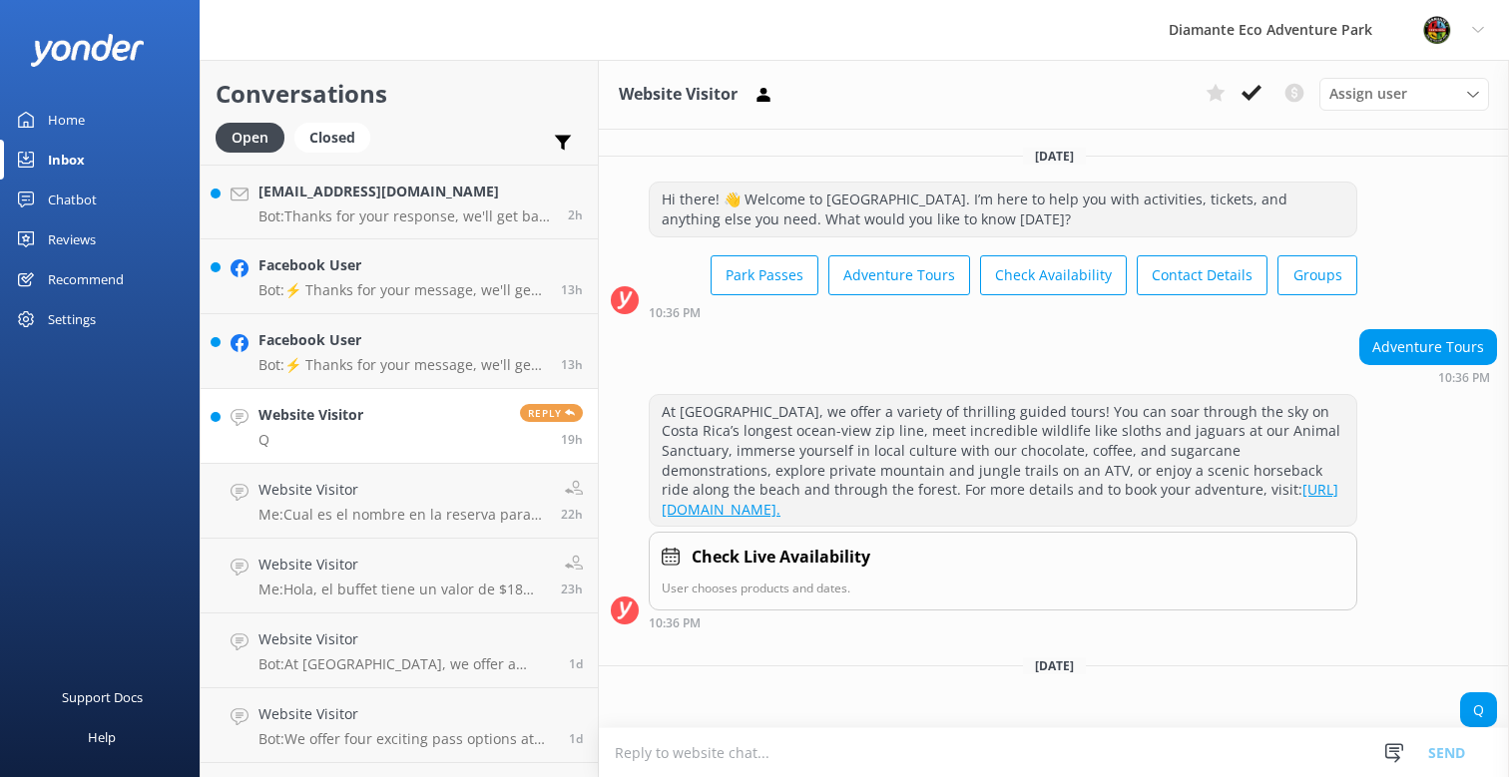
scroll to position [28, 0]
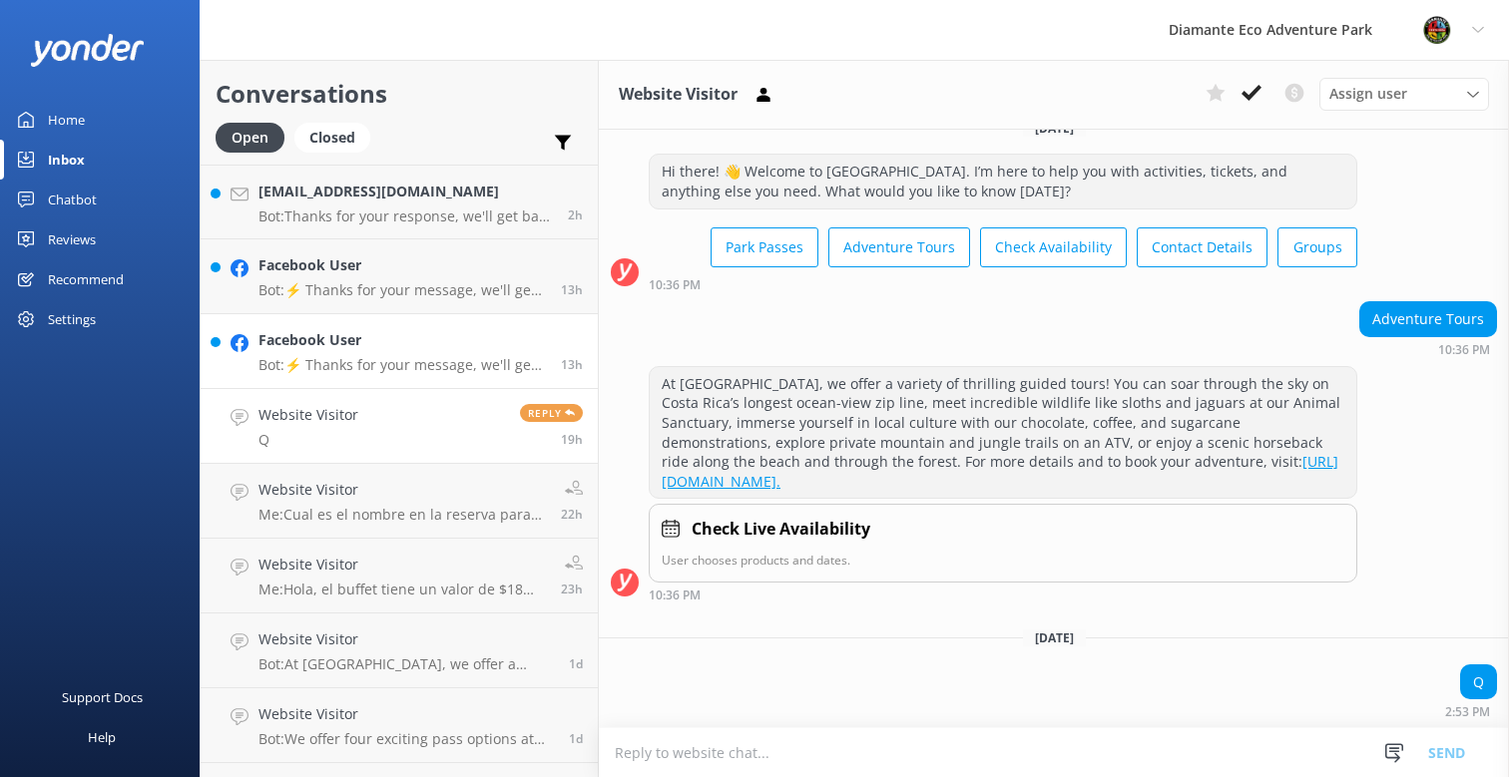
click at [363, 353] on div "Facebook User Bot: ⚡ Thanks for your message, we'll get back to you as soon as …" at bounding box center [401, 351] width 287 height 44
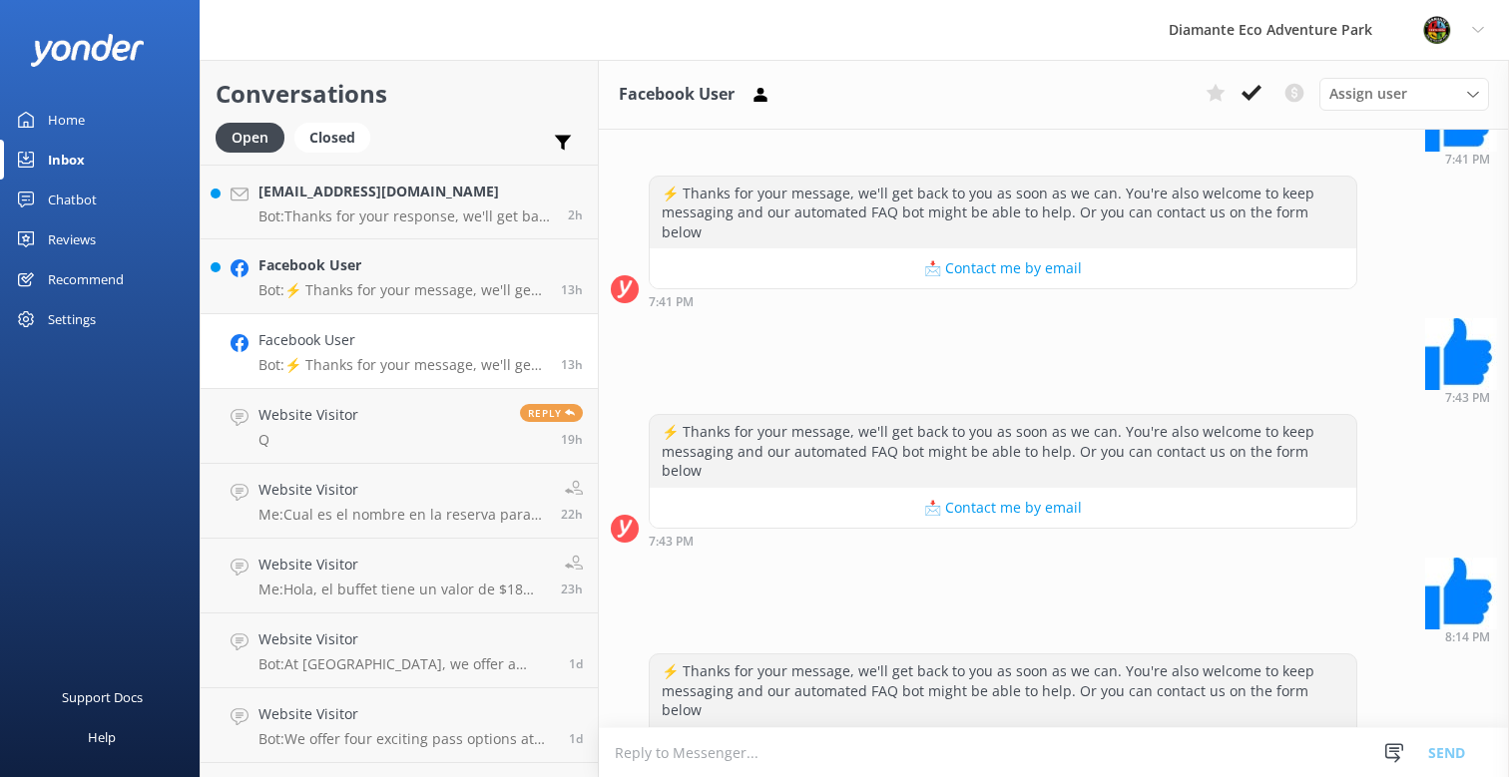
scroll to position [1165, 0]
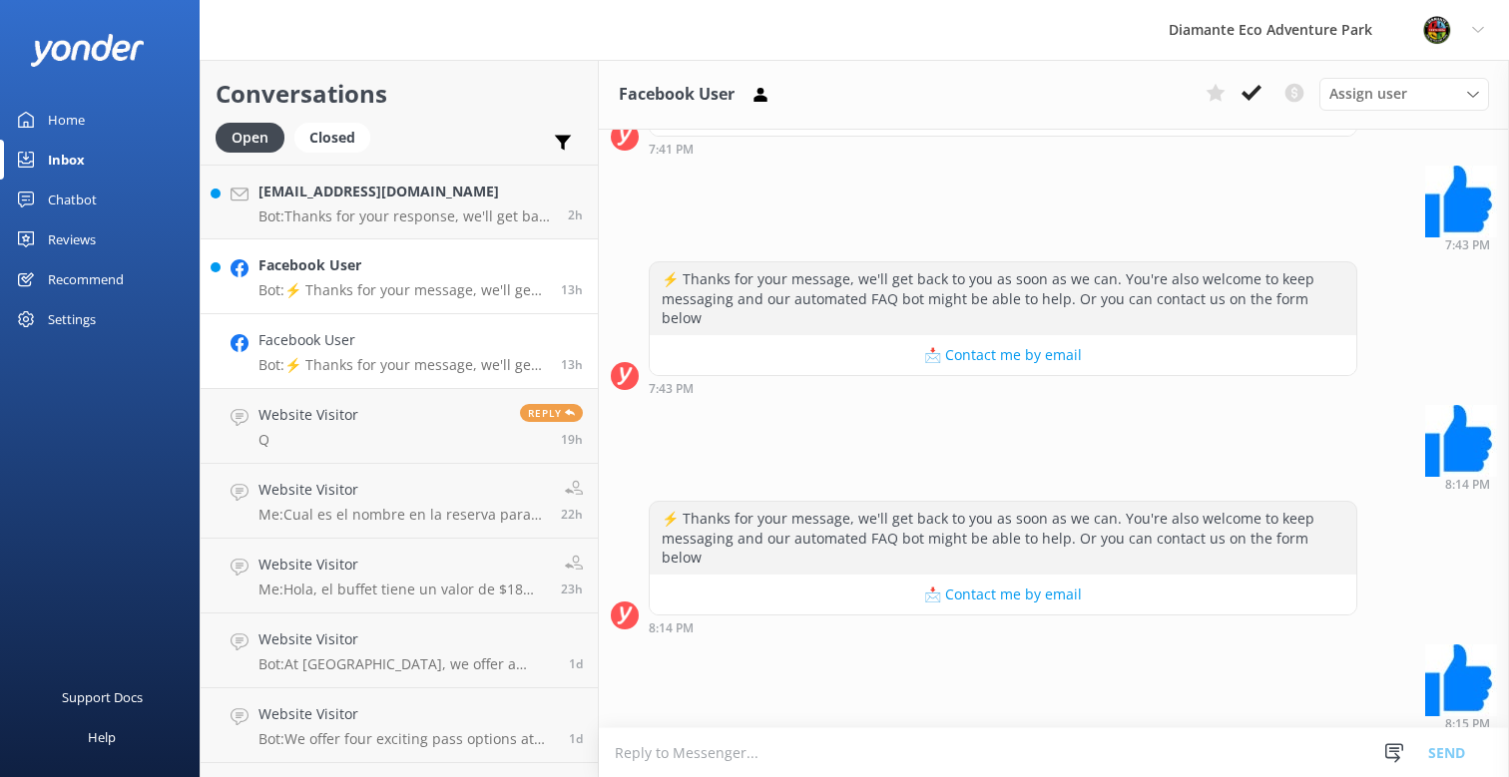
click at [320, 259] on h4 "Facebook User" at bounding box center [401, 265] width 287 height 22
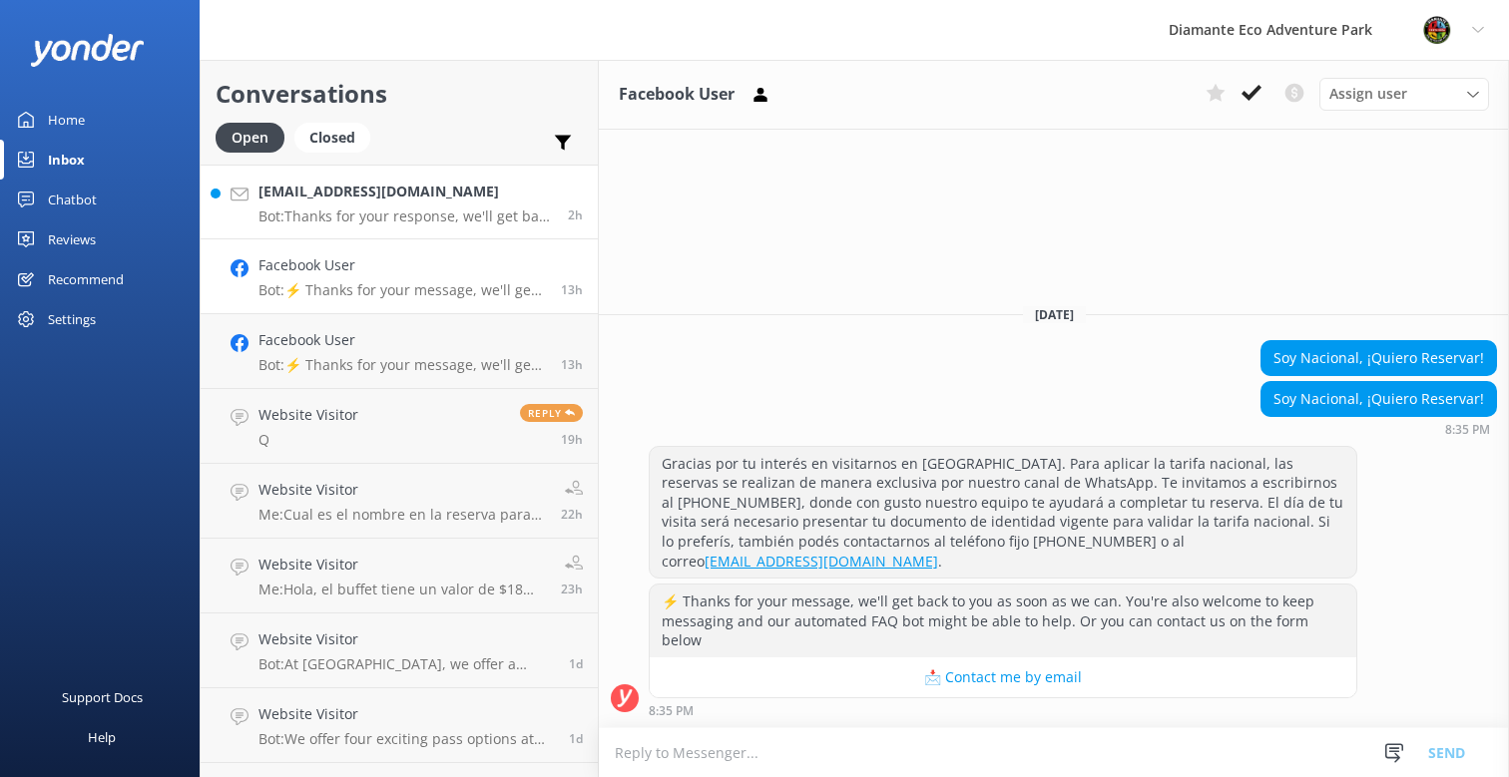
click at [316, 217] on p "Bot: Thanks for your response, we'll get back to you as soon as we can during o…" at bounding box center [405, 217] width 294 height 18
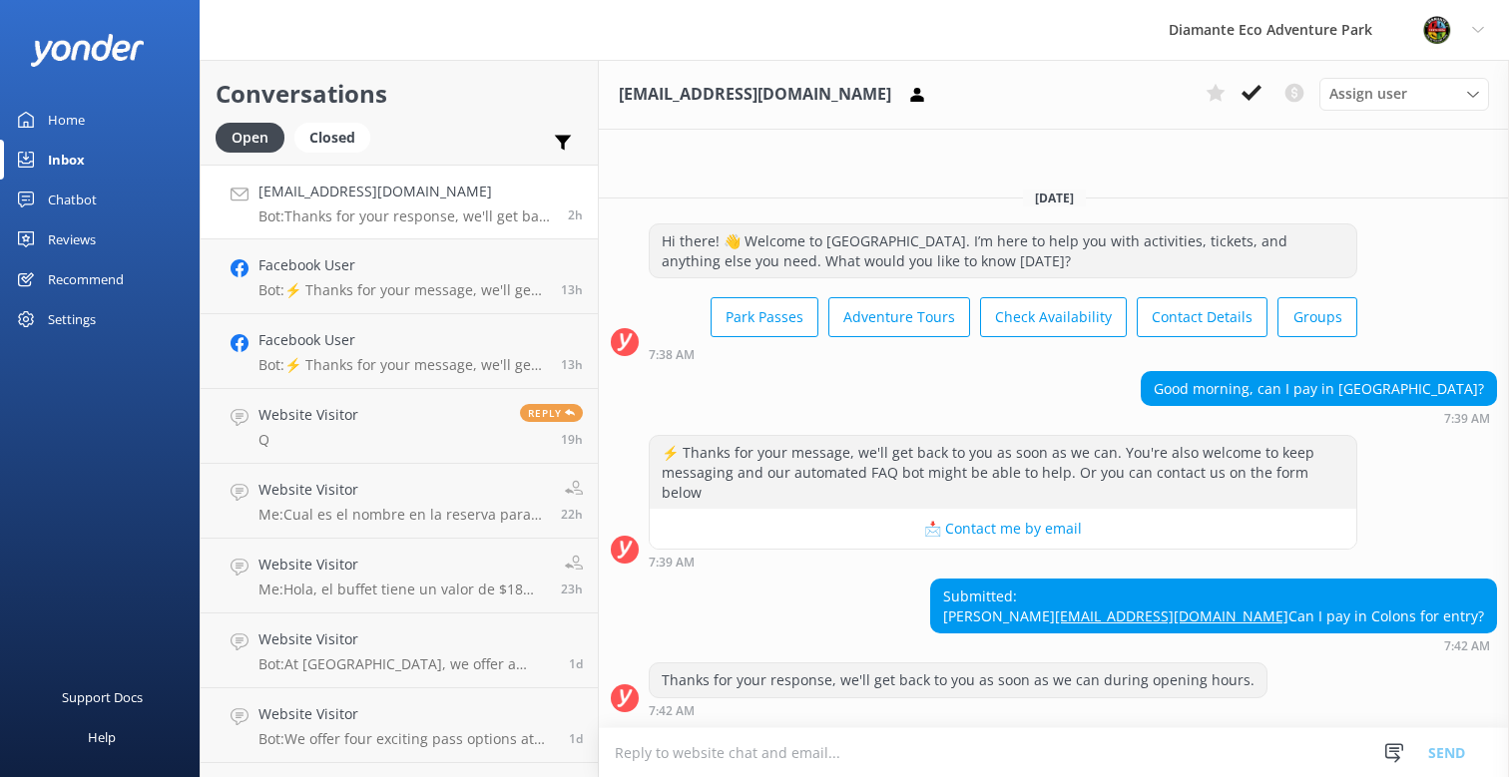
click at [826, 753] on textarea at bounding box center [1054, 753] width 910 height 49
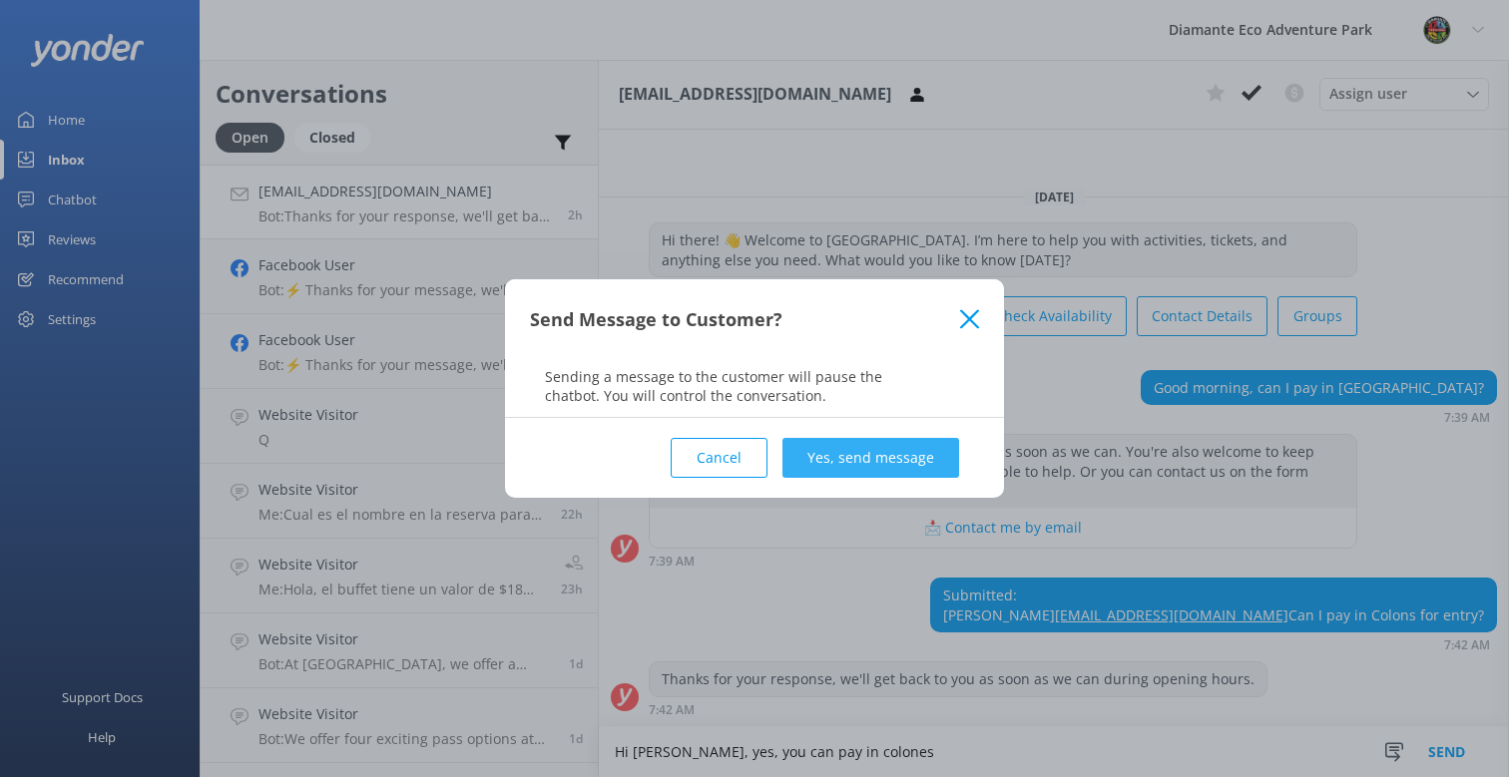
type textarea "Hi [PERSON_NAME], yes, you can pay in colones"
click at [897, 469] on button "Yes, send message" at bounding box center [870, 458] width 177 height 40
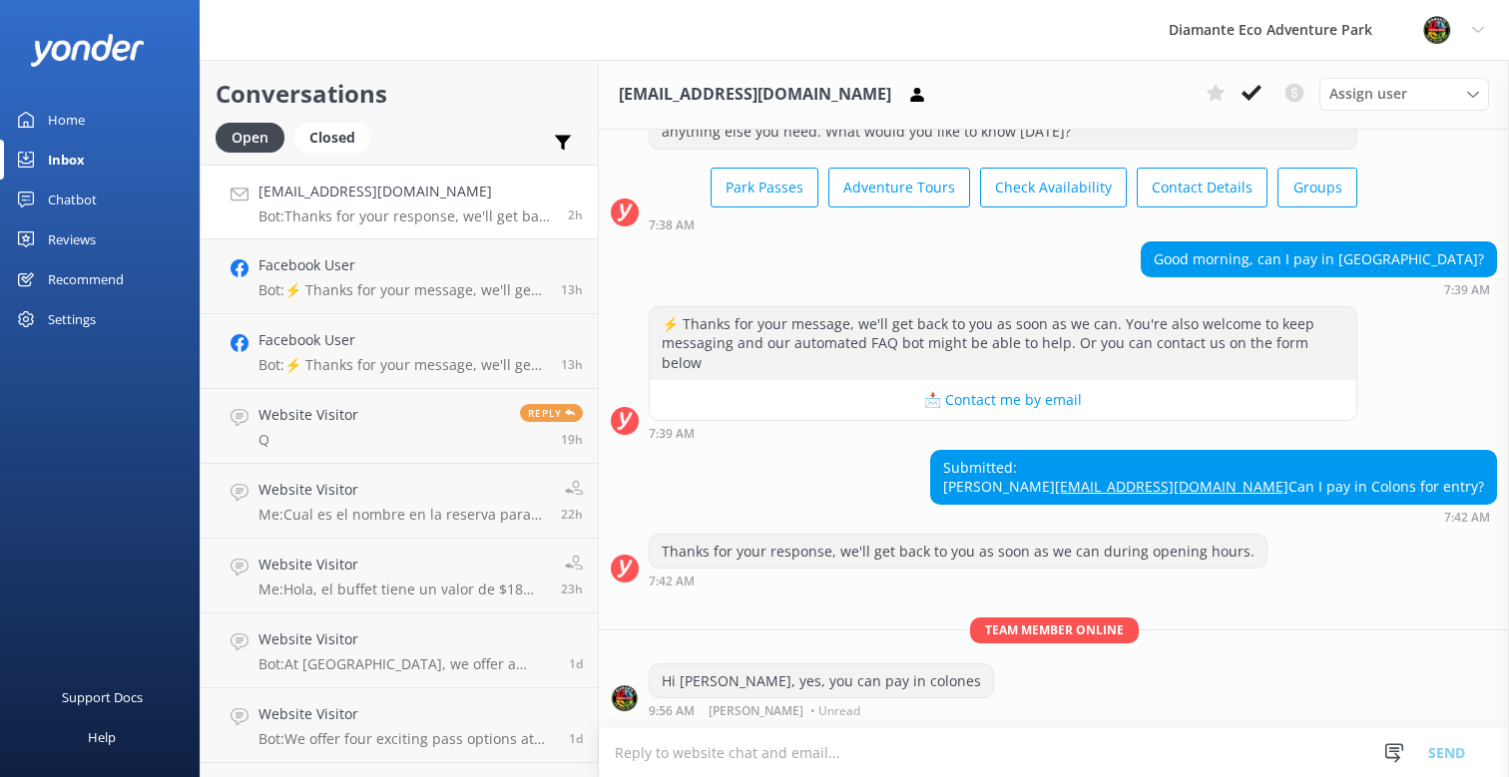
scroll to position [106, 0]
